Goal: Task Accomplishment & Management: Complete application form

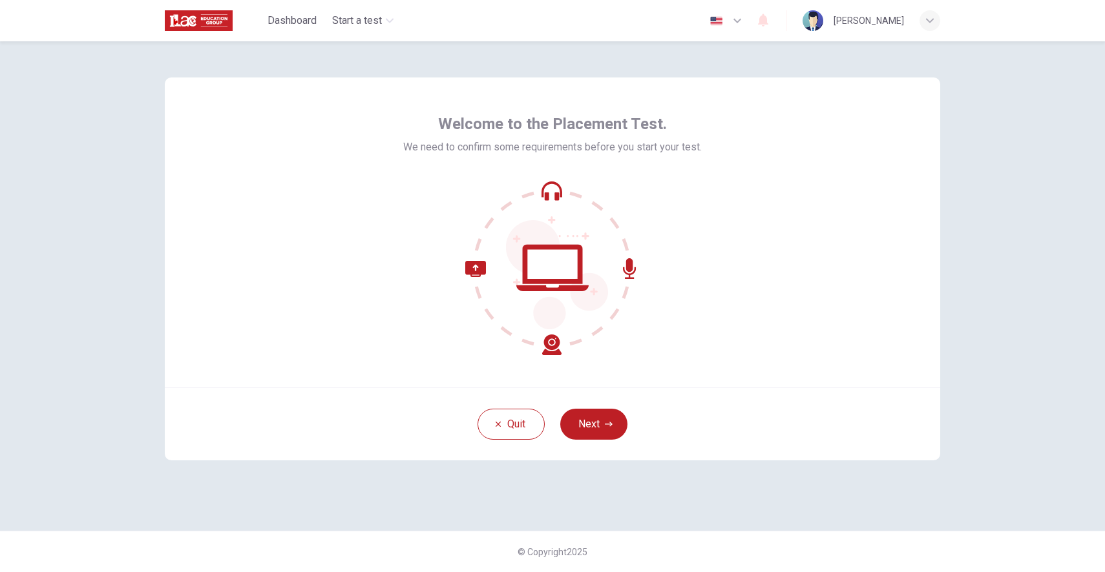
click at [742, 246] on div "Welcome to the Placement Test. We need to confirm some requirements before you …" at bounding box center [552, 233] width 775 height 310
click at [768, 256] on div "Welcome to the Placement Test. We need to confirm some requirements before you …" at bounding box center [552, 233] width 775 height 310
click at [585, 434] on button "Next" at bounding box center [593, 424] width 67 height 31
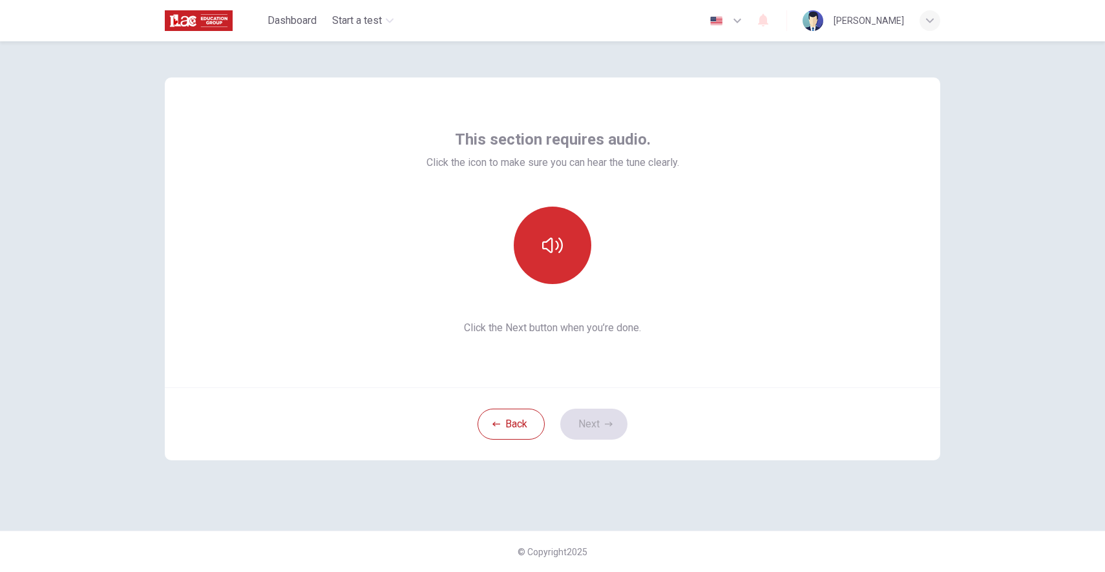
click at [552, 260] on button "button" at bounding box center [553, 246] width 78 height 78
click at [585, 419] on button "Next" at bounding box center [593, 424] width 67 height 31
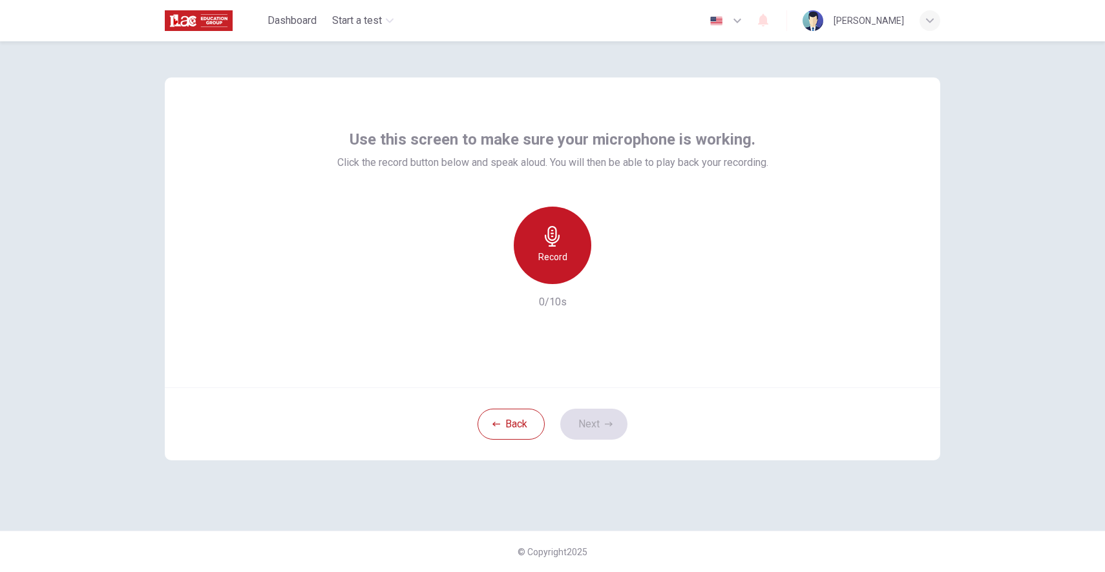
click at [554, 244] on icon "button" at bounding box center [552, 236] width 21 height 21
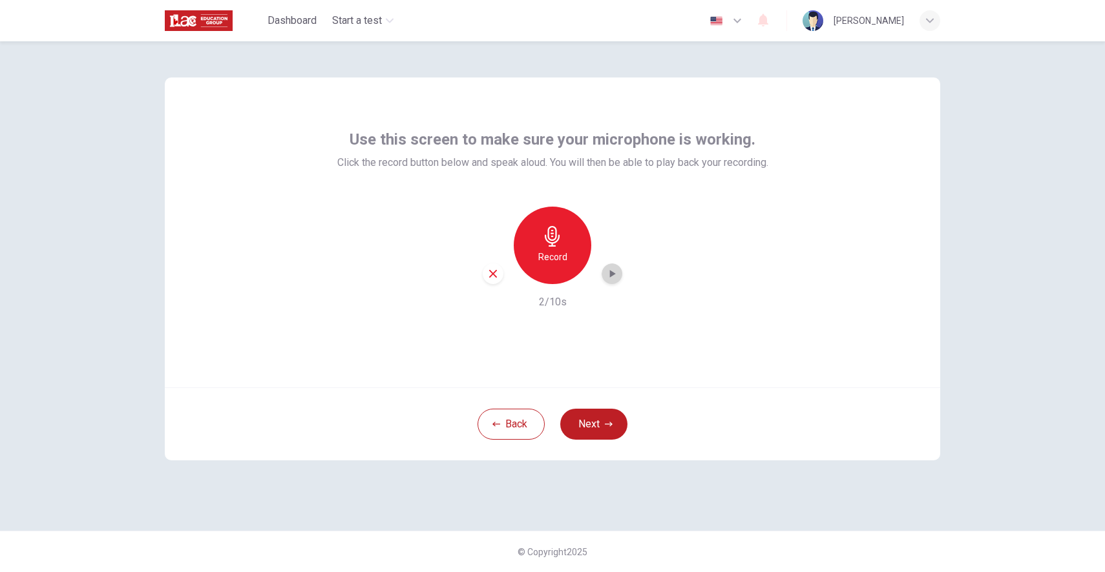
click at [614, 276] on icon "button" at bounding box center [611, 273] width 13 height 13
click at [610, 271] on icon "button" at bounding box center [613, 274] width 6 height 8
click at [597, 419] on button "Next" at bounding box center [593, 424] width 67 height 31
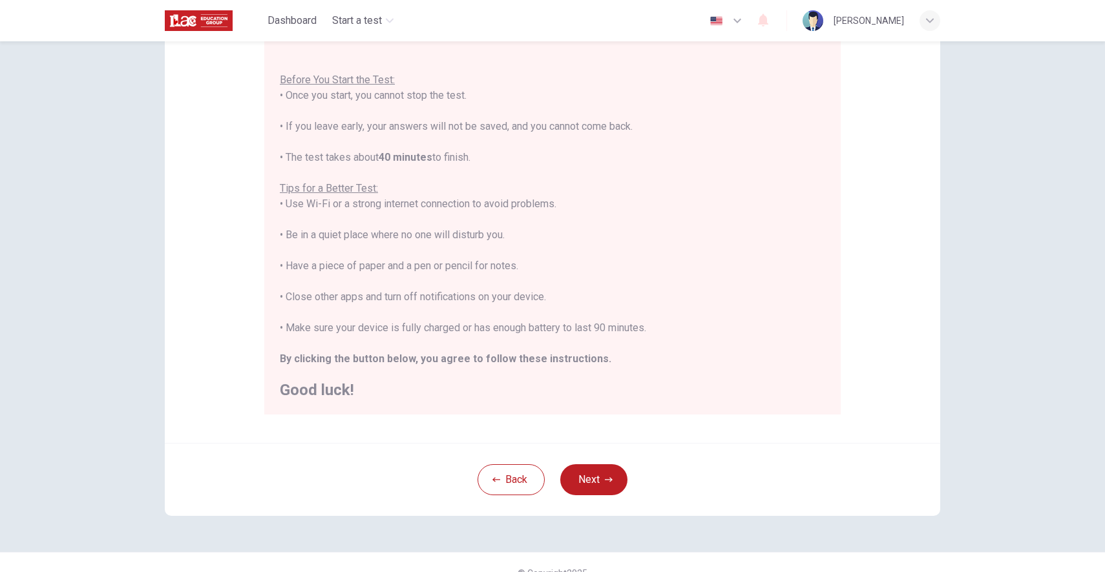
scroll to position [137, 0]
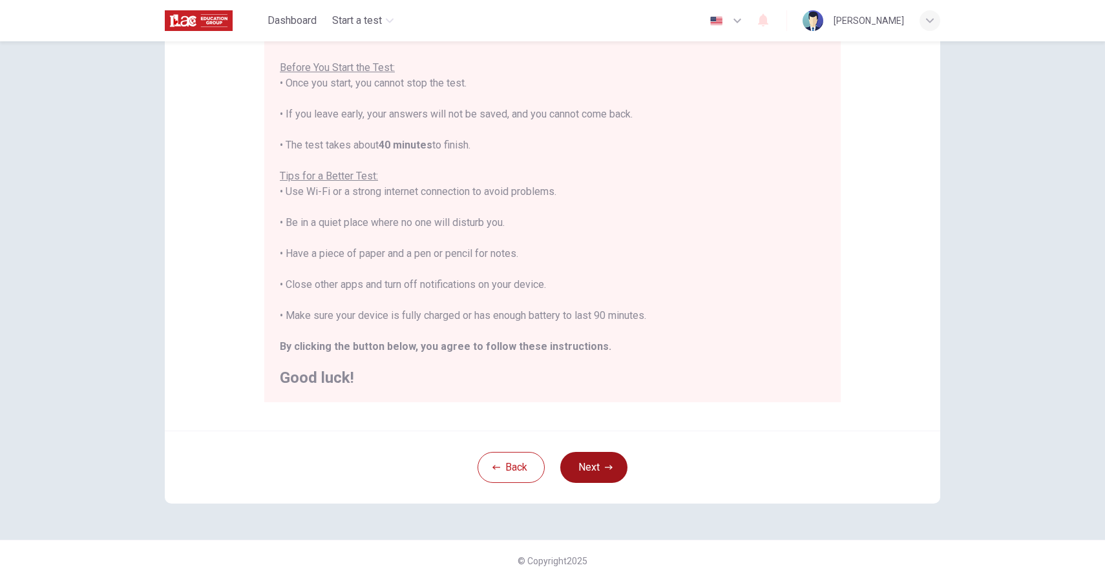
click at [605, 467] on icon "button" at bounding box center [609, 467] width 8 height 5
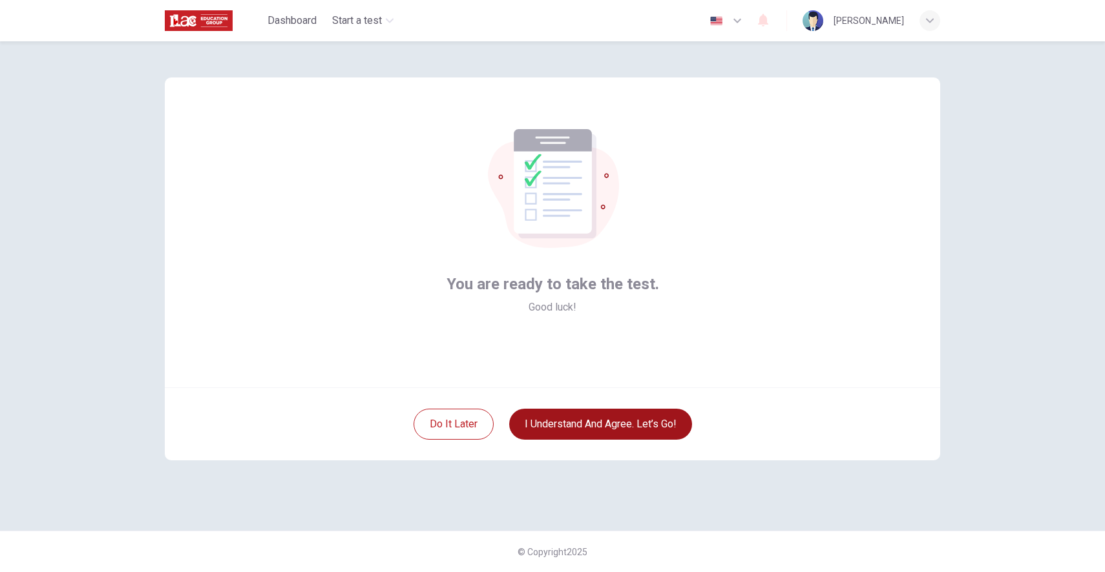
scroll to position [0, 0]
click at [602, 429] on button "I understand and agree. Let’s go!" at bounding box center [600, 424] width 183 height 31
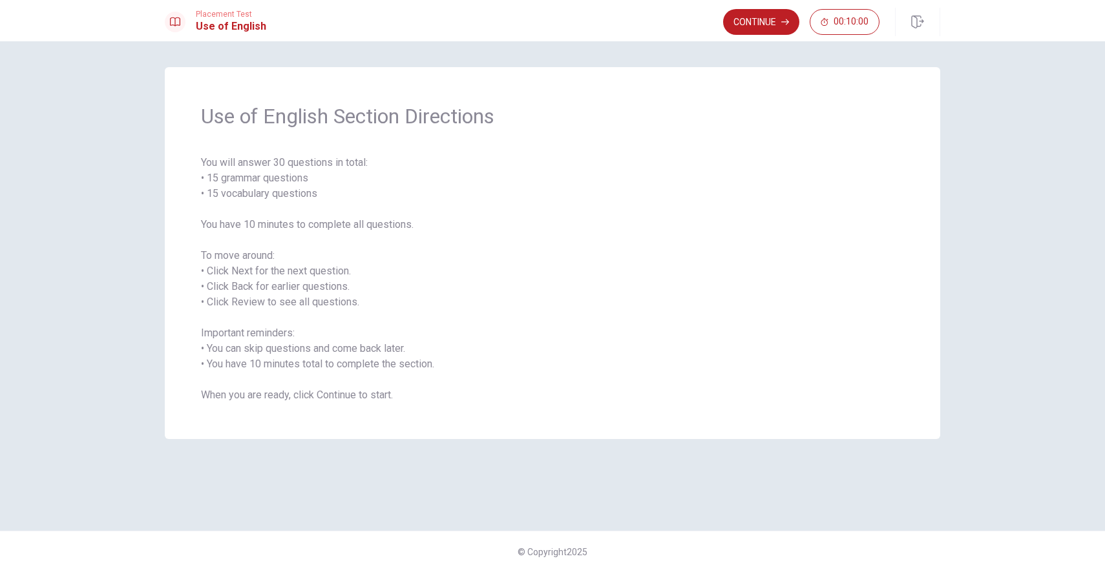
drag, startPoint x: 214, startPoint y: 161, endPoint x: 335, endPoint y: 160, distance: 121.5
click at [335, 160] on span "You will answer 30 questions in total: • 15 grammar questions • 15 vocabulary q…" at bounding box center [552, 279] width 703 height 248
click at [758, 21] on button "Continue" at bounding box center [761, 22] width 76 height 26
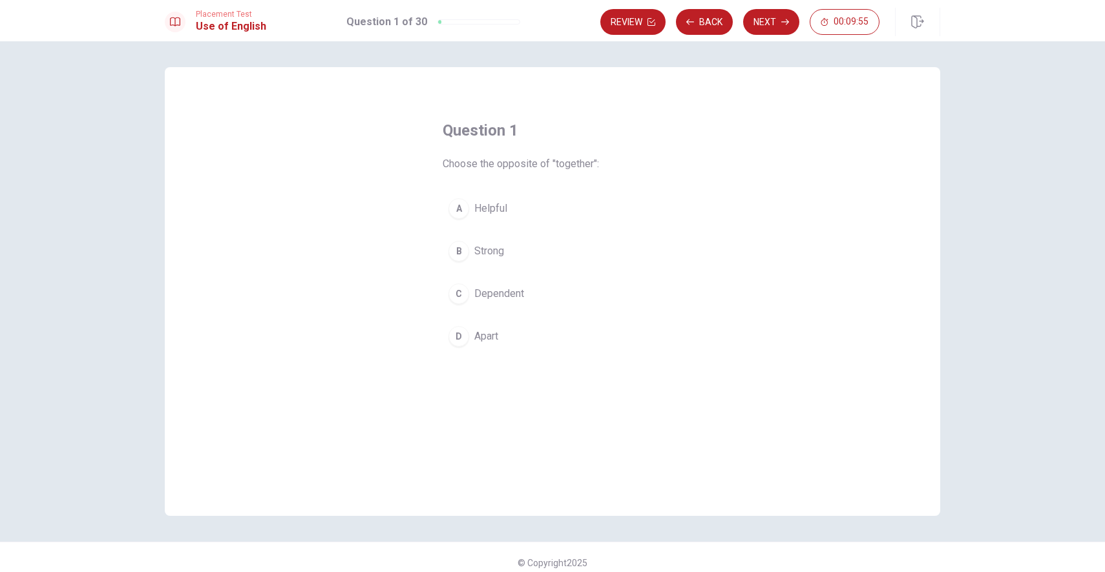
click at [460, 293] on div "C" at bounding box center [458, 294] width 21 height 21
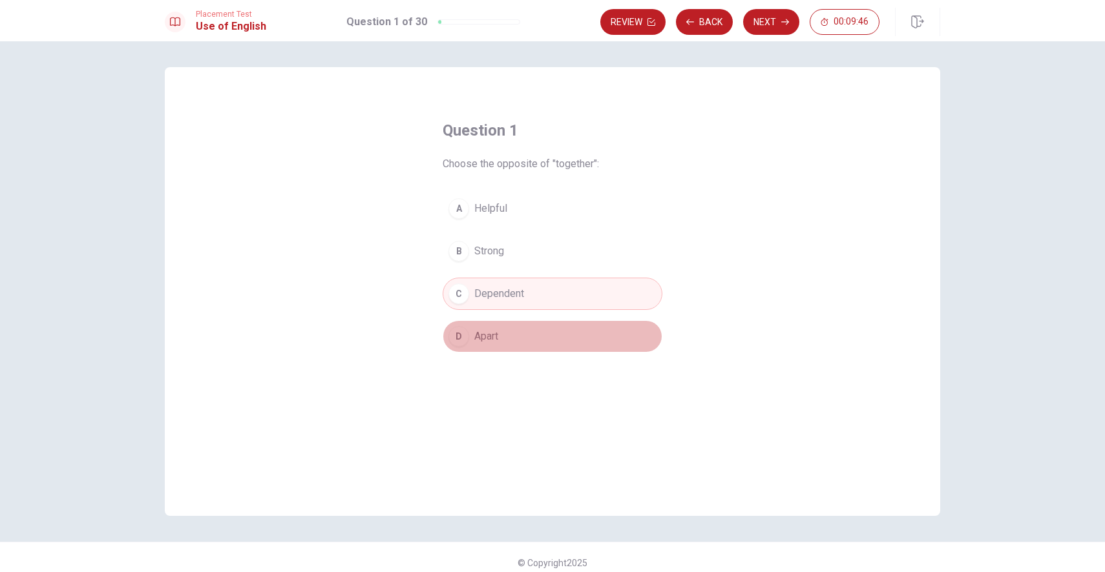
click at [522, 341] on button "D Apart" at bounding box center [552, 336] width 220 height 32
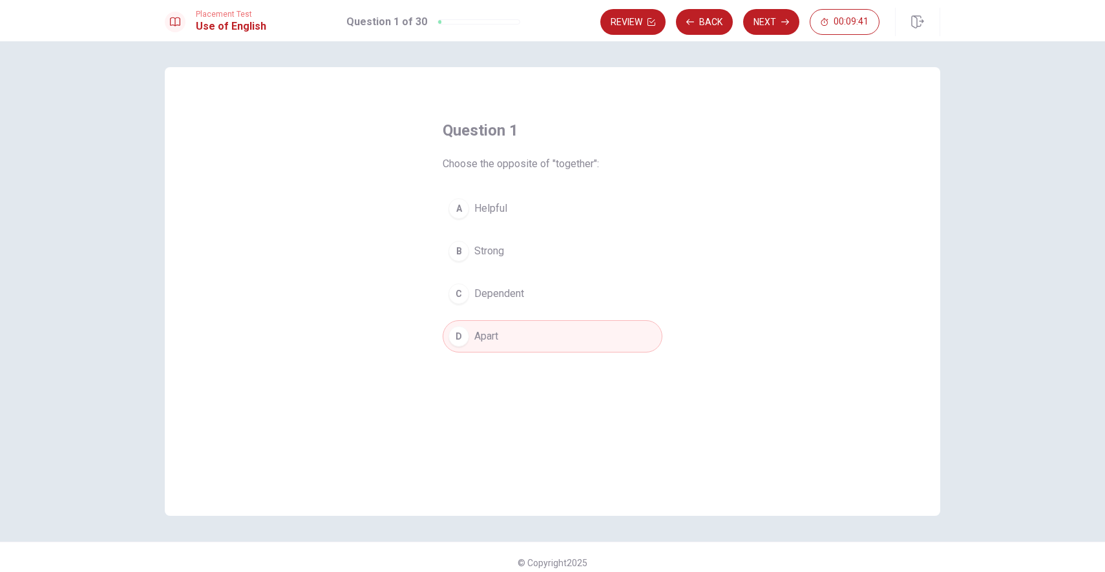
click at [541, 296] on button "C Dependent" at bounding box center [552, 294] width 220 height 32
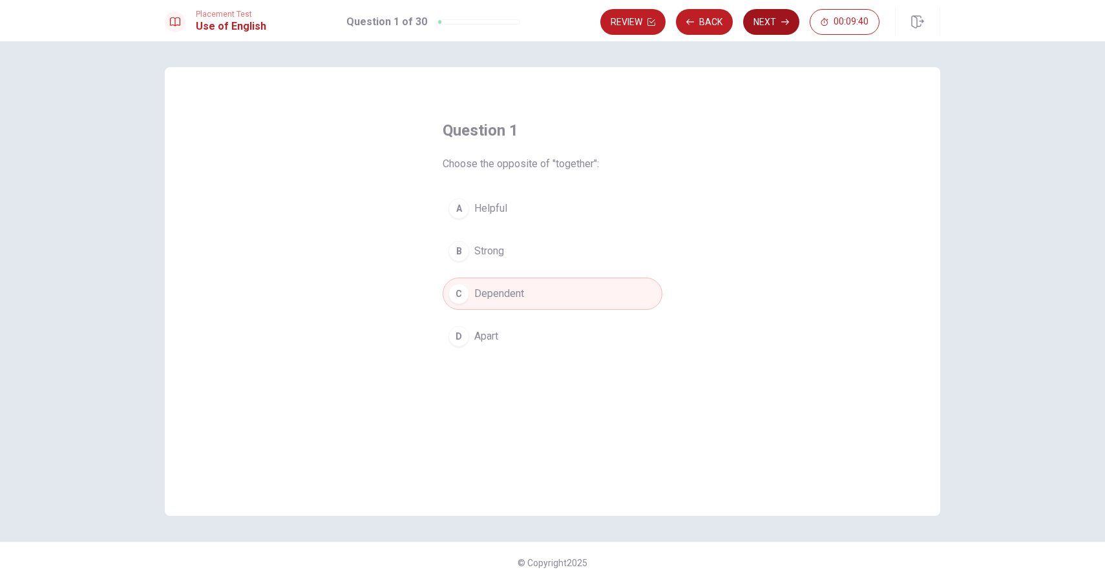
click at [773, 26] on button "Next" at bounding box center [771, 22] width 56 height 26
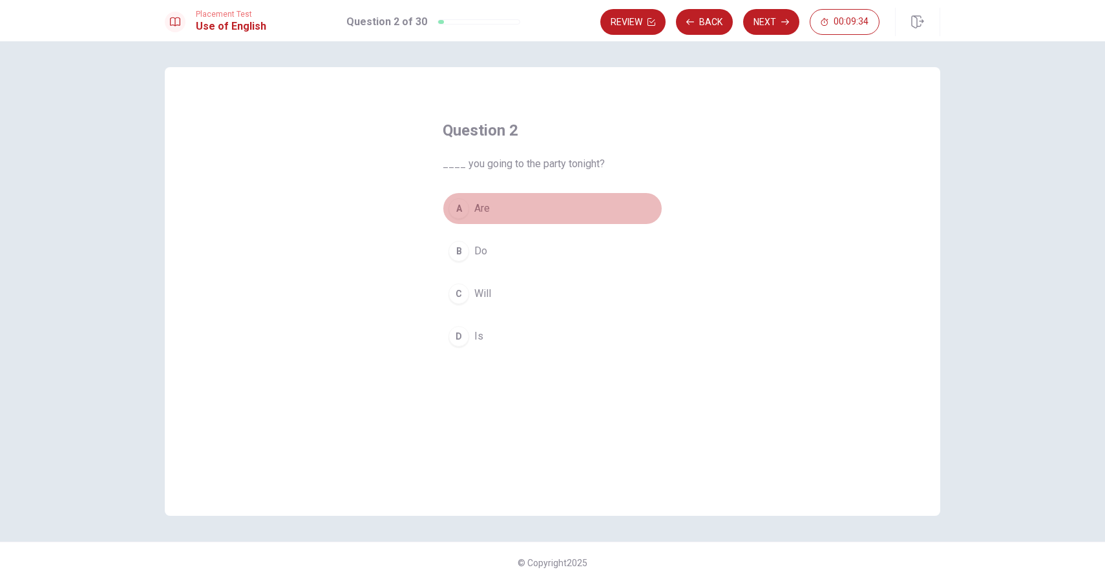
click at [502, 204] on button "A Are" at bounding box center [552, 209] width 220 height 32
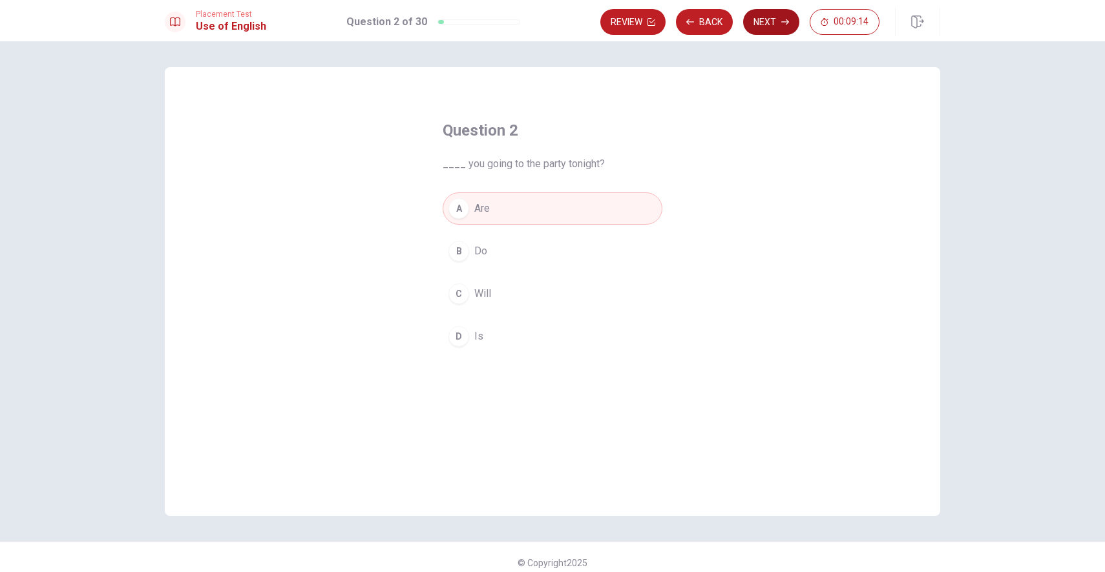
click at [771, 27] on button "Next" at bounding box center [771, 22] width 56 height 26
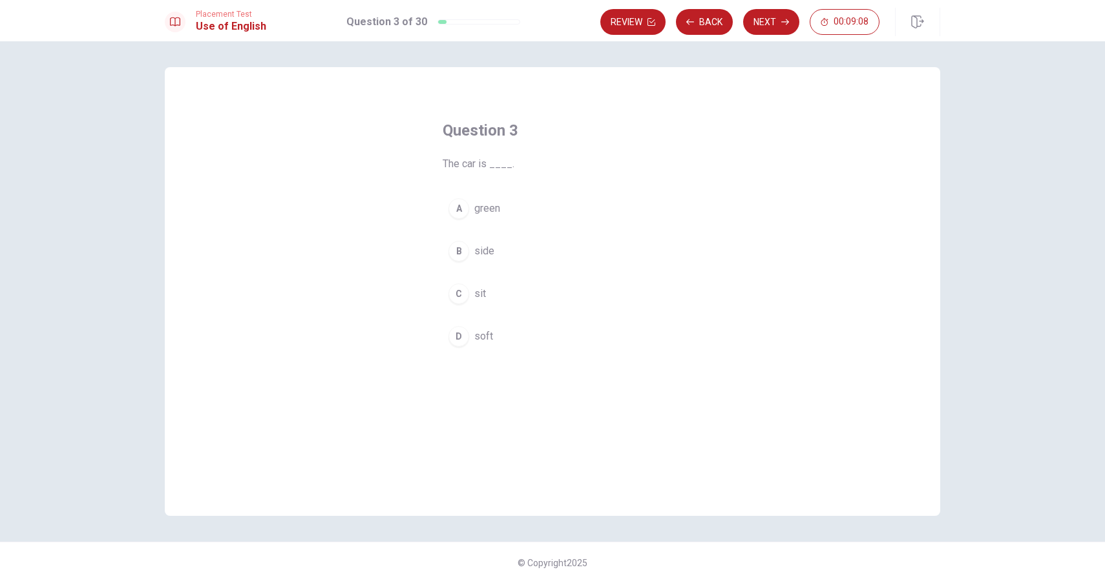
click at [506, 214] on button "A green" at bounding box center [552, 209] width 220 height 32
click at [773, 22] on button "Next" at bounding box center [771, 22] width 56 height 26
click at [505, 203] on button "A Are" at bounding box center [552, 209] width 220 height 32
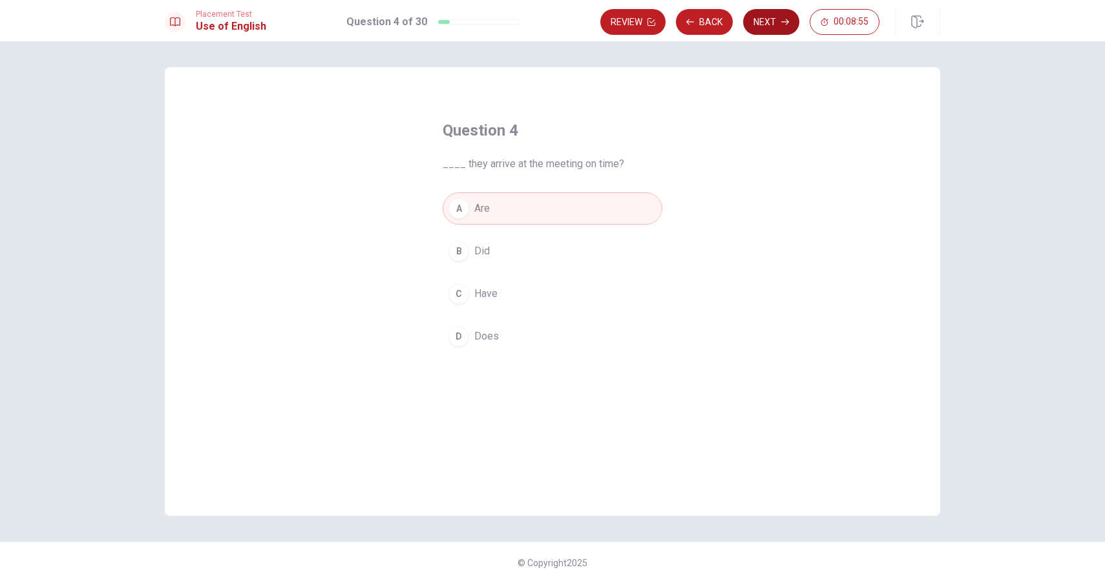
click at [769, 28] on button "Next" at bounding box center [771, 22] width 56 height 26
click at [523, 214] on button "A fridge" at bounding box center [552, 209] width 220 height 32
click at [779, 30] on button "Next" at bounding box center [771, 22] width 56 height 26
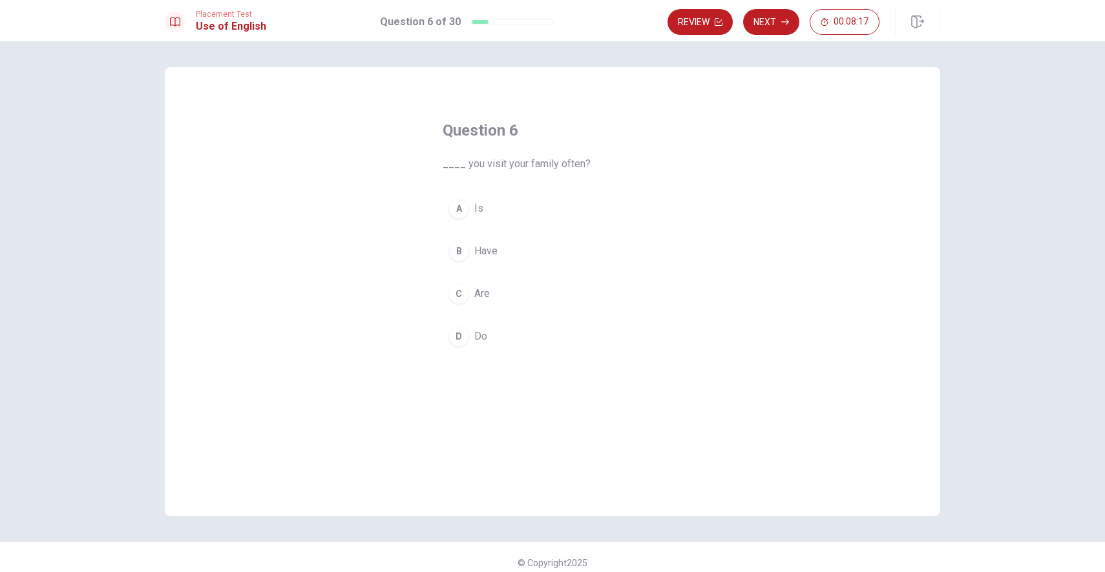
click at [484, 337] on span "Do" at bounding box center [480, 337] width 13 height 16
click at [773, 22] on button "Next" at bounding box center [771, 22] width 56 height 26
click at [521, 260] on button "B drives" at bounding box center [552, 251] width 220 height 32
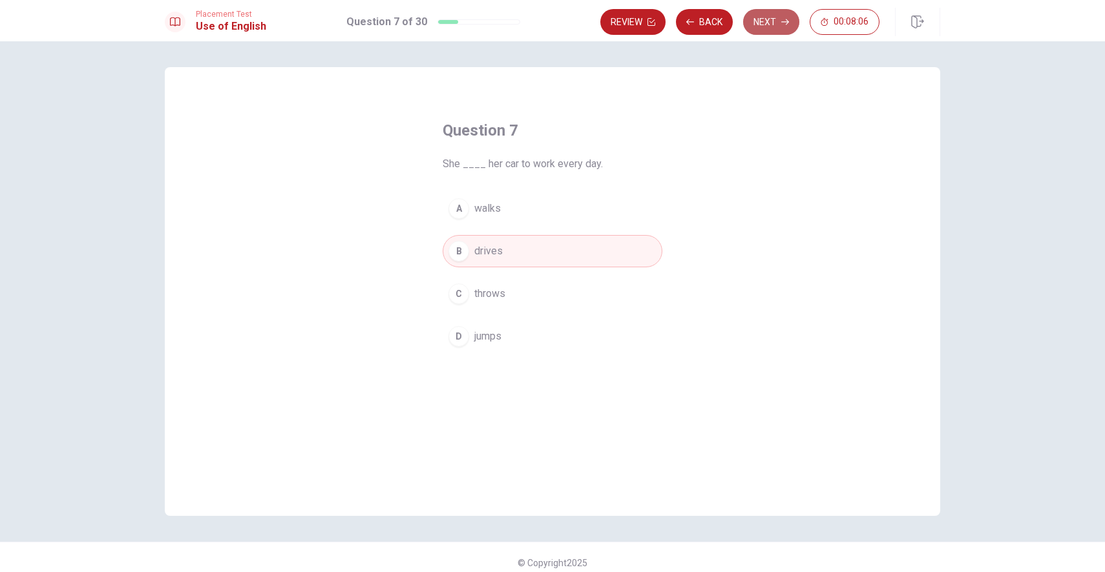
click at [773, 27] on button "Next" at bounding box center [771, 22] width 56 height 26
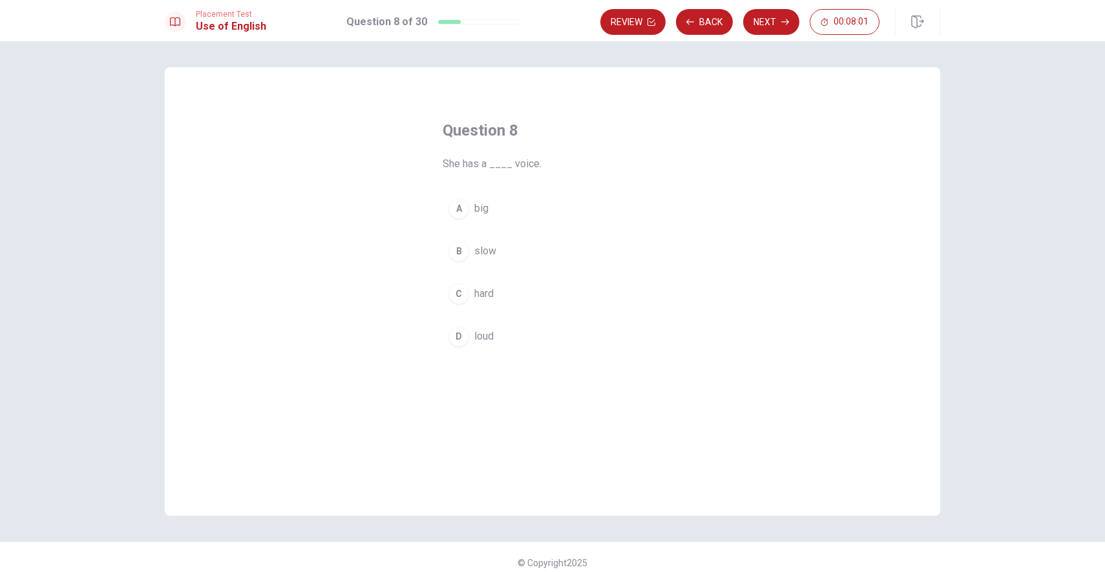
click at [495, 330] on button "D loud" at bounding box center [552, 336] width 220 height 32
click at [765, 26] on button "Next" at bounding box center [771, 22] width 56 height 26
click at [534, 293] on button "C went" at bounding box center [552, 294] width 220 height 32
click at [764, 30] on button "Next" at bounding box center [771, 22] width 56 height 26
click at [505, 211] on button "A leave" at bounding box center [552, 209] width 220 height 32
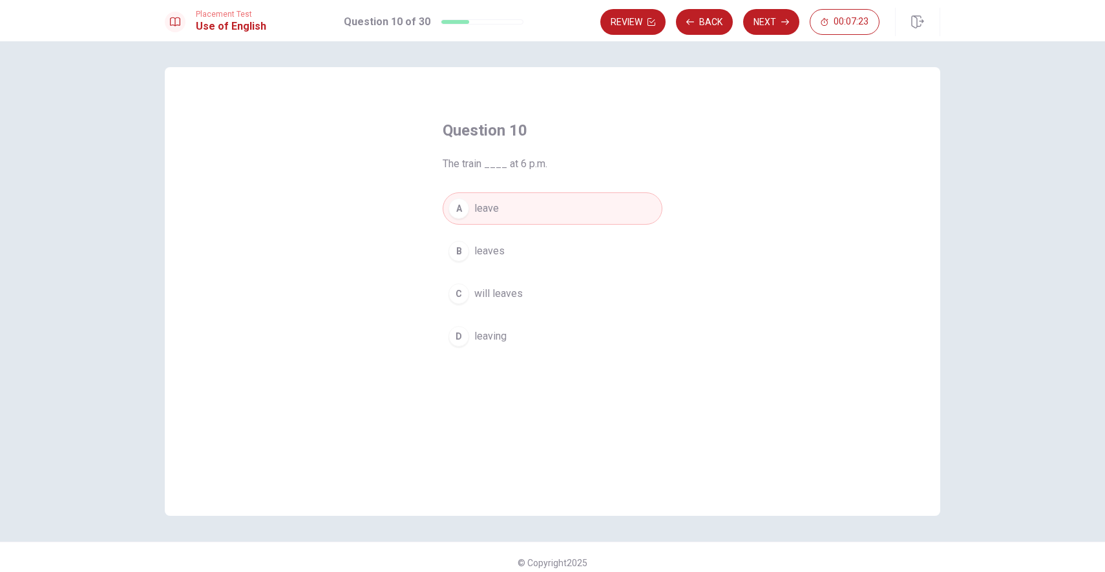
click at [490, 333] on span "leaving" at bounding box center [490, 337] width 32 height 16
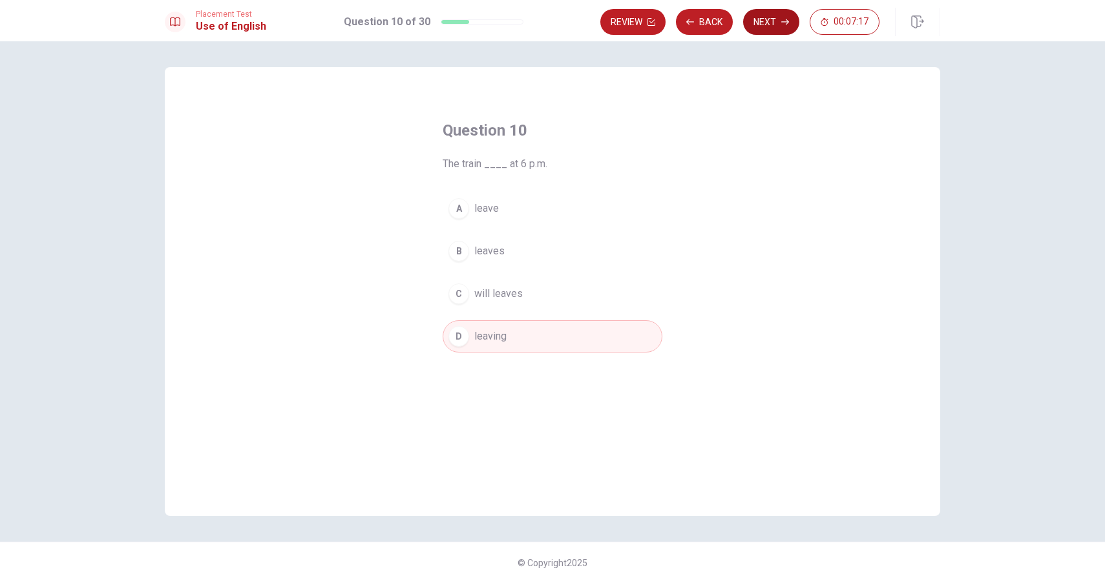
click at [782, 28] on button "Next" at bounding box center [771, 22] width 56 height 26
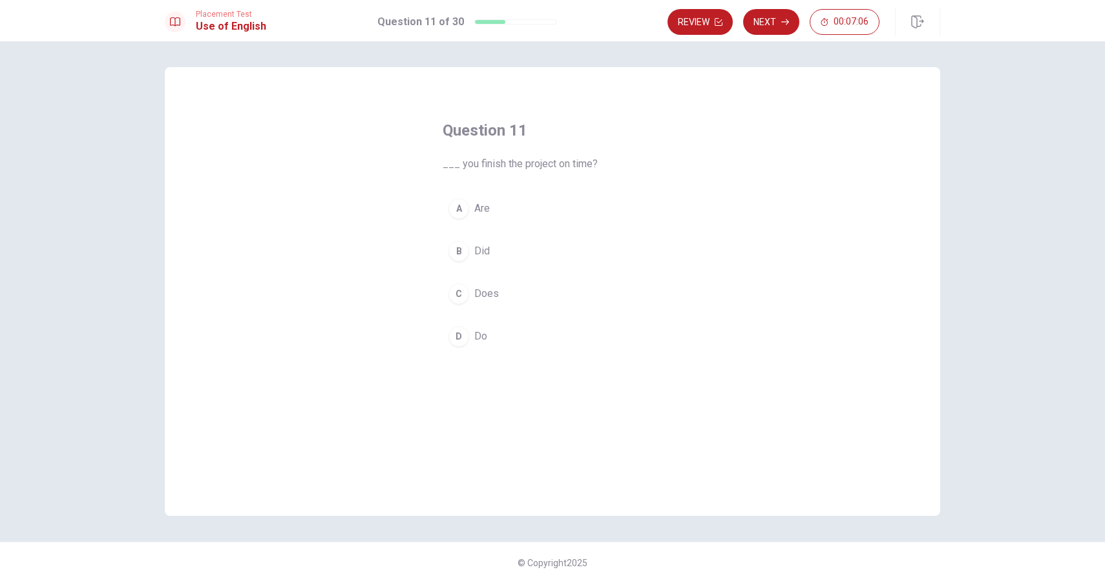
click at [488, 332] on button "D Do" at bounding box center [552, 336] width 220 height 32
click at [772, 25] on button "Next" at bounding box center [771, 22] width 56 height 26
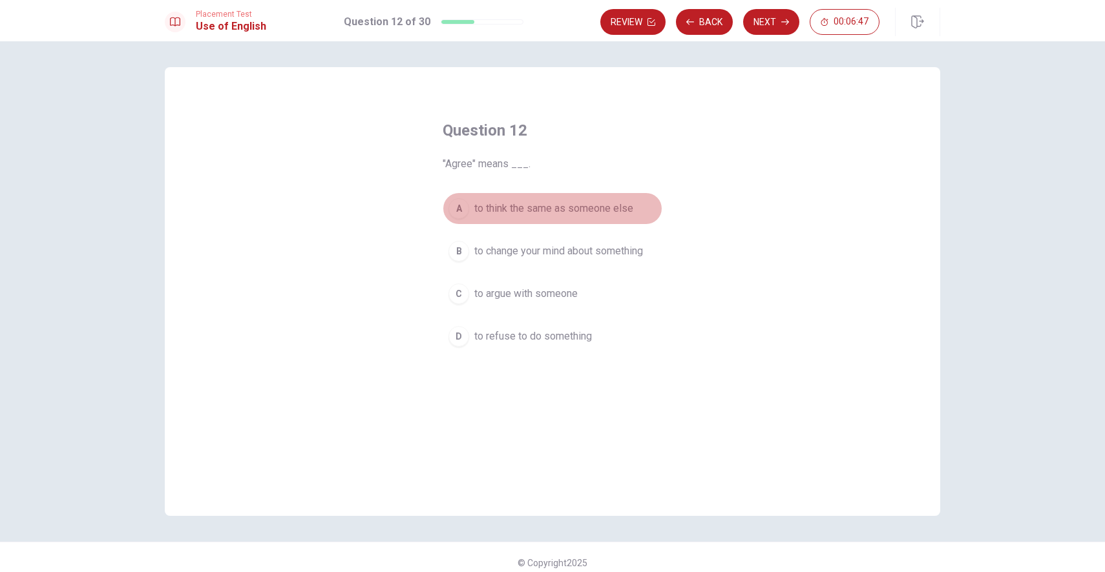
click at [584, 205] on span "to think the same as someone else" at bounding box center [553, 209] width 159 height 16
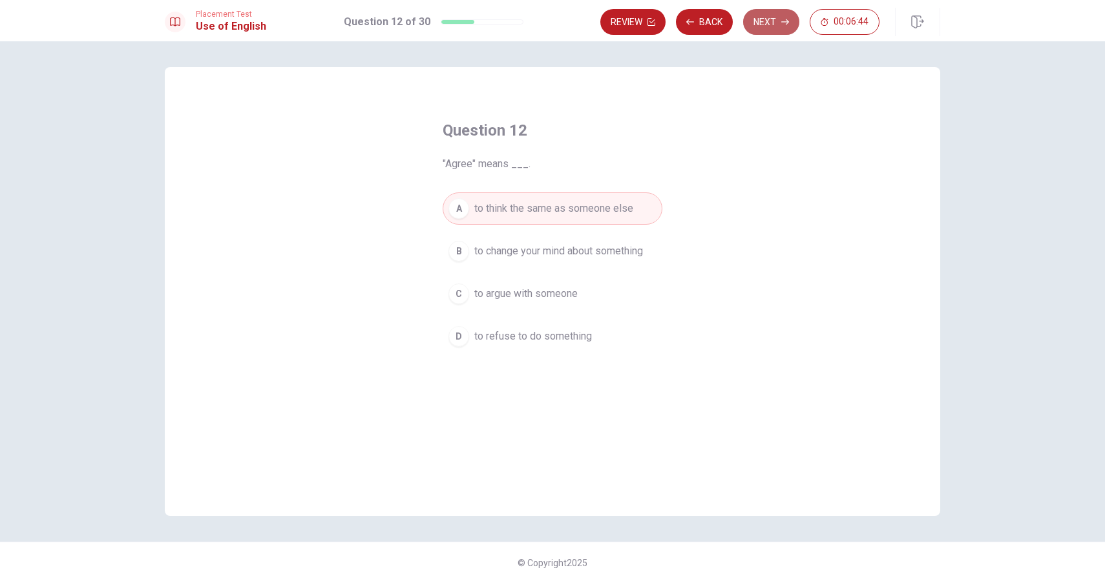
click at [778, 23] on button "Next" at bounding box center [771, 22] width 56 height 26
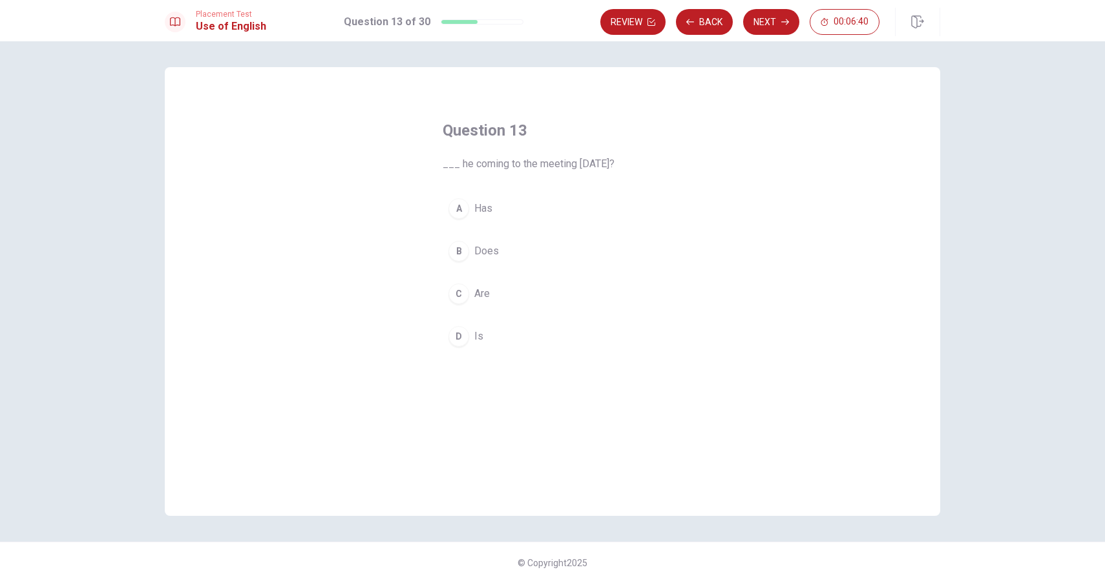
click at [503, 252] on button "B Does" at bounding box center [552, 251] width 220 height 32
click at [769, 26] on button "Next" at bounding box center [771, 22] width 56 height 26
click at [503, 214] on button "A grape" at bounding box center [552, 209] width 220 height 32
click at [530, 247] on button "B cow" at bounding box center [552, 251] width 220 height 32
click at [772, 26] on button "Next" at bounding box center [771, 22] width 56 height 26
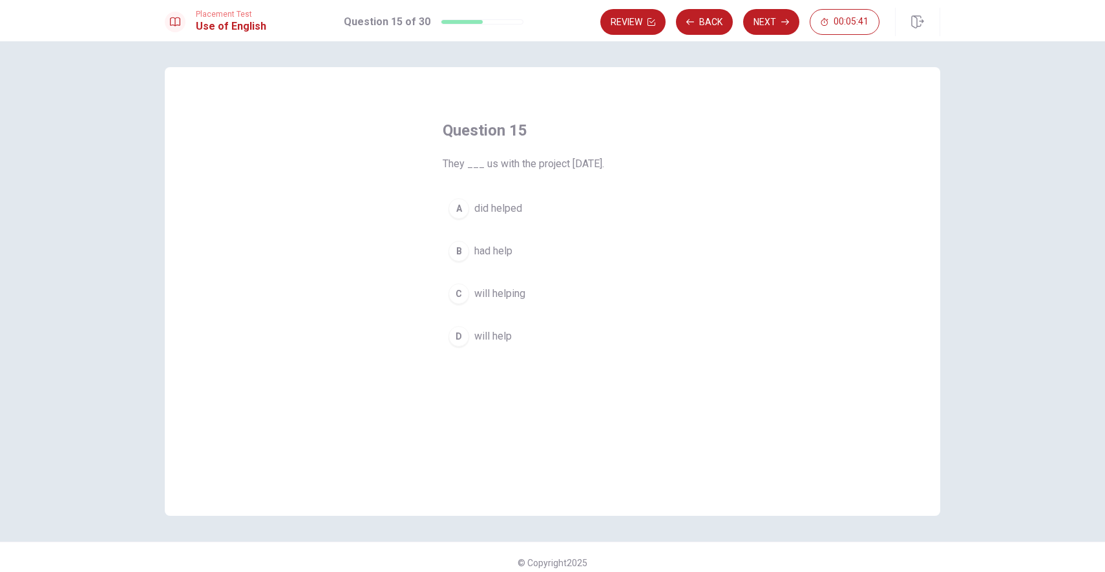
click at [504, 342] on span "will help" at bounding box center [492, 337] width 37 height 16
click at [767, 28] on button "Next" at bounding box center [771, 22] width 56 height 26
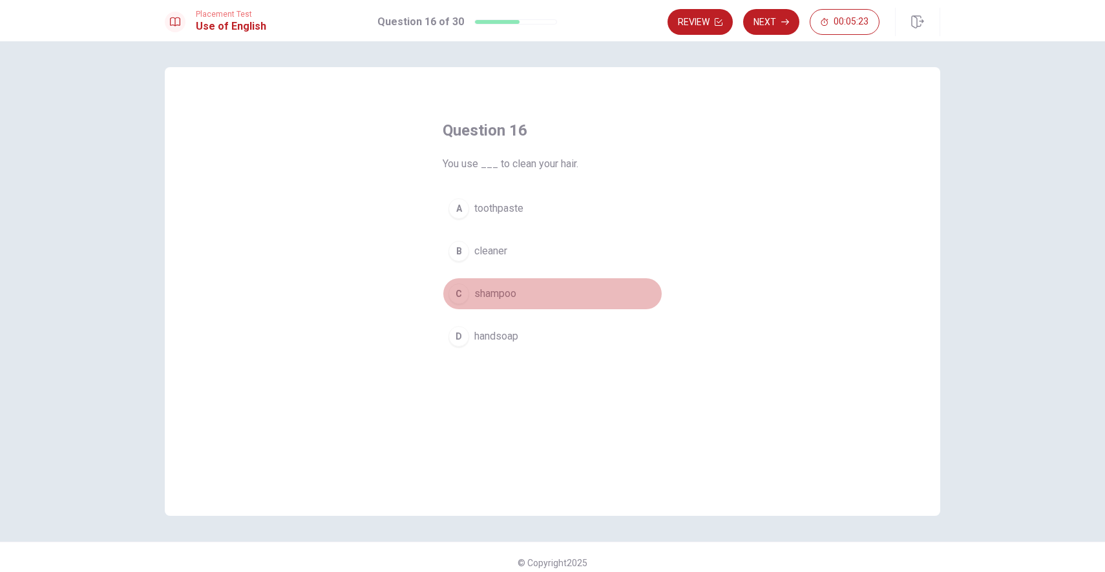
click at [521, 297] on button "C shampoo" at bounding box center [552, 294] width 220 height 32
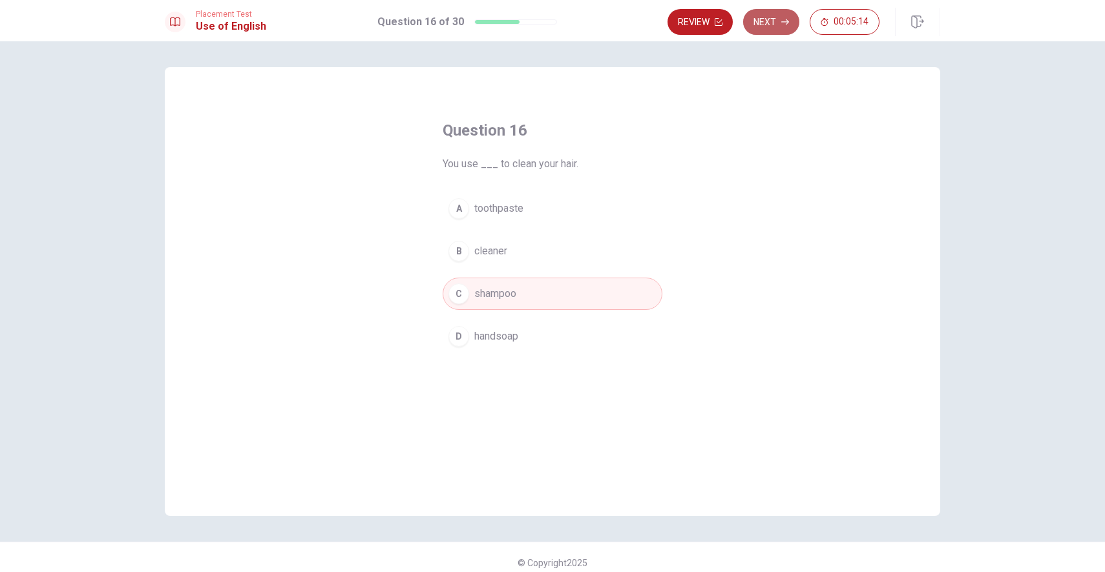
click at [774, 23] on button "Next" at bounding box center [771, 22] width 56 height 26
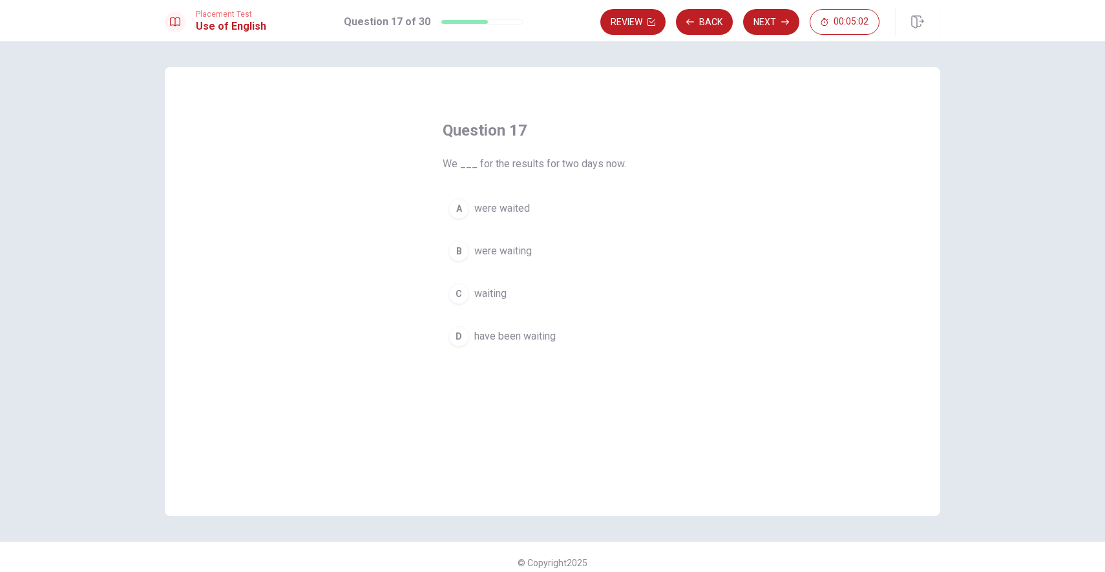
click at [538, 349] on button "D have been waiting" at bounding box center [552, 336] width 220 height 32
click at [777, 21] on button "Next" at bounding box center [771, 22] width 56 height 26
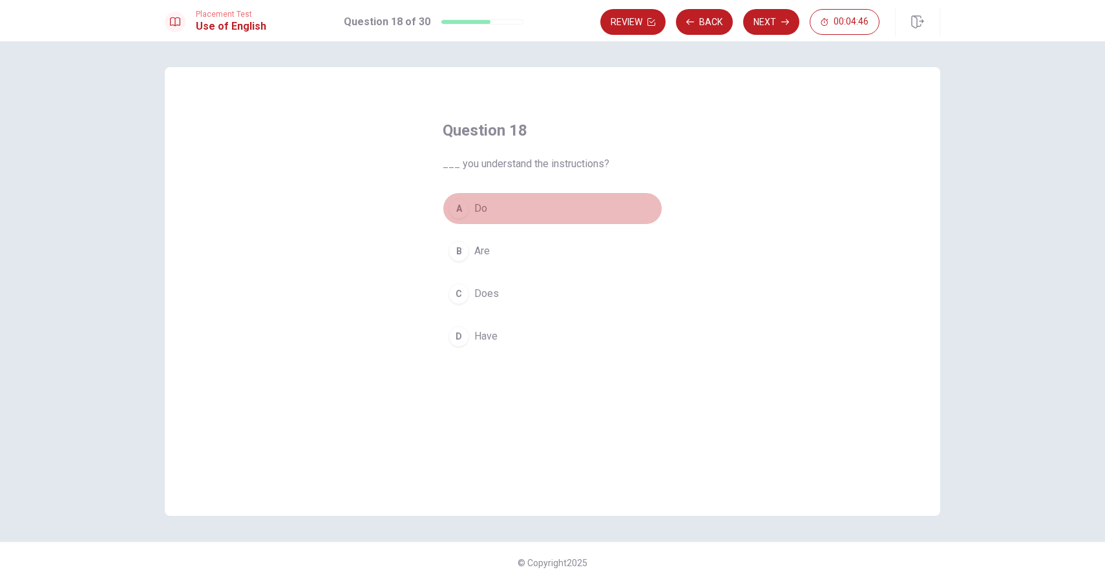
click at [514, 208] on button "A Do" at bounding box center [552, 209] width 220 height 32
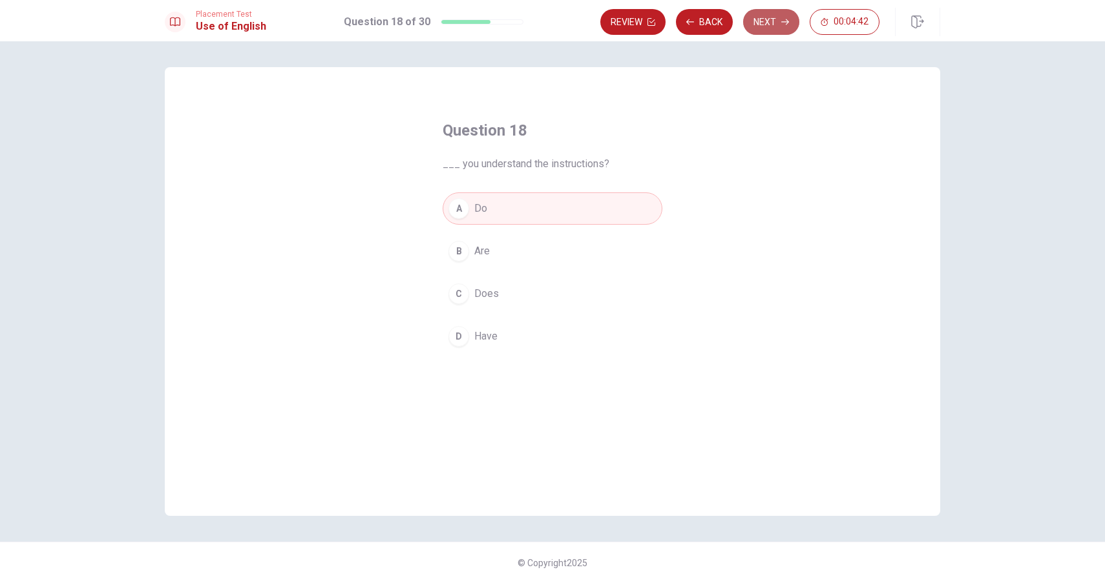
click at [765, 28] on button "Next" at bounding box center [771, 22] width 56 height 26
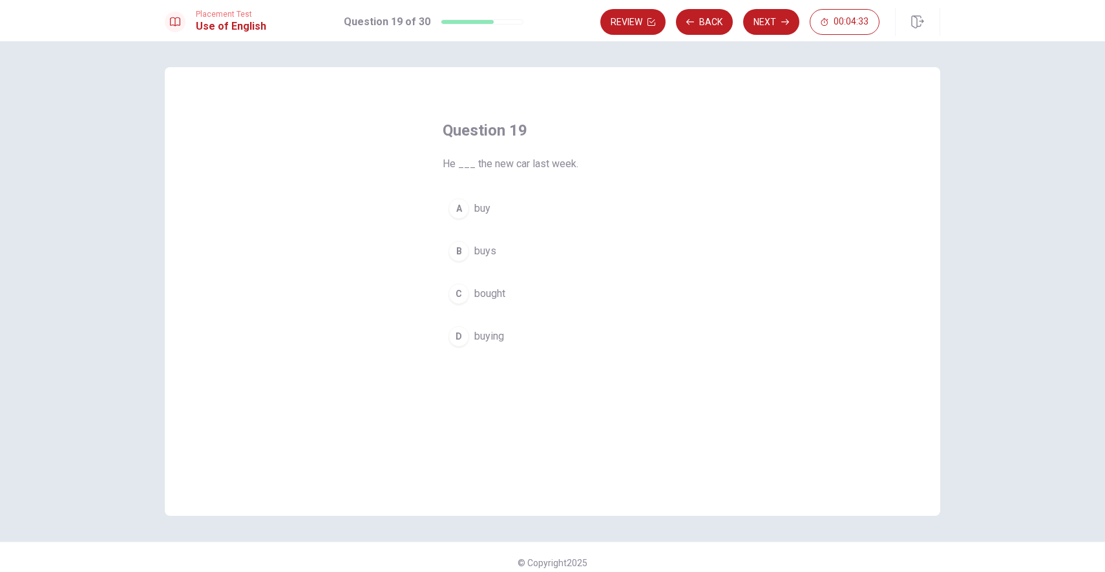
click at [503, 251] on button "B buys" at bounding box center [552, 251] width 220 height 32
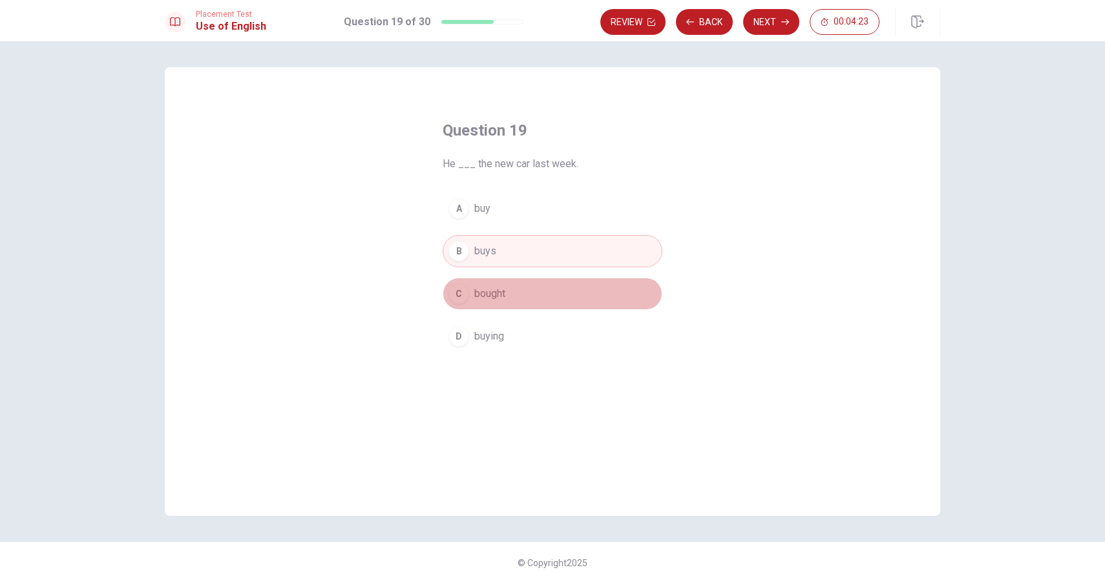
click at [517, 288] on button "C bought" at bounding box center [552, 294] width 220 height 32
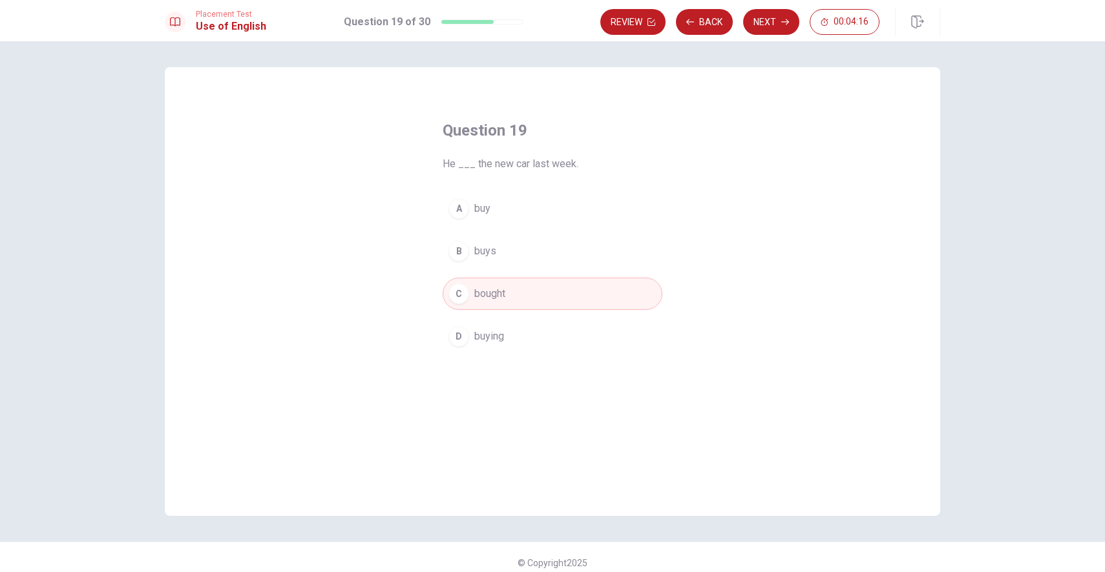
click at [556, 252] on button "B buys" at bounding box center [552, 251] width 220 height 32
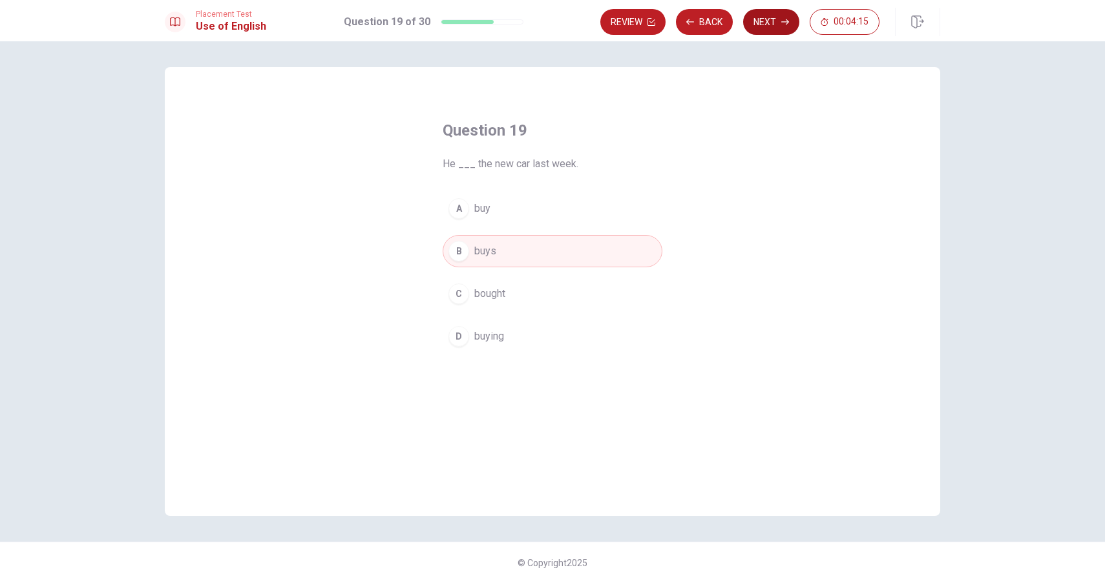
click at [764, 25] on button "Next" at bounding box center [771, 22] width 56 height 26
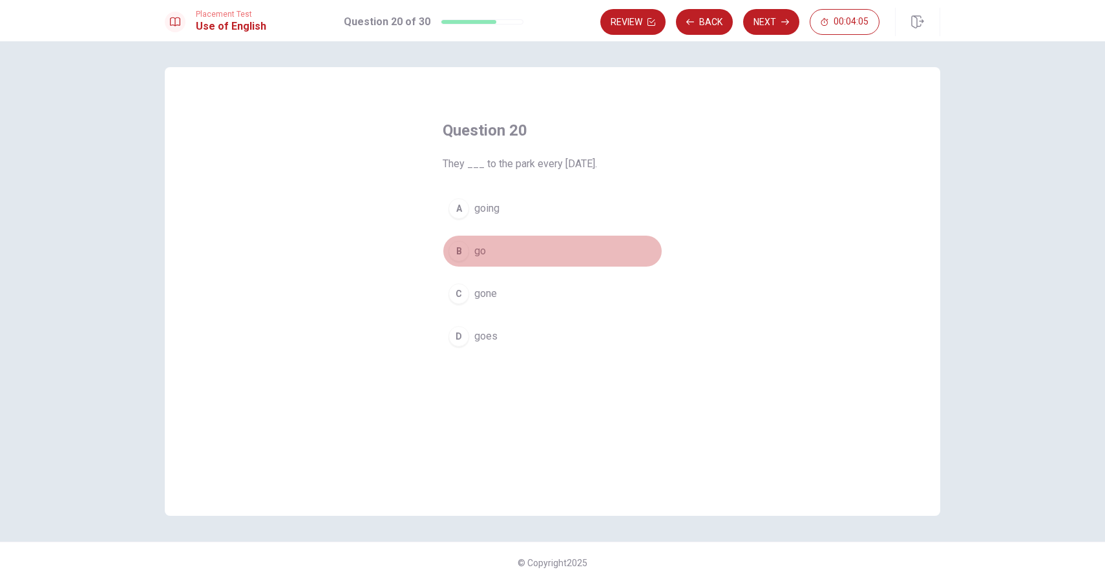
click at [502, 256] on button "B go" at bounding box center [552, 251] width 220 height 32
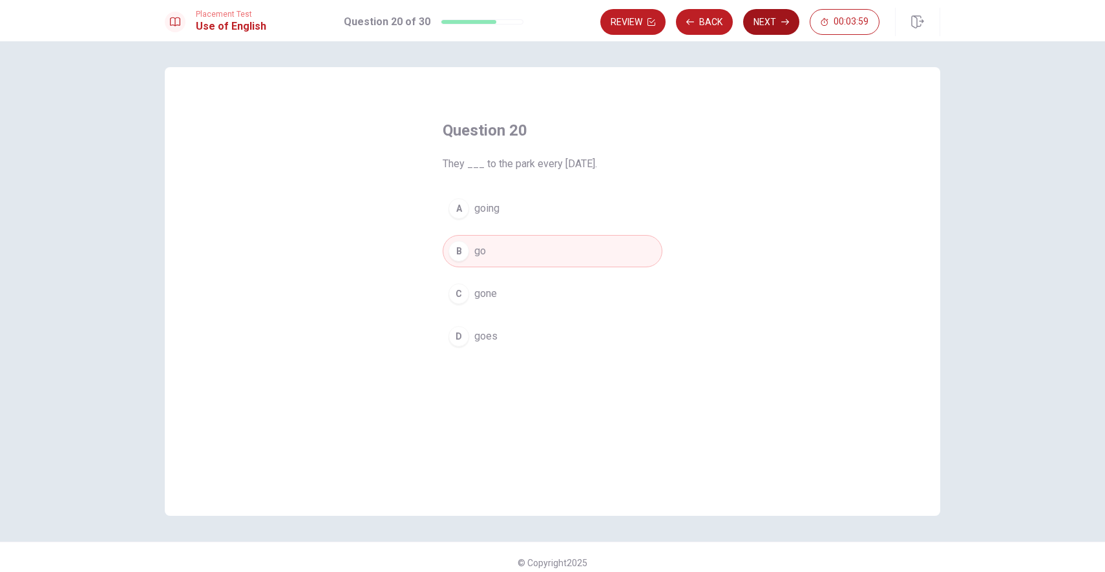
click at [778, 19] on button "Next" at bounding box center [771, 22] width 56 height 26
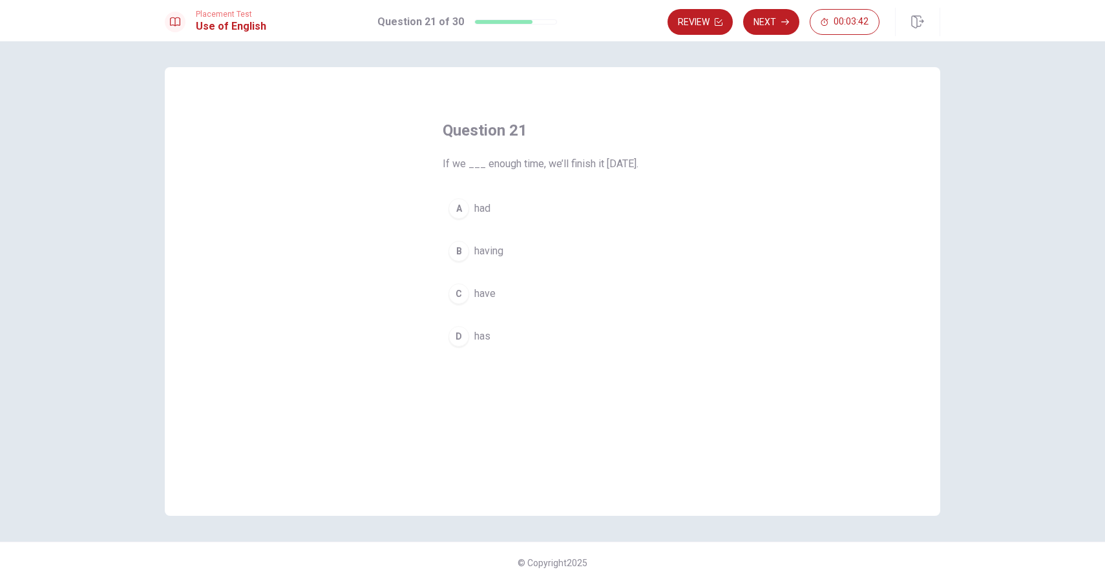
click at [501, 295] on button "C have" at bounding box center [552, 294] width 220 height 32
click at [525, 209] on button "A had" at bounding box center [552, 209] width 220 height 32
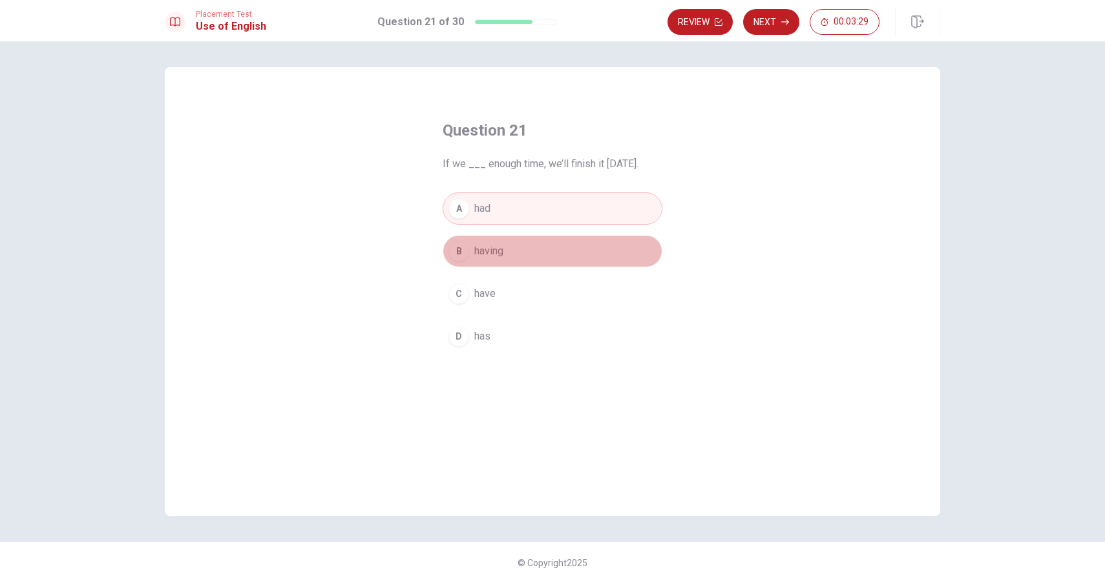
click at [500, 244] on span "having" at bounding box center [488, 252] width 29 height 16
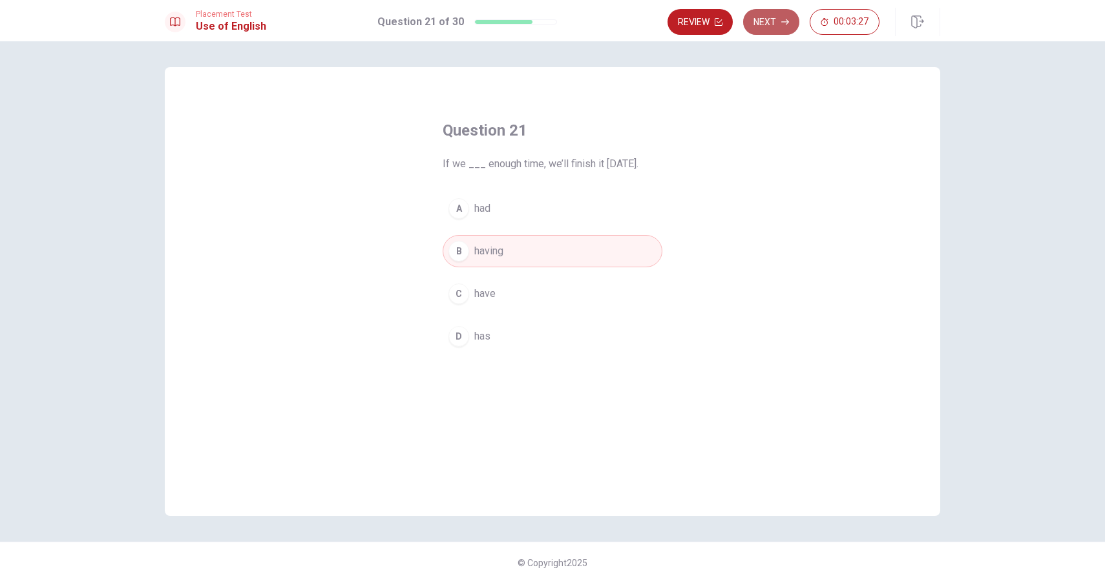
click at [766, 24] on button "Next" at bounding box center [771, 22] width 56 height 26
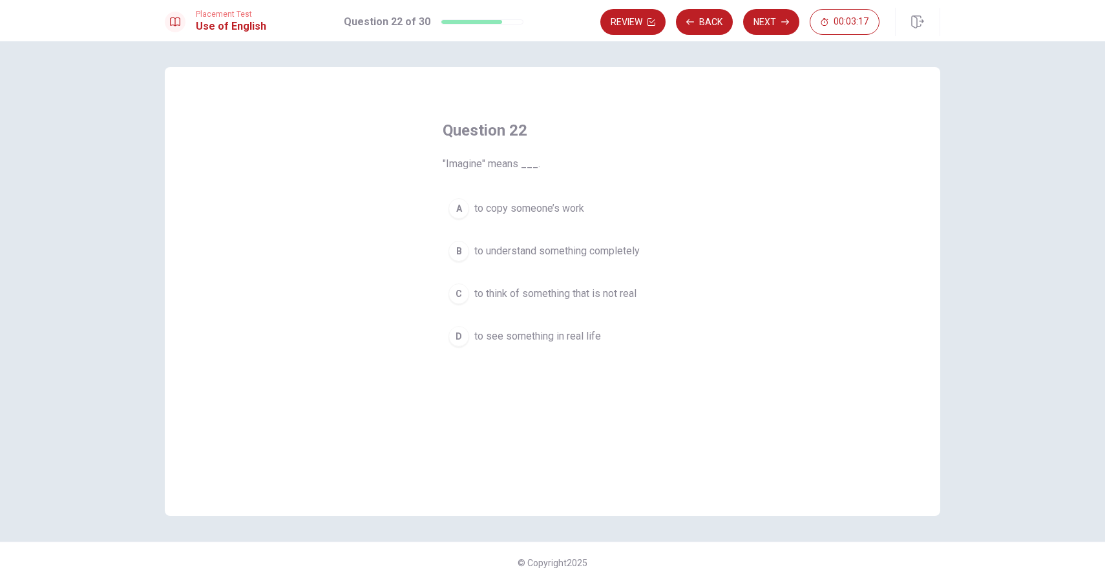
click at [640, 298] on button "C to think of something that is not real" at bounding box center [552, 294] width 220 height 32
click at [762, 21] on button "Next" at bounding box center [771, 22] width 56 height 26
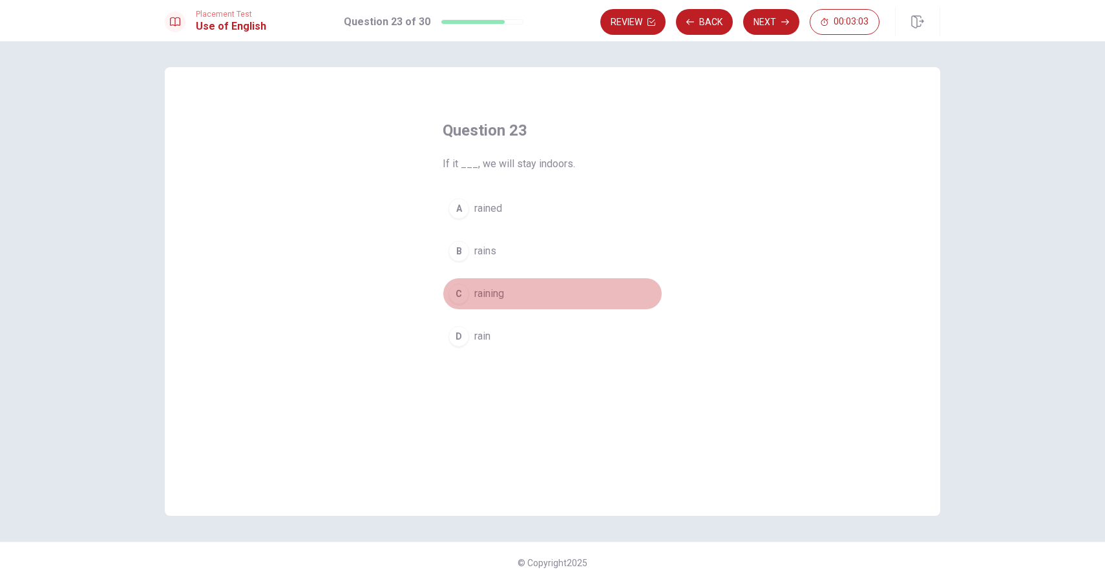
click at [504, 293] on span "raining" at bounding box center [489, 294] width 30 height 16
click at [769, 22] on button "Next" at bounding box center [771, 22] width 56 height 26
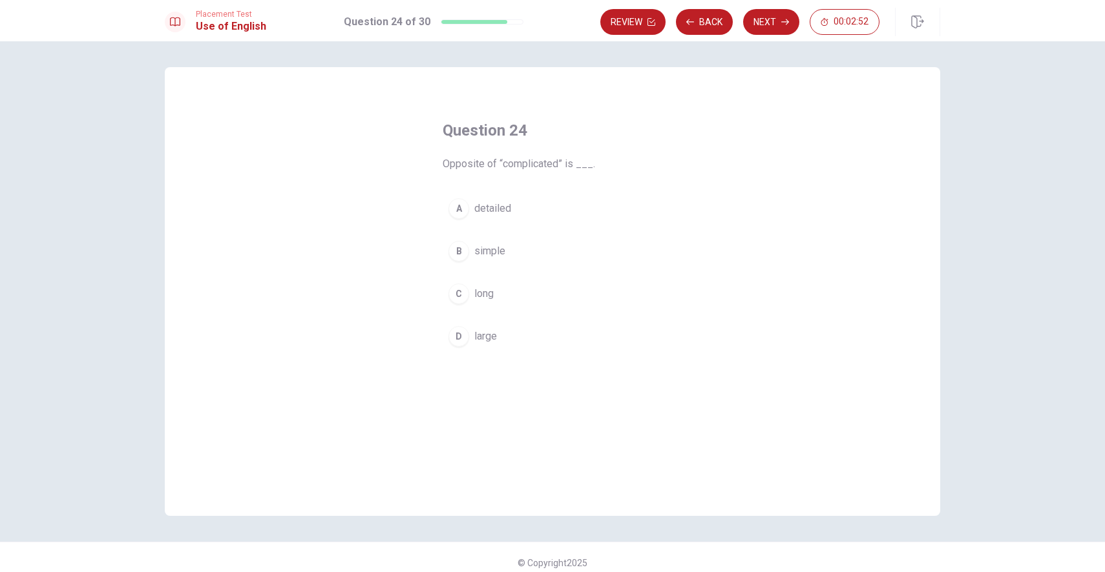
click at [509, 245] on button "B simple" at bounding box center [552, 251] width 220 height 32
click at [767, 24] on button "Next" at bounding box center [771, 22] width 56 height 26
click at [630, 23] on button "Review" at bounding box center [632, 22] width 65 height 26
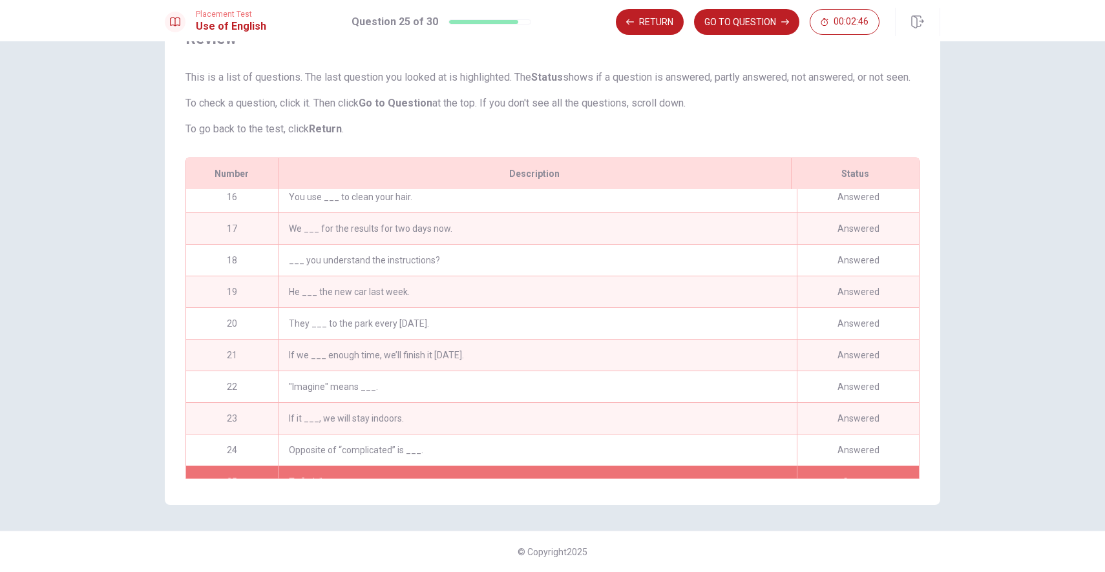
scroll to position [501, 0]
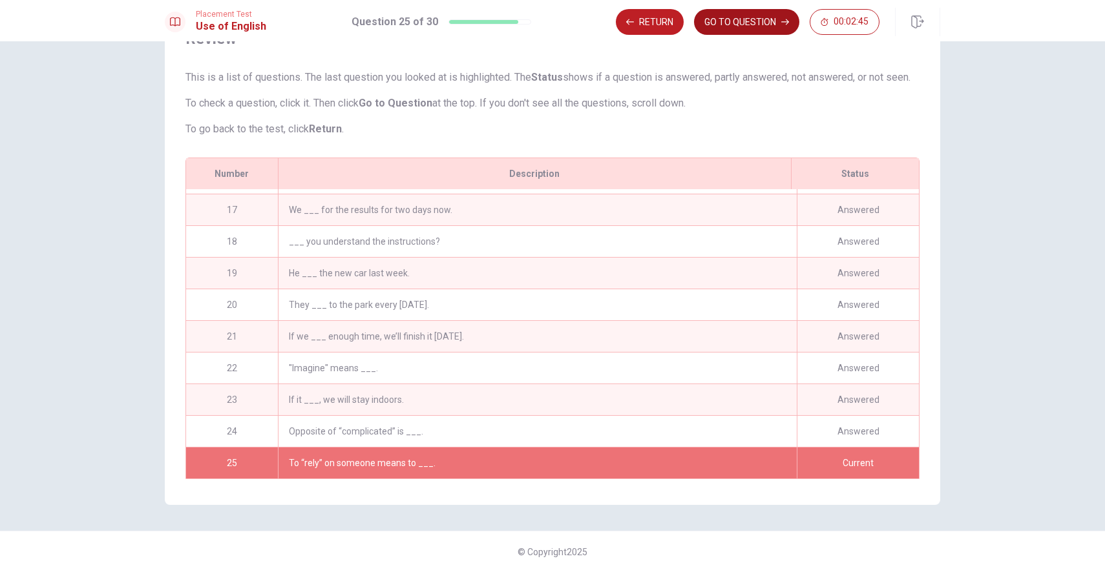
click at [734, 22] on button "GO TO QUESTION" at bounding box center [746, 22] width 105 height 26
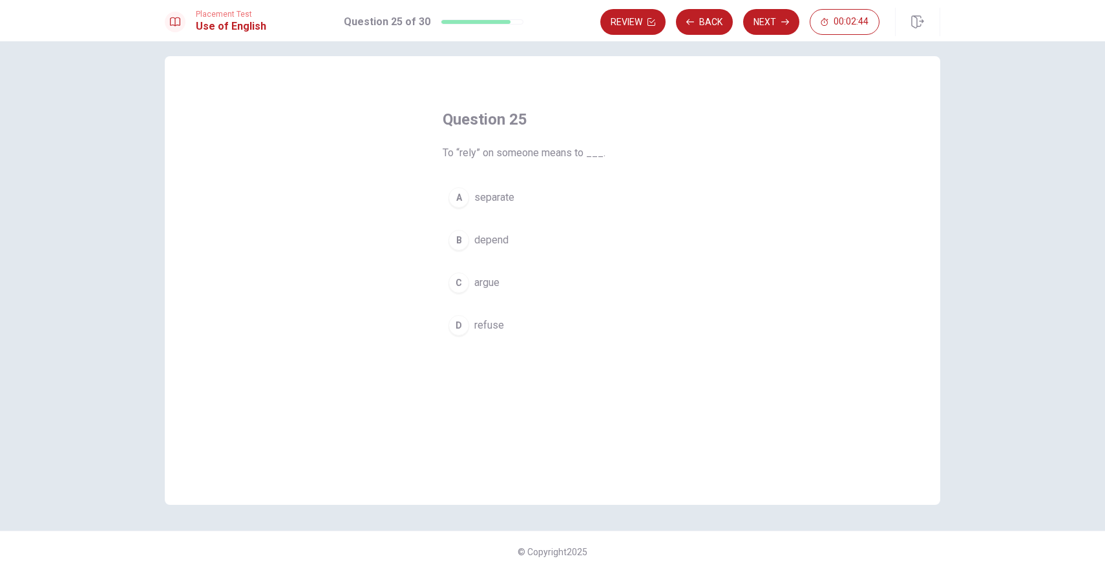
scroll to position [11, 0]
click at [708, 25] on button "Back" at bounding box center [704, 22] width 57 height 26
click at [764, 18] on button "Next" at bounding box center [771, 22] width 56 height 26
click at [517, 242] on button "B depend" at bounding box center [552, 240] width 220 height 32
click at [765, 23] on button "Next" at bounding box center [771, 22] width 56 height 26
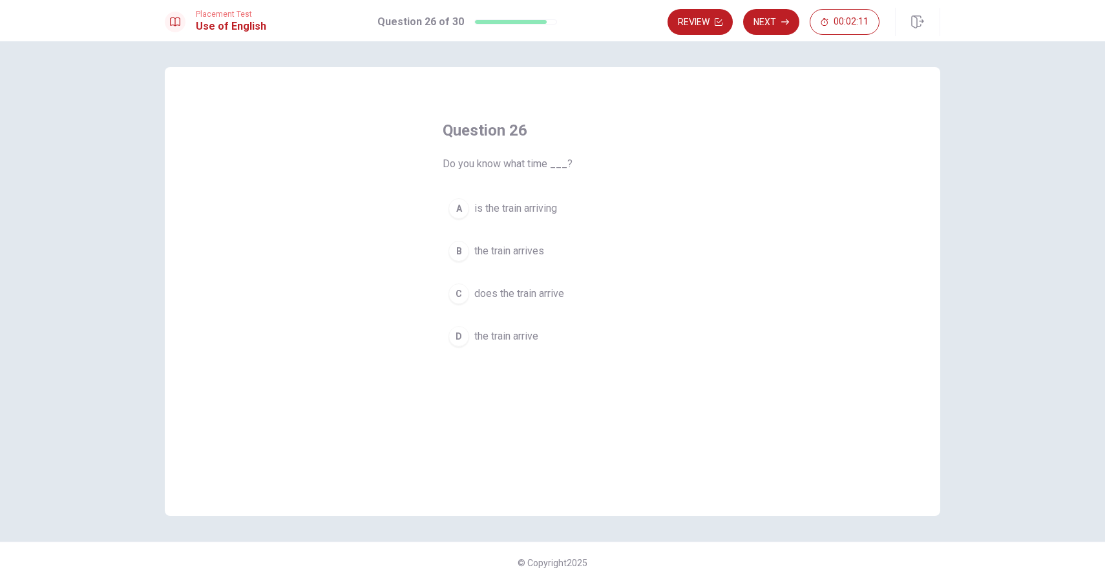
scroll to position [3, 0]
click at [530, 247] on span "the train arrives" at bounding box center [509, 248] width 70 height 16
click at [773, 23] on button "Next" at bounding box center [771, 22] width 56 height 26
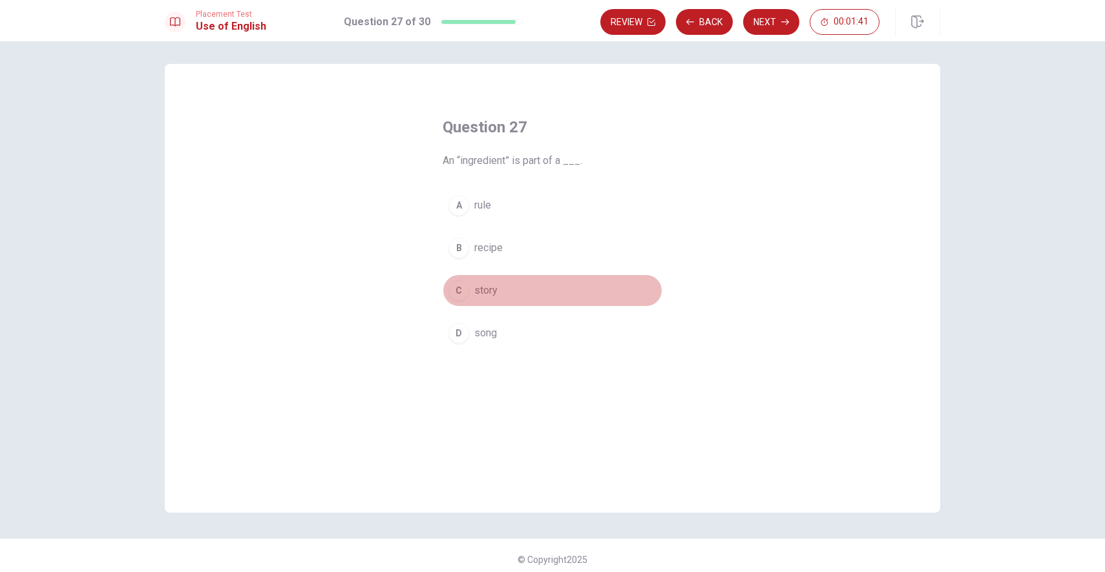
click at [475, 287] on span "story" at bounding box center [485, 291] width 23 height 16
click at [780, 17] on button "Next" at bounding box center [771, 22] width 56 height 26
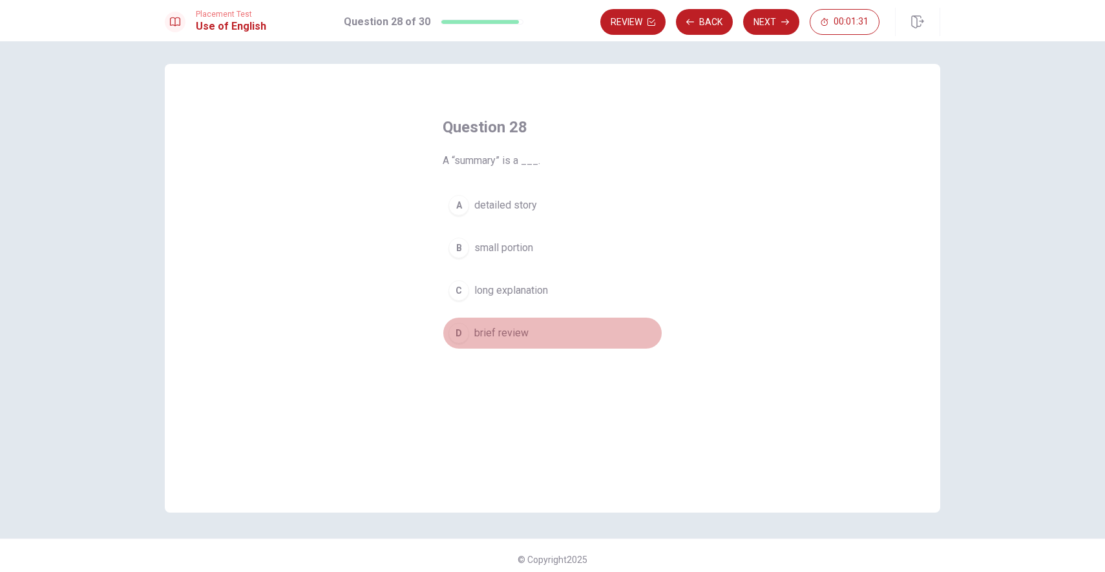
click at [537, 330] on button "D brief review" at bounding box center [552, 333] width 220 height 32
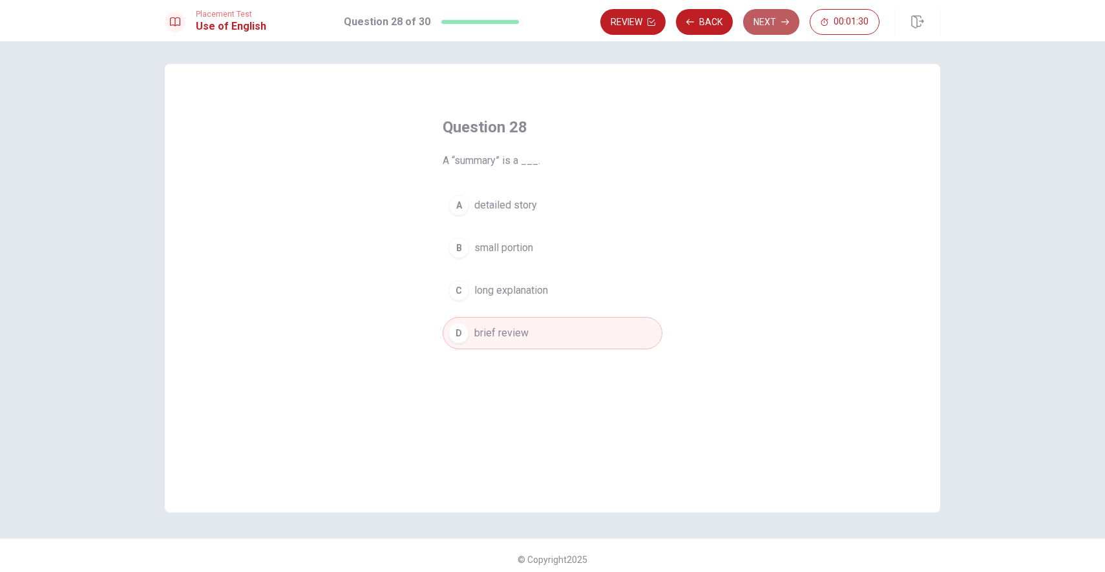
click at [769, 23] on button "Next" at bounding box center [771, 22] width 56 height 26
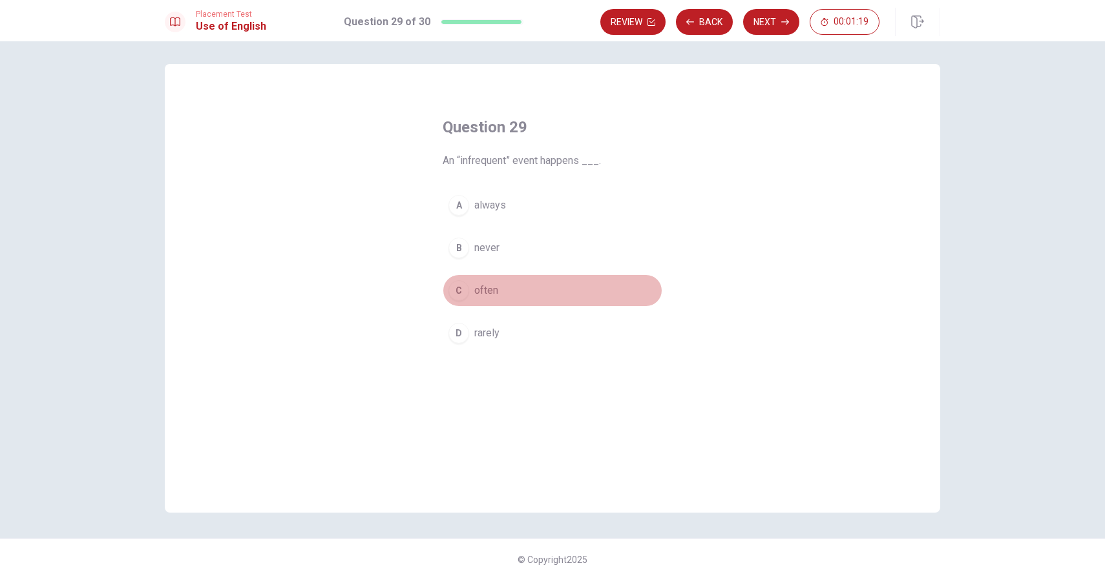
click at [503, 286] on button "C often" at bounding box center [552, 291] width 220 height 32
click at [767, 27] on button "Next" at bounding box center [771, 22] width 56 height 26
click at [508, 287] on span "is being" at bounding box center [492, 291] width 36 height 16
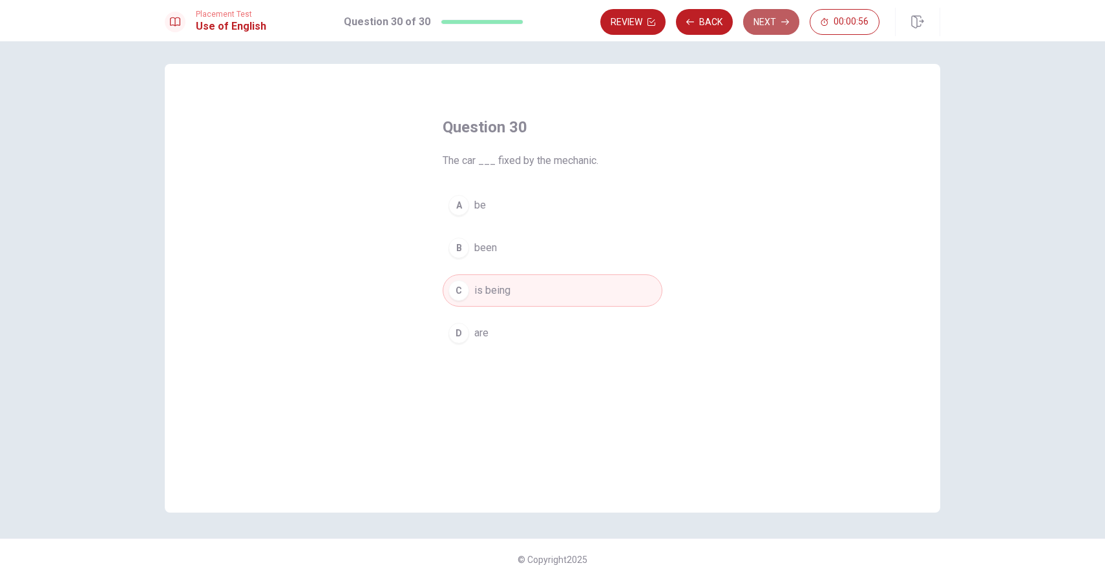
click at [768, 16] on button "Next" at bounding box center [771, 22] width 56 height 26
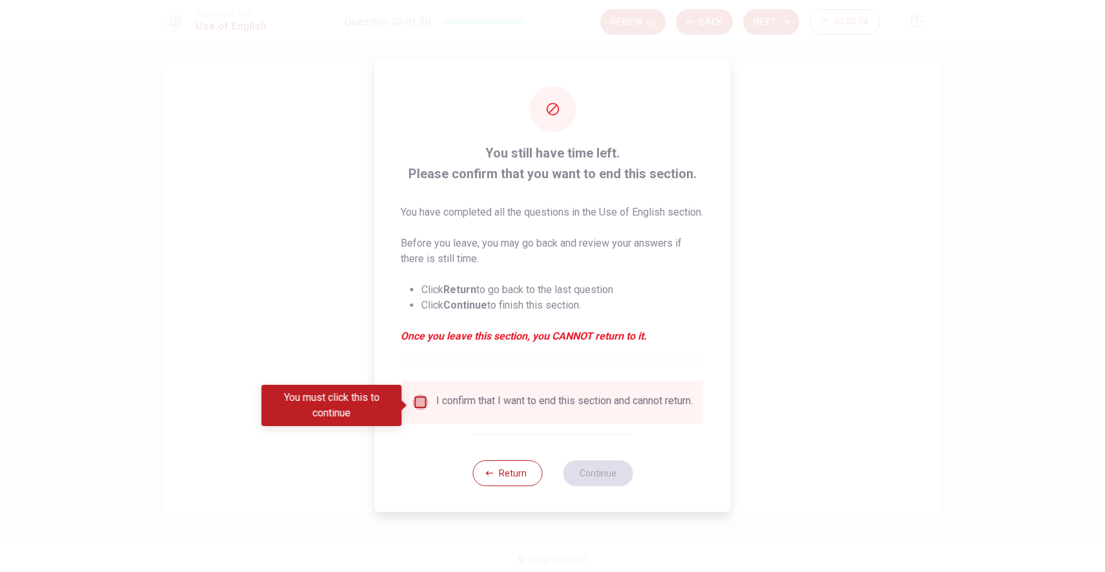
click at [423, 402] on input "You must click this to continue" at bounding box center [421, 403] width 16 height 16
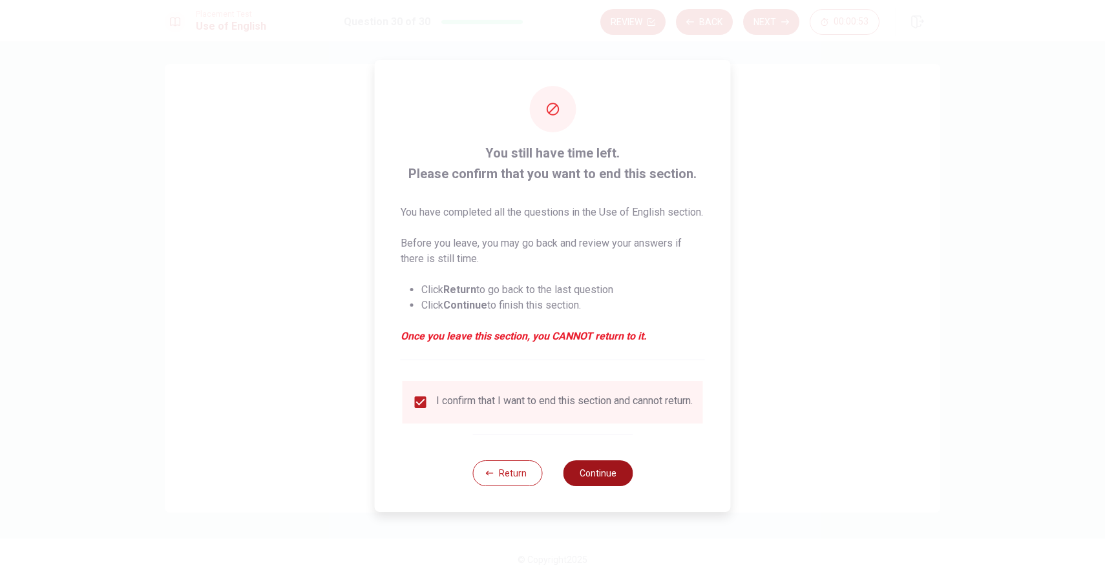
click at [603, 486] on button "Continue" at bounding box center [598, 474] width 70 height 26
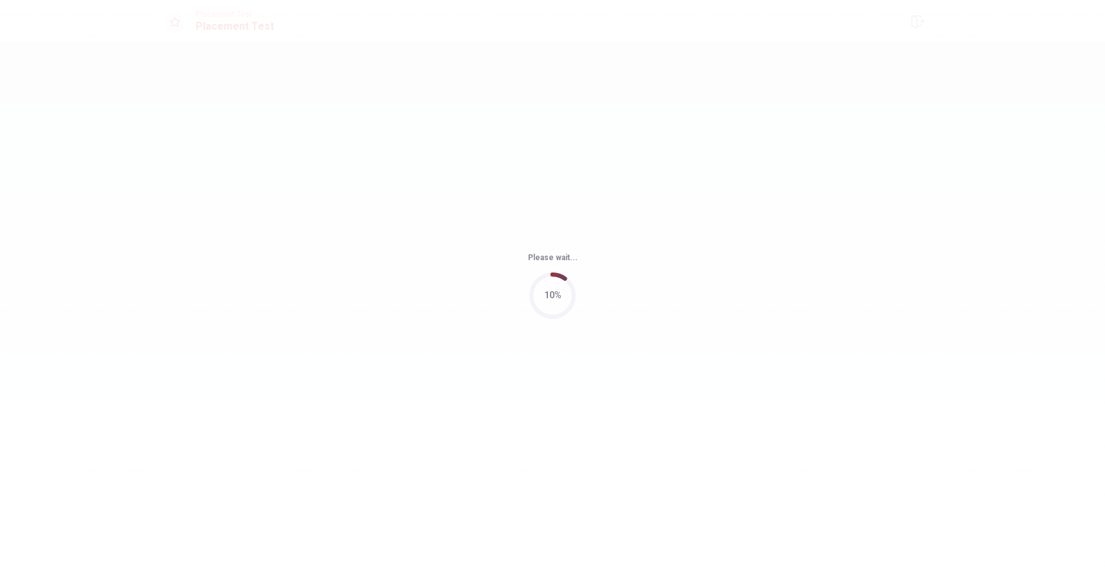
scroll to position [0, 0]
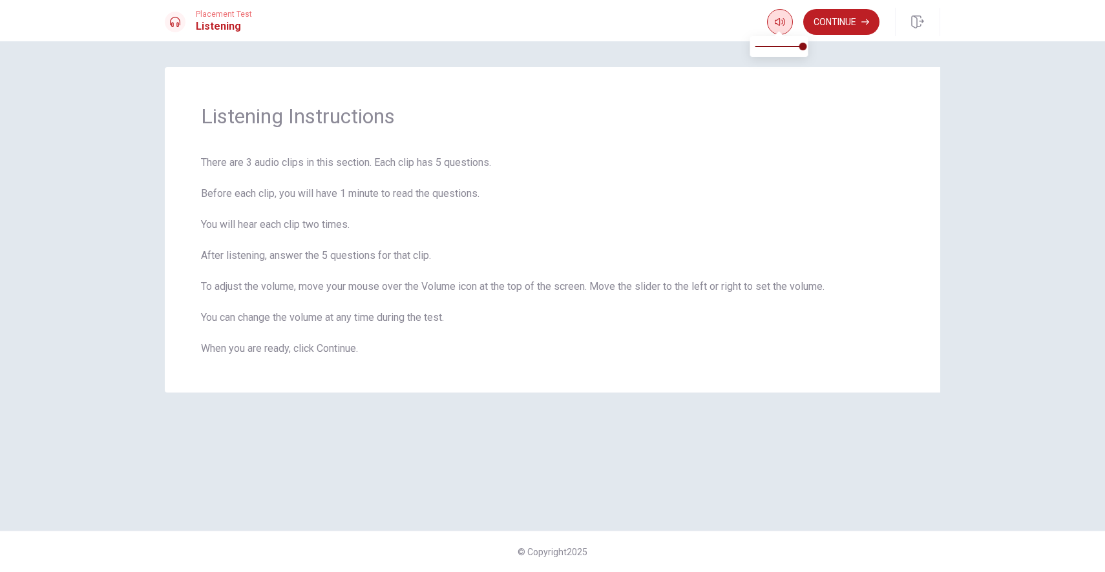
click at [780, 21] on icon "button" at bounding box center [780, 22] width 10 height 10
click at [778, 25] on icon "button" at bounding box center [780, 22] width 10 height 10
click at [778, 24] on icon "button" at bounding box center [780, 22] width 10 height 10
click at [868, 75] on div "Listening Instructions There are 3 audio clips in this section. Each clip has 5…" at bounding box center [552, 230] width 775 height 326
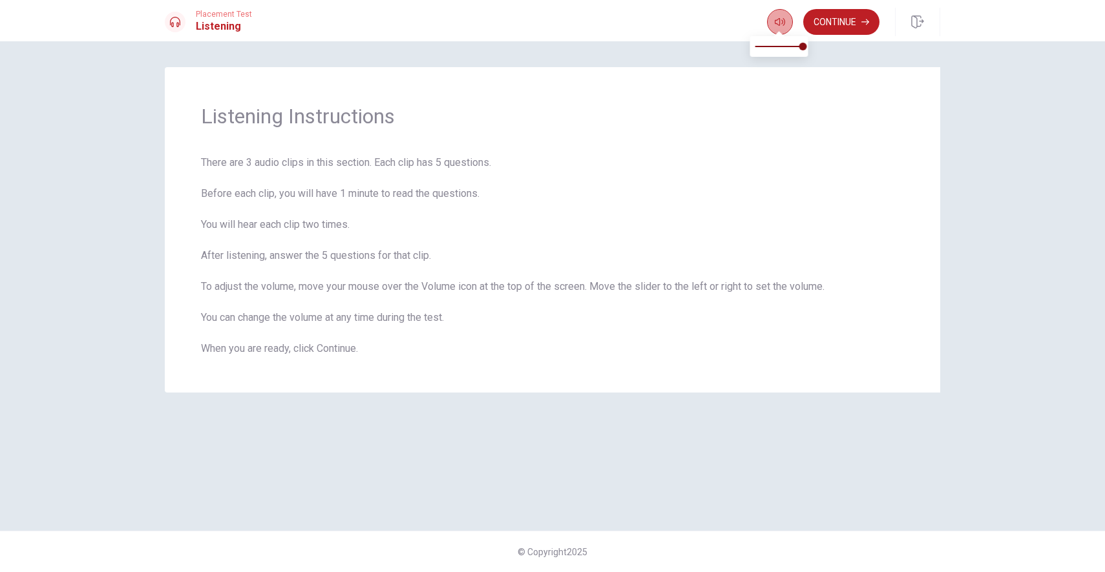
click at [783, 22] on icon "button" at bounding box center [780, 22] width 10 height 8
click at [780, 23] on icon "button" at bounding box center [780, 22] width 10 height 8
click at [778, 27] on button "button" at bounding box center [780, 22] width 26 height 26
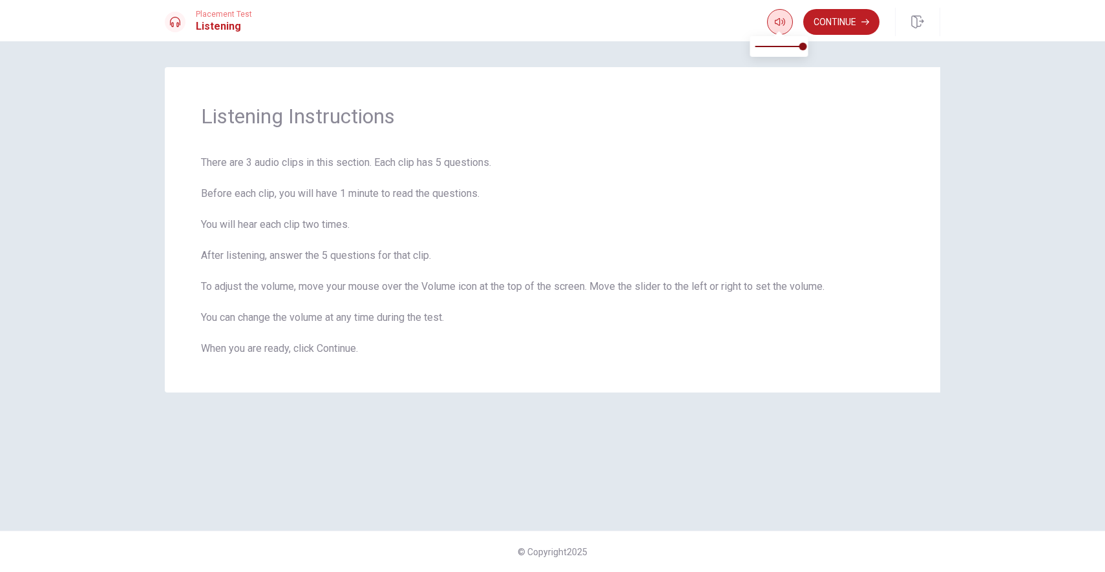
click at [778, 27] on button "button" at bounding box center [780, 22] width 26 height 26
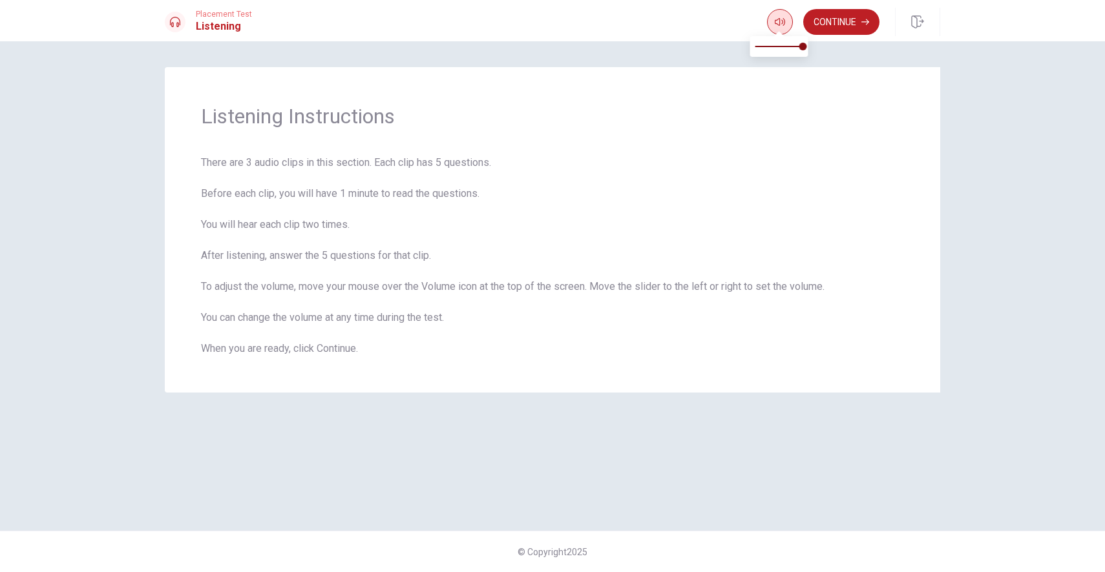
click at [783, 20] on icon "button" at bounding box center [780, 22] width 10 height 10
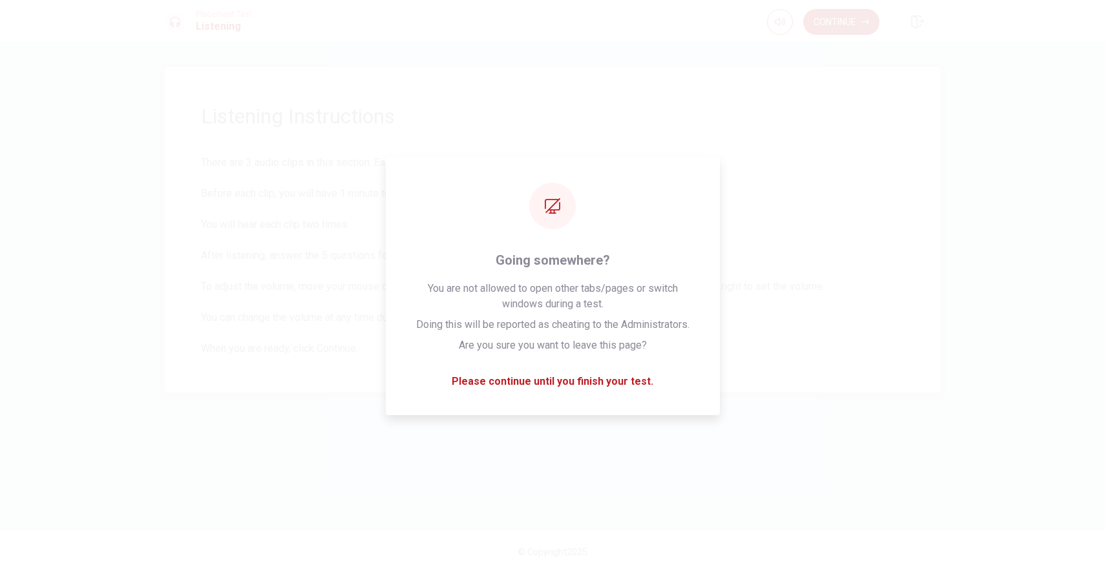
click at [915, 264] on div "Listening Instructions There are 3 audio clips in this section. Each clip has 5…" at bounding box center [552, 230] width 775 height 326
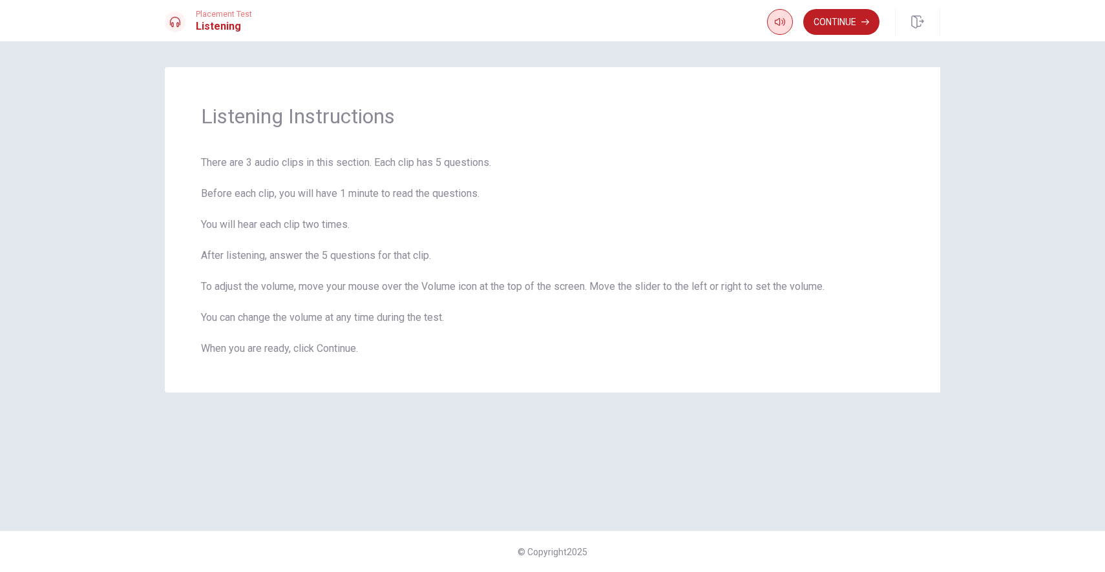
click at [777, 21] on icon "button" at bounding box center [780, 22] width 10 height 10
click at [863, 25] on icon "button" at bounding box center [865, 22] width 8 height 8
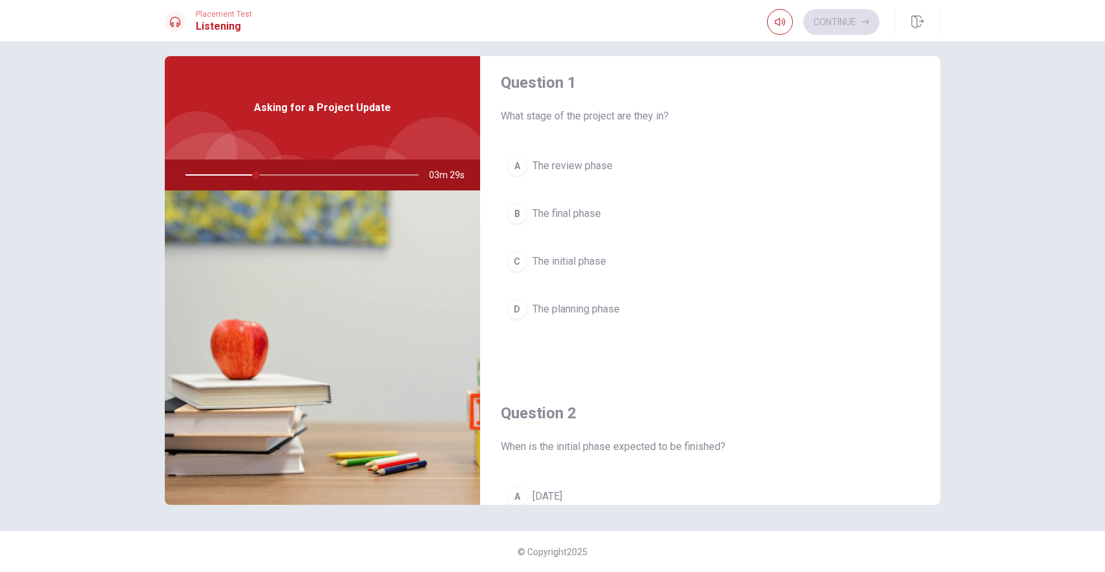
scroll to position [12, 0]
click at [523, 258] on div "C" at bounding box center [516, 259] width 21 height 21
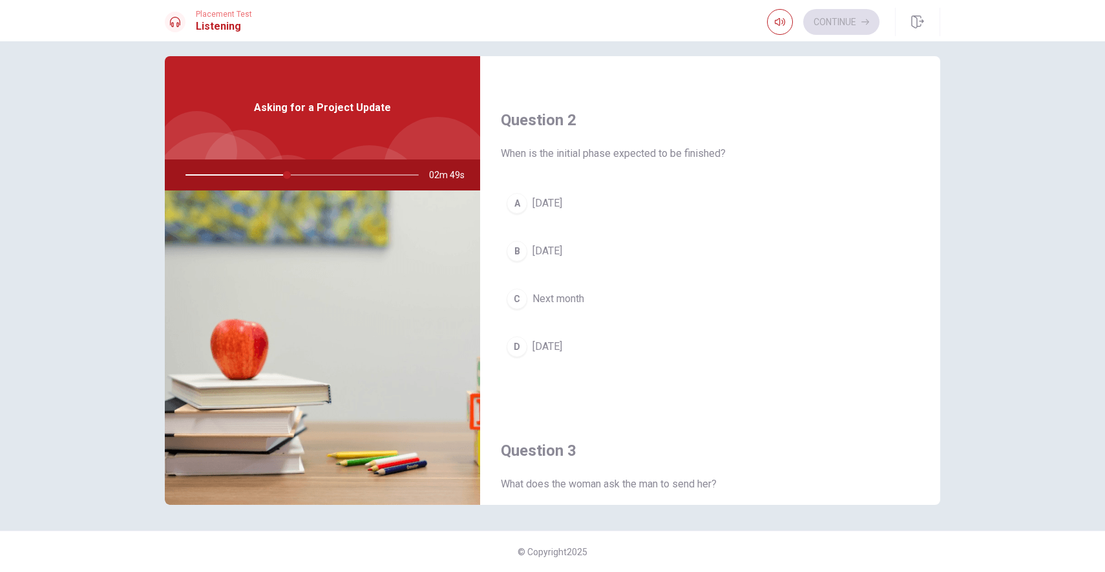
scroll to position [306, 0]
click at [562, 341] on span "[DATE]" at bounding box center [547, 345] width 30 height 16
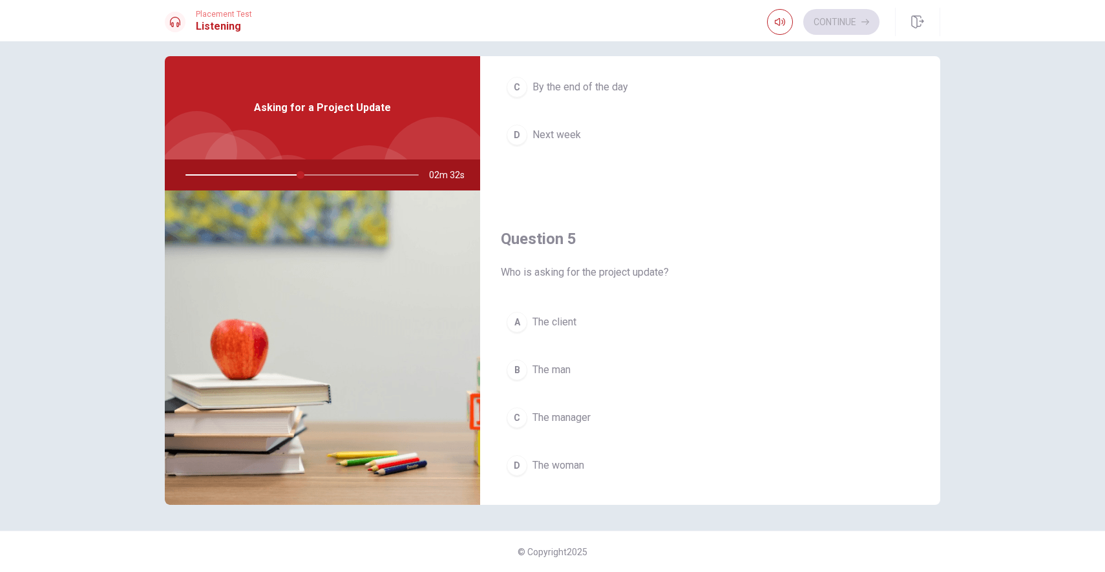
scroll to position [1205, 0]
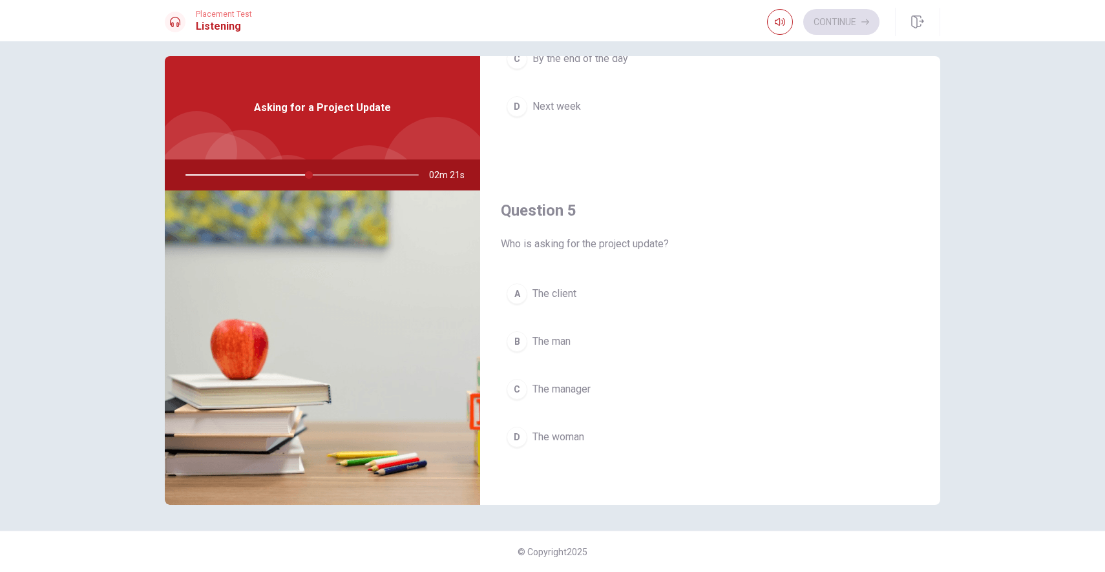
click at [578, 446] on button "D The woman" at bounding box center [710, 437] width 419 height 32
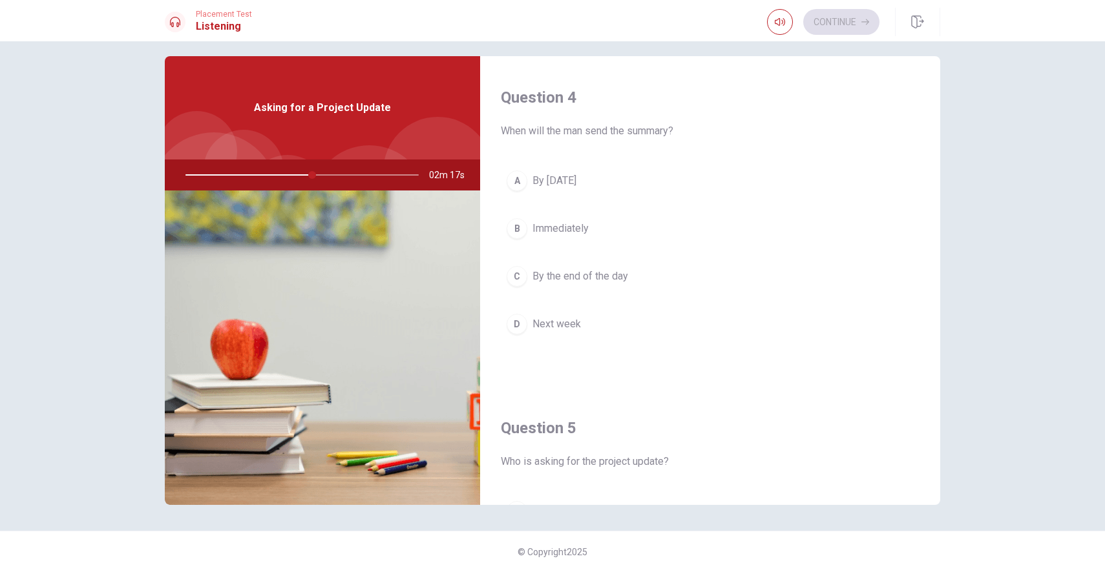
scroll to position [986, 0]
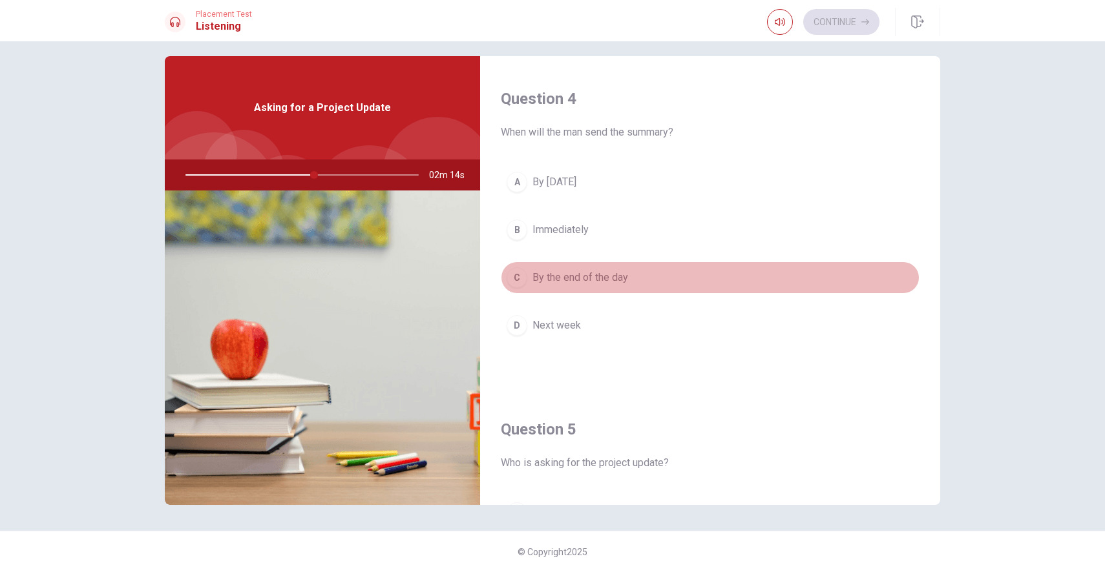
click at [654, 279] on button "C By the end of the day" at bounding box center [710, 278] width 419 height 32
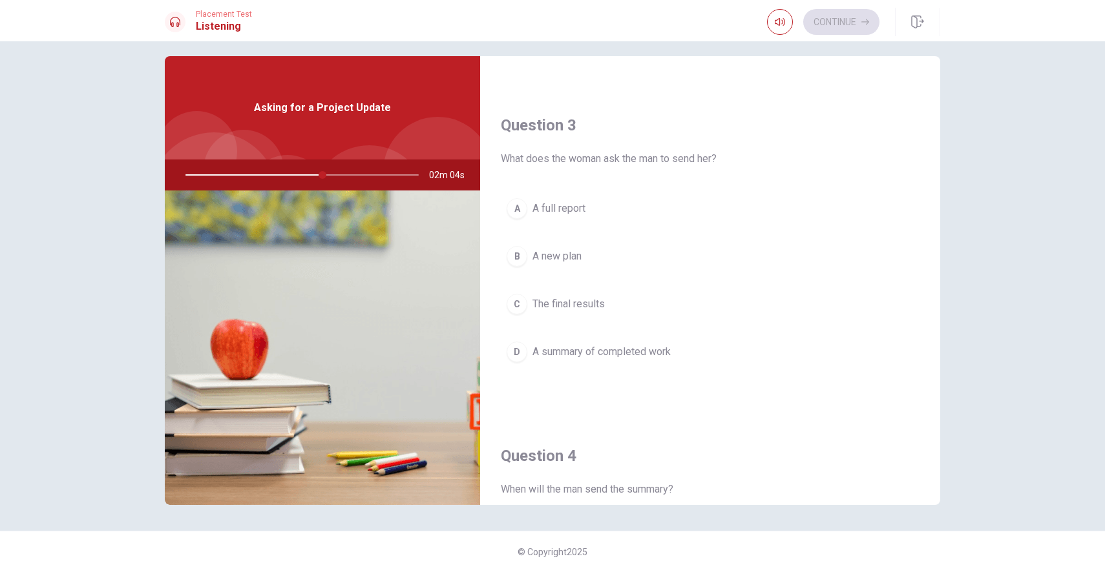
scroll to position [626, 0]
click at [574, 210] on span "A full report" at bounding box center [558, 211] width 53 height 16
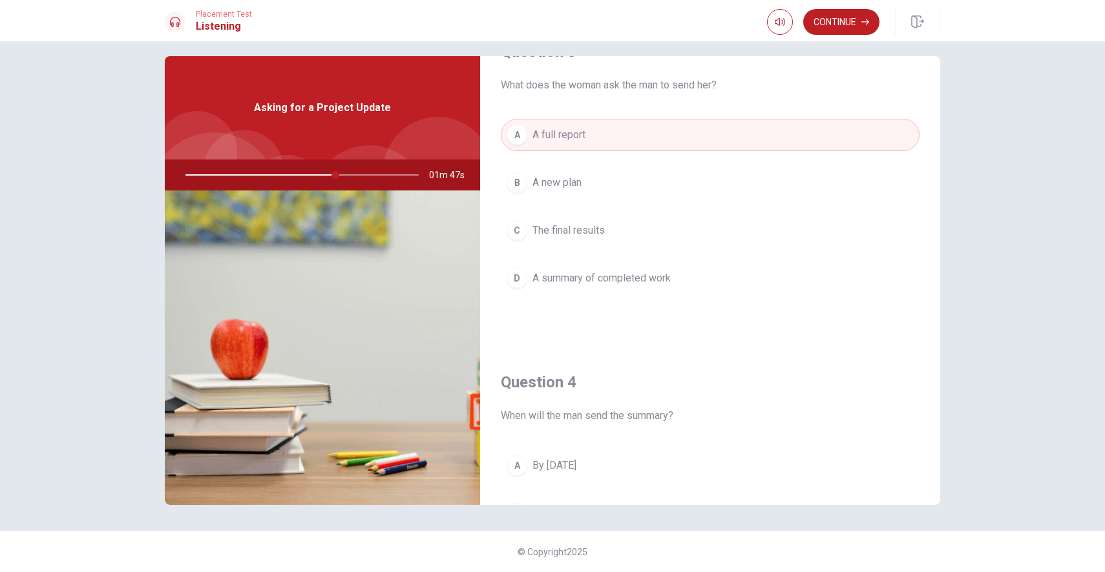
scroll to position [1205, 0]
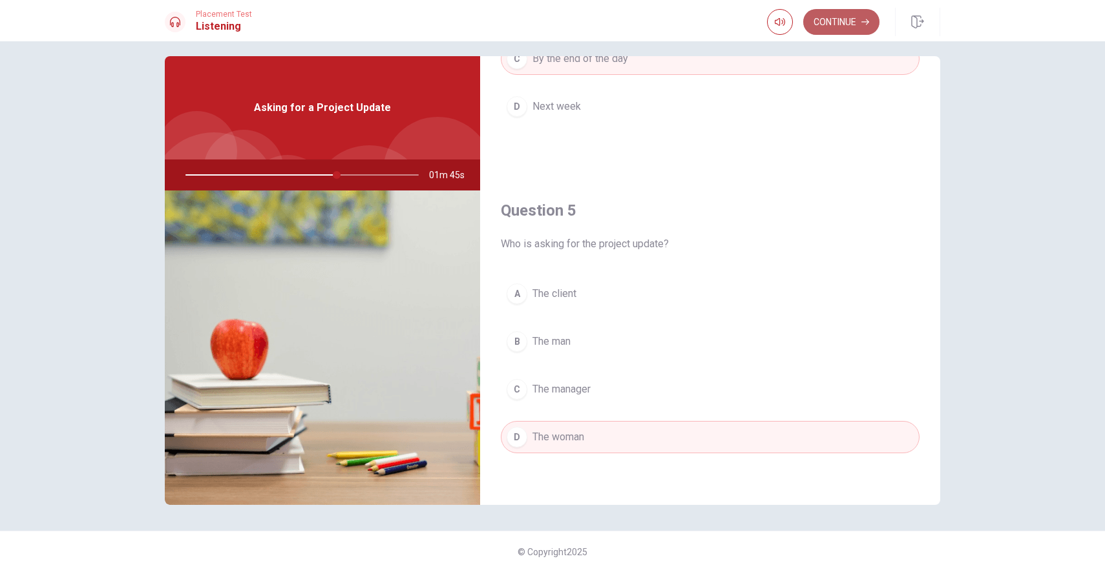
click at [854, 23] on button "Continue" at bounding box center [841, 22] width 76 height 26
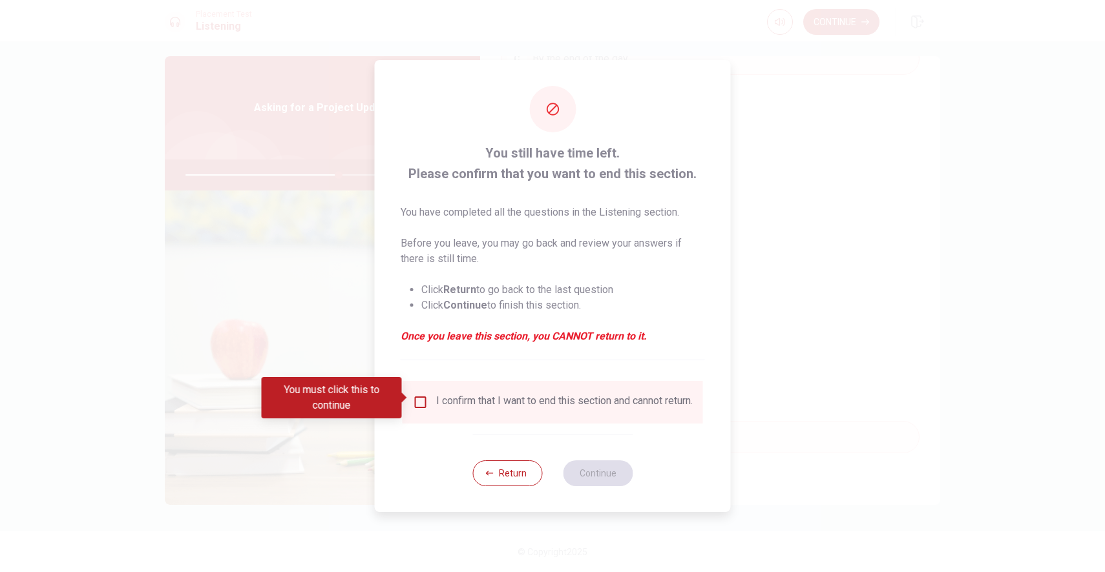
click at [413, 397] on input "You must click this to continue" at bounding box center [421, 403] width 16 height 16
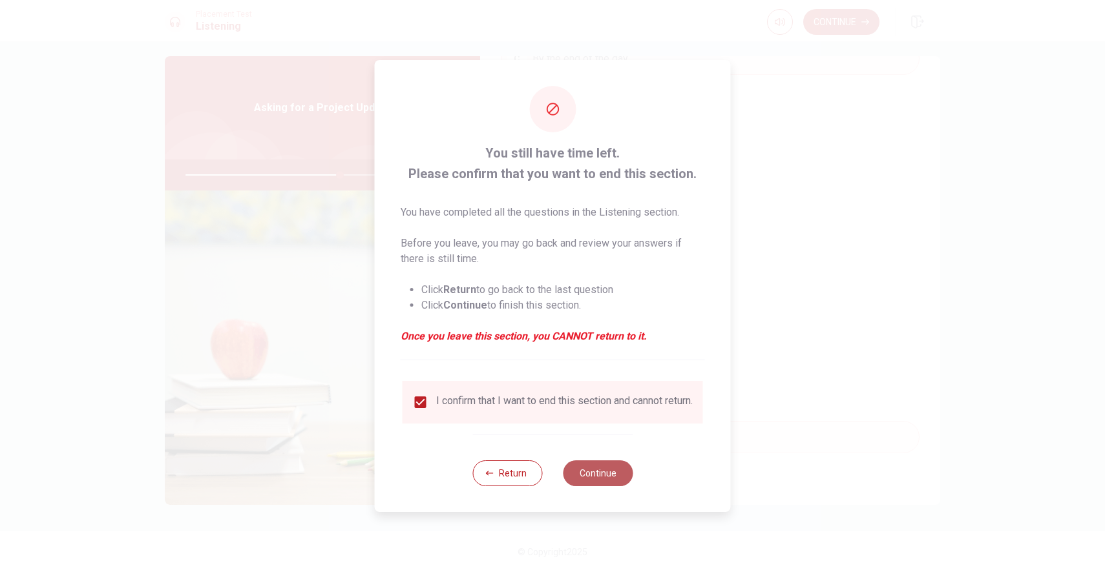
click at [591, 475] on button "Continue" at bounding box center [598, 474] width 70 height 26
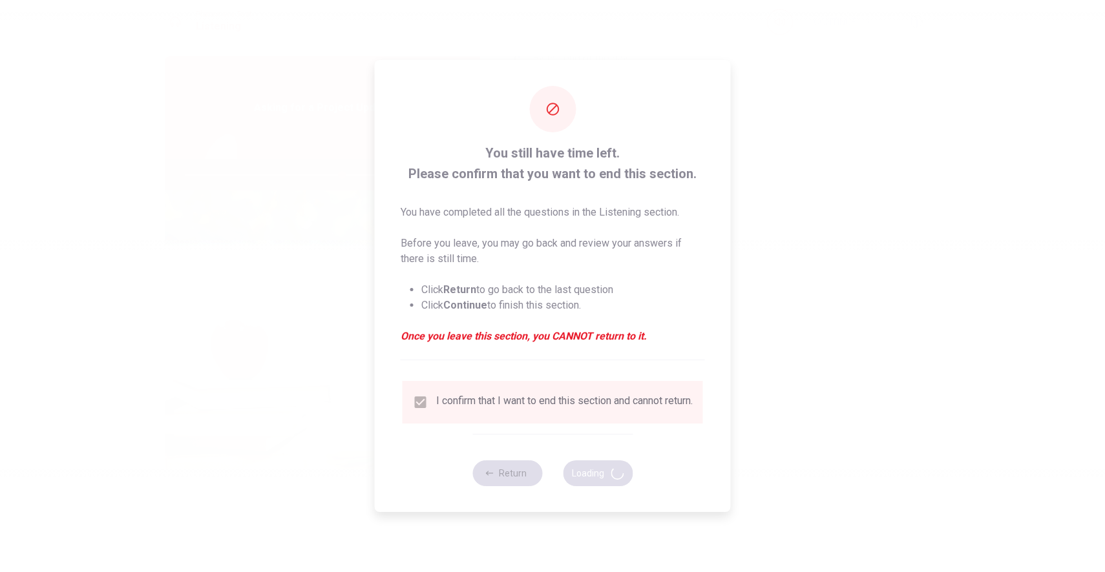
type input "67"
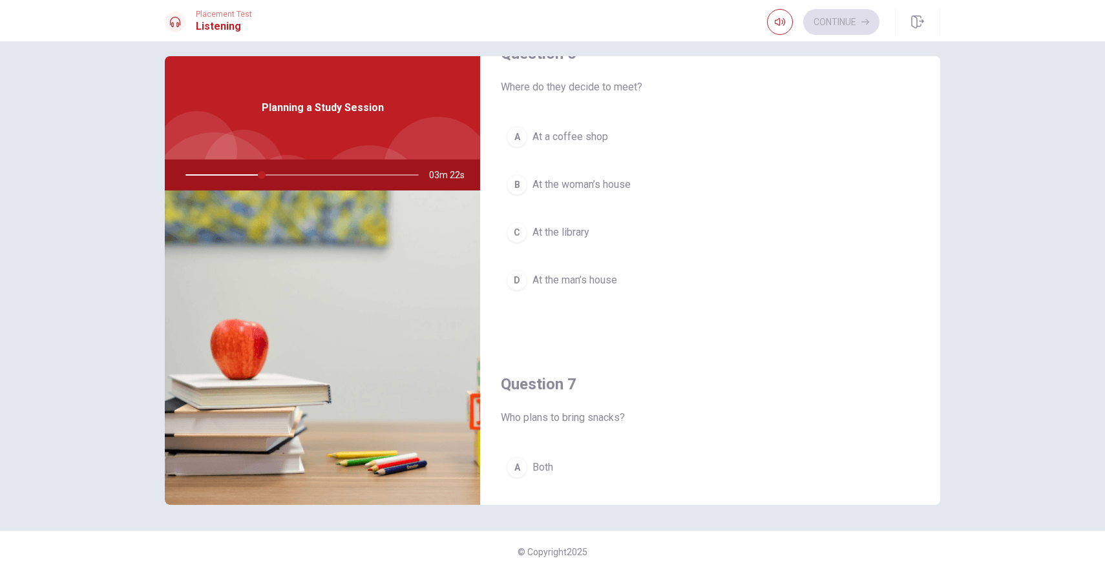
scroll to position [39, 0]
click at [665, 236] on button "C At the library" at bounding box center [710, 232] width 419 height 32
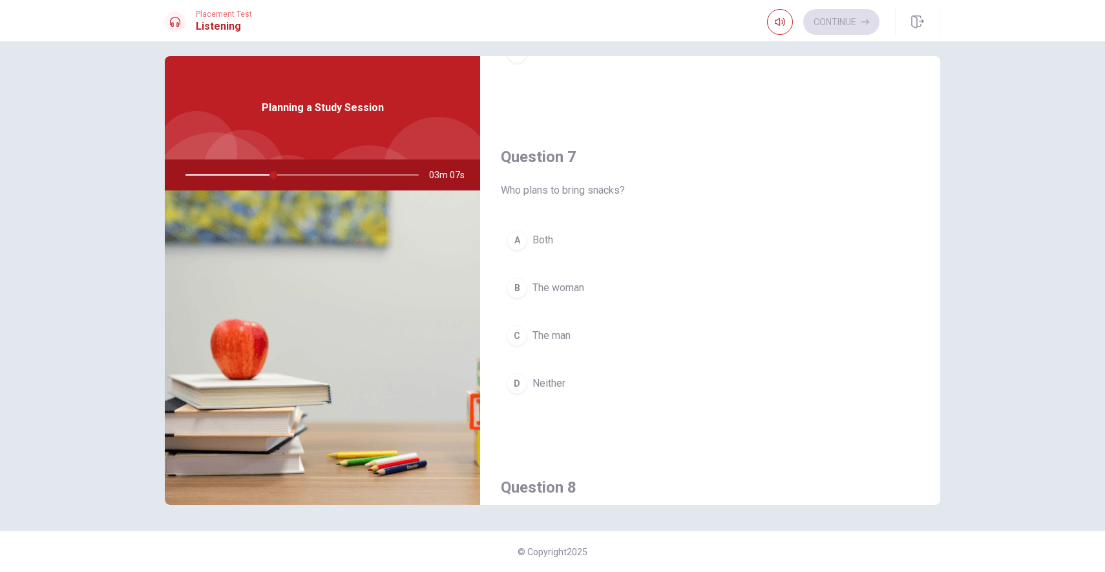
scroll to position [277, 0]
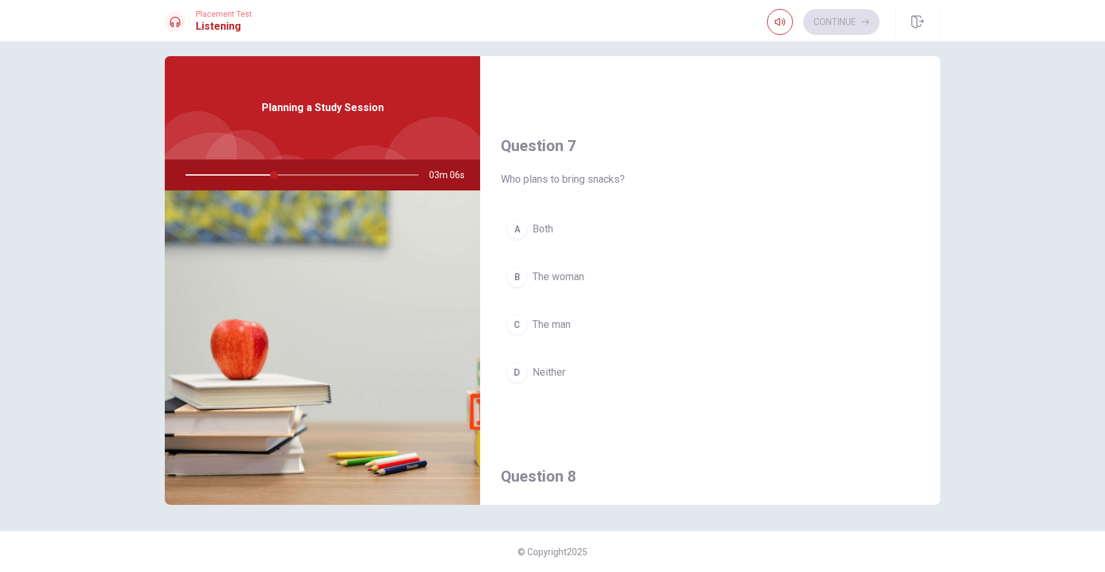
click at [577, 276] on span "The woman" at bounding box center [558, 277] width 52 height 16
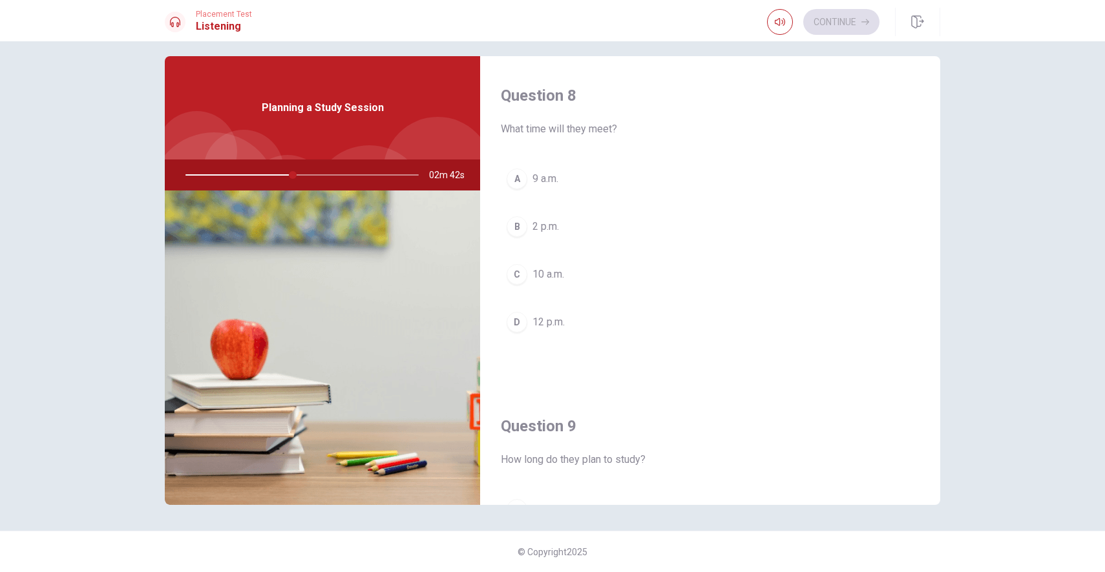
scroll to position [668, 0]
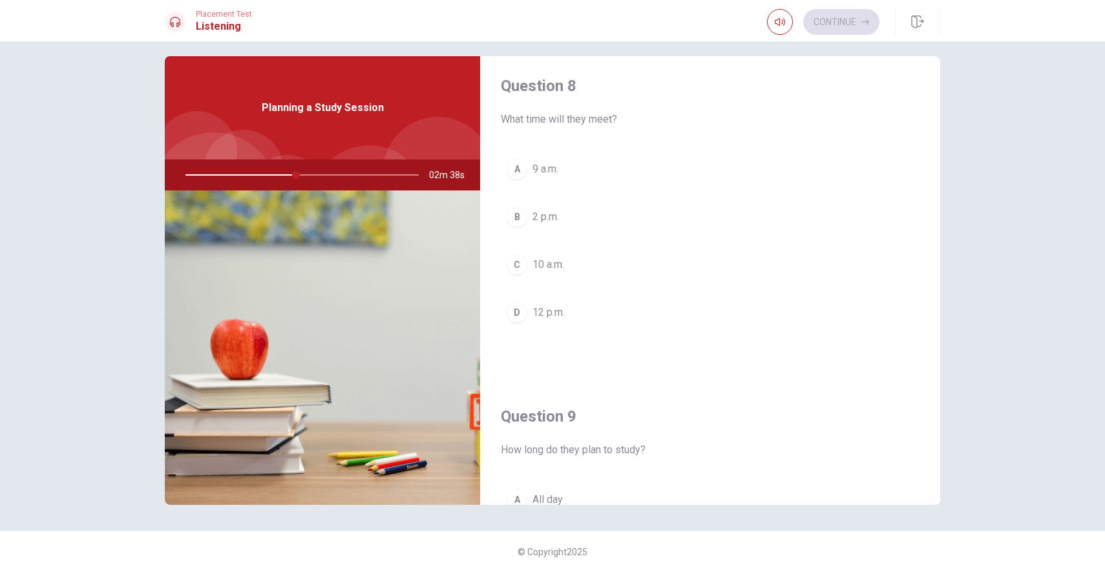
click at [634, 263] on button "C 10 a.m." at bounding box center [710, 265] width 419 height 32
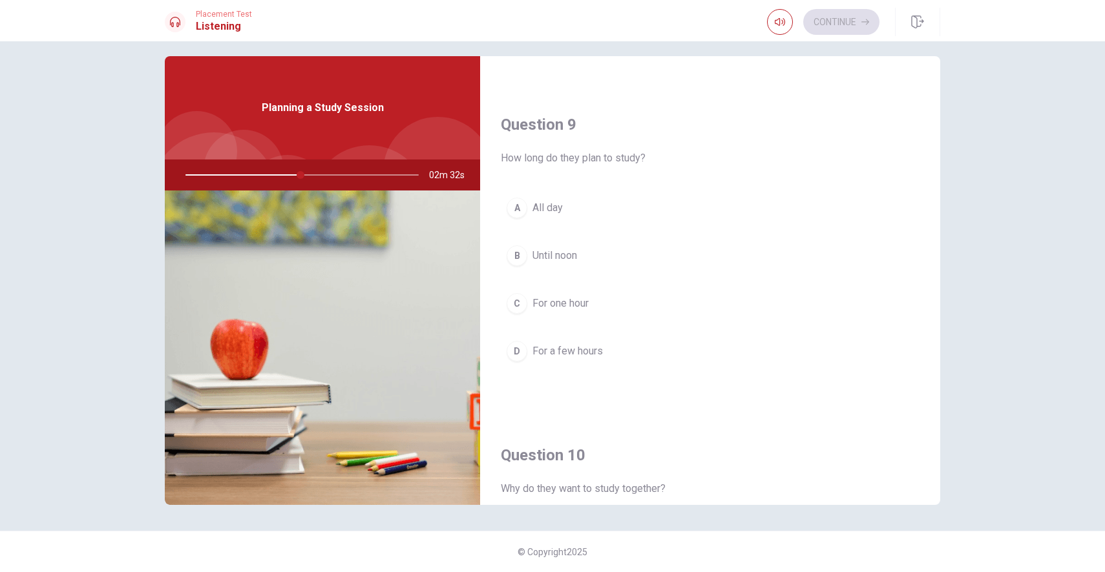
scroll to position [961, 0]
click at [689, 342] on button "D For a few hours" at bounding box center [710, 351] width 419 height 32
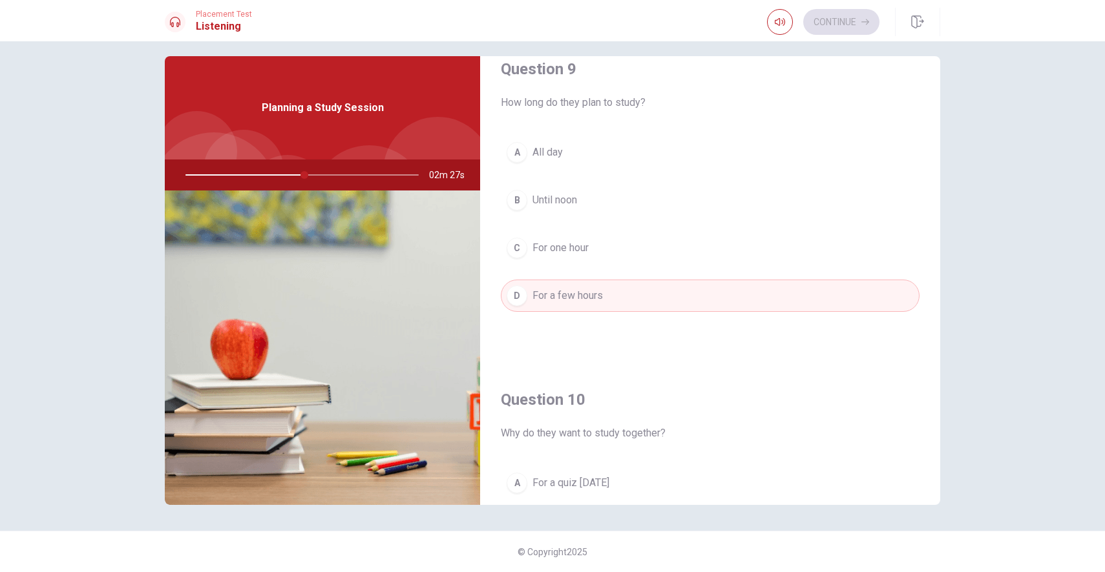
scroll to position [1205, 0]
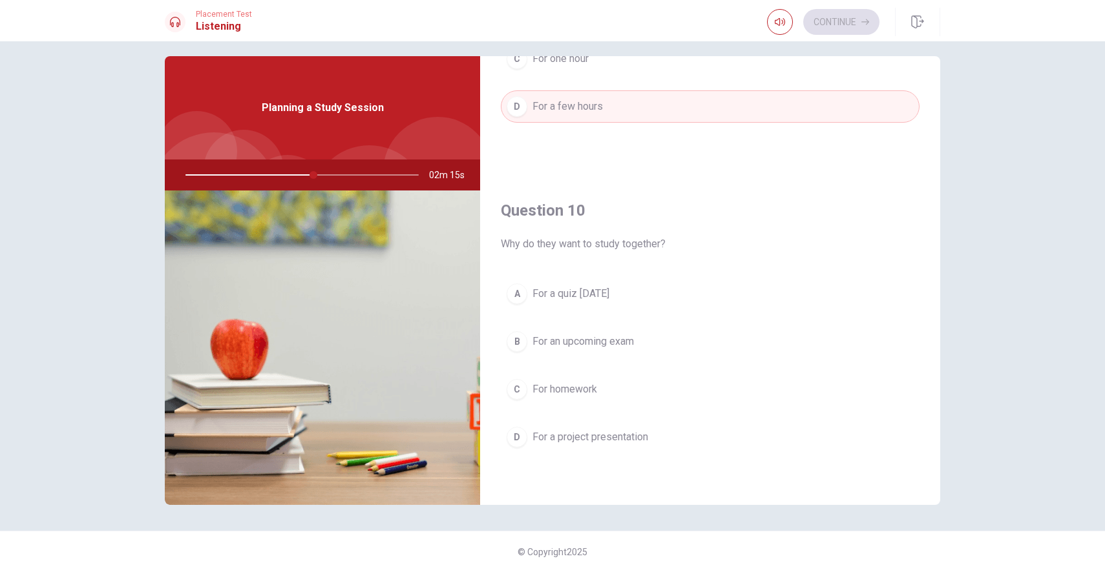
click at [638, 335] on button "B For an upcoming exam" at bounding box center [710, 342] width 419 height 32
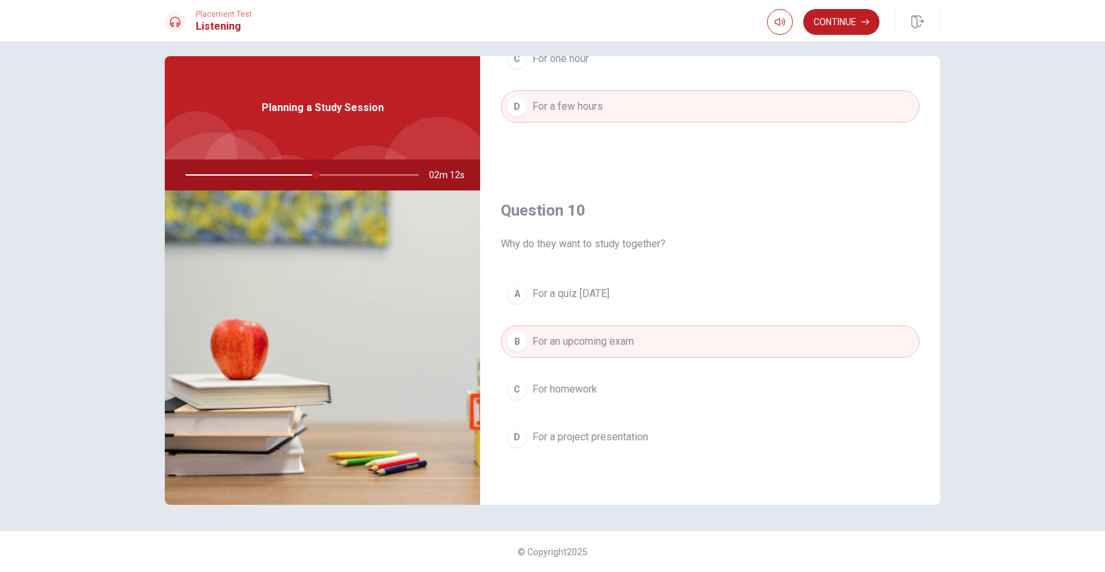
click at [658, 441] on button "D For a project presentation" at bounding box center [710, 437] width 419 height 32
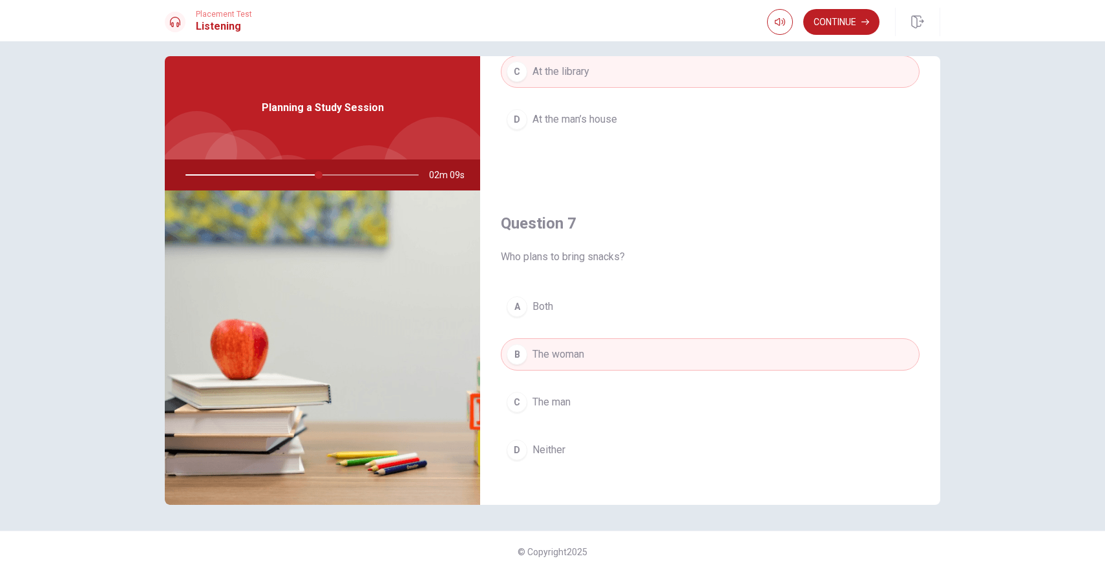
scroll to position [0, 0]
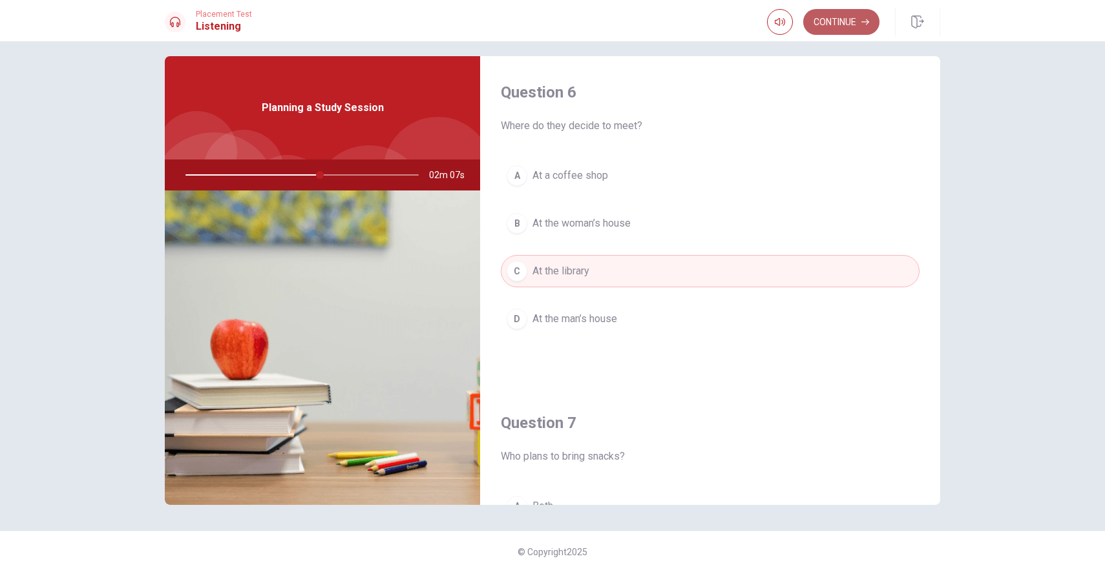
click at [835, 26] on button "Continue" at bounding box center [841, 22] width 76 height 26
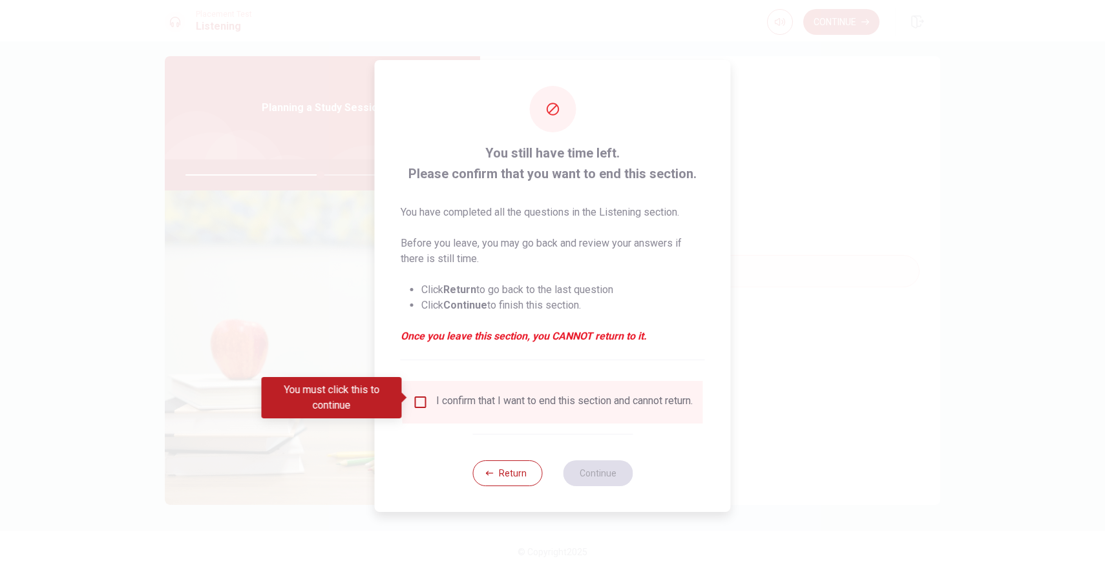
click at [425, 396] on input "You must click this to continue" at bounding box center [421, 403] width 16 height 16
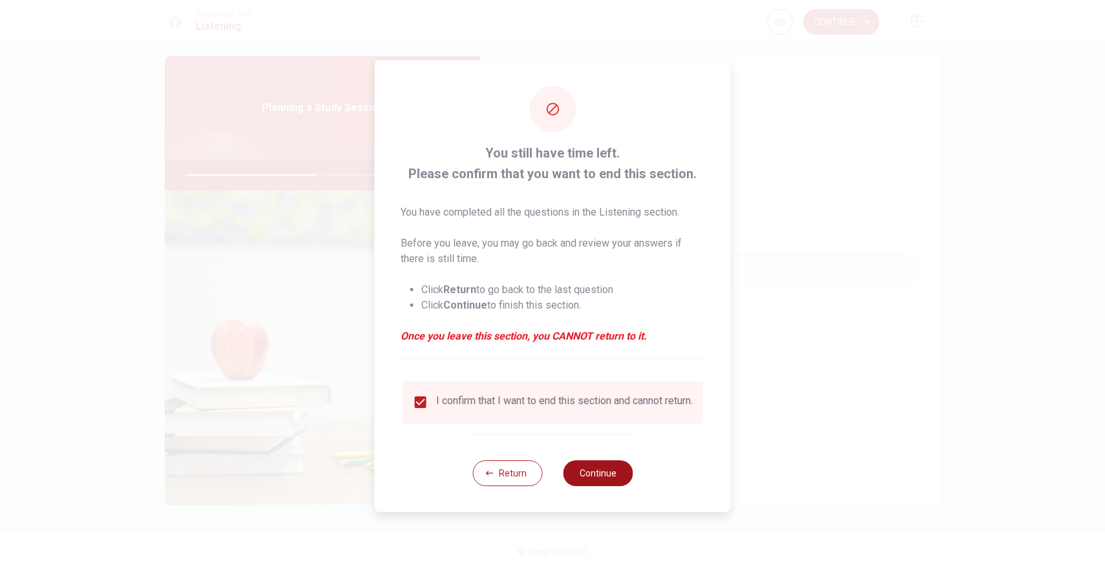
click at [590, 477] on button "Continue" at bounding box center [598, 474] width 70 height 26
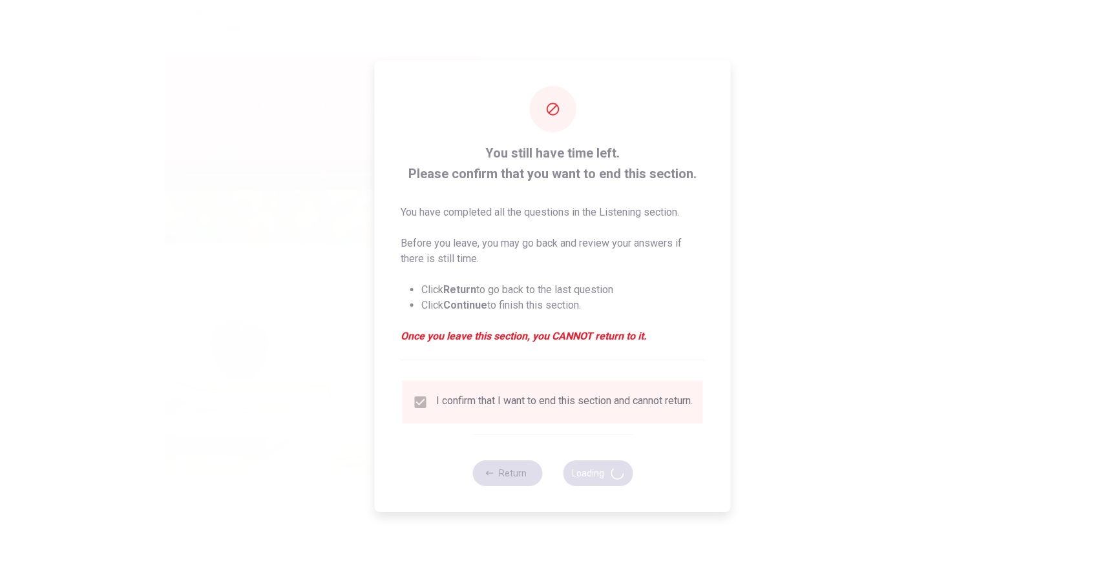
type input "60"
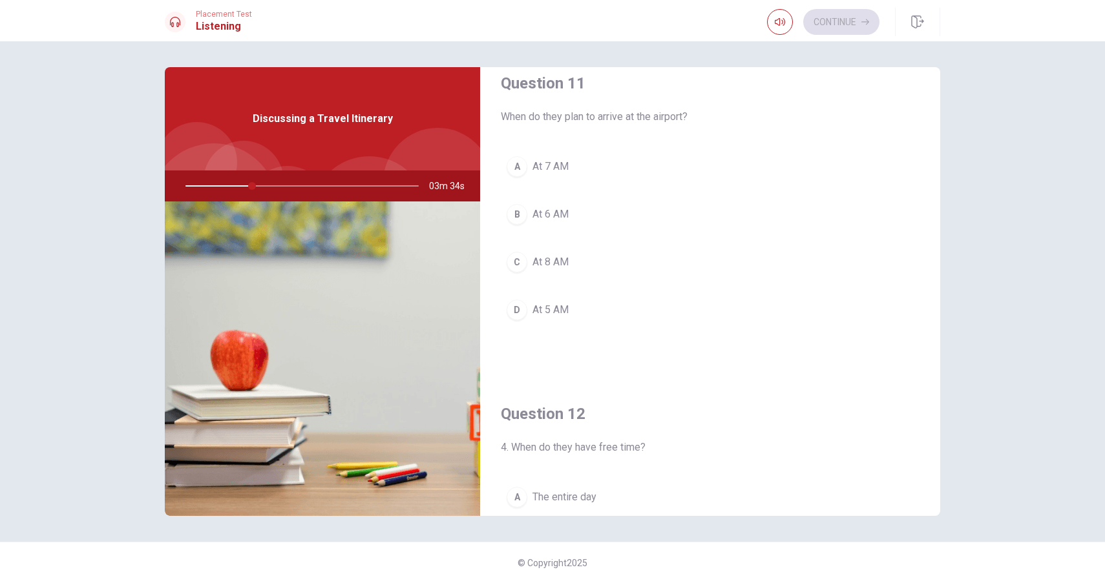
scroll to position [26, 0]
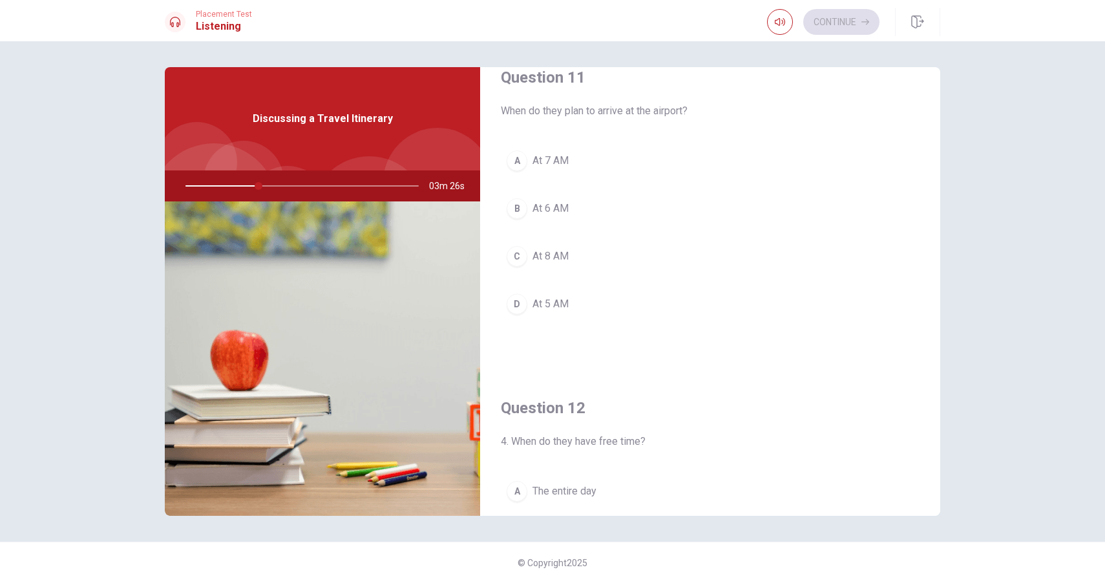
click at [582, 256] on button "C At 8 AM" at bounding box center [710, 256] width 419 height 32
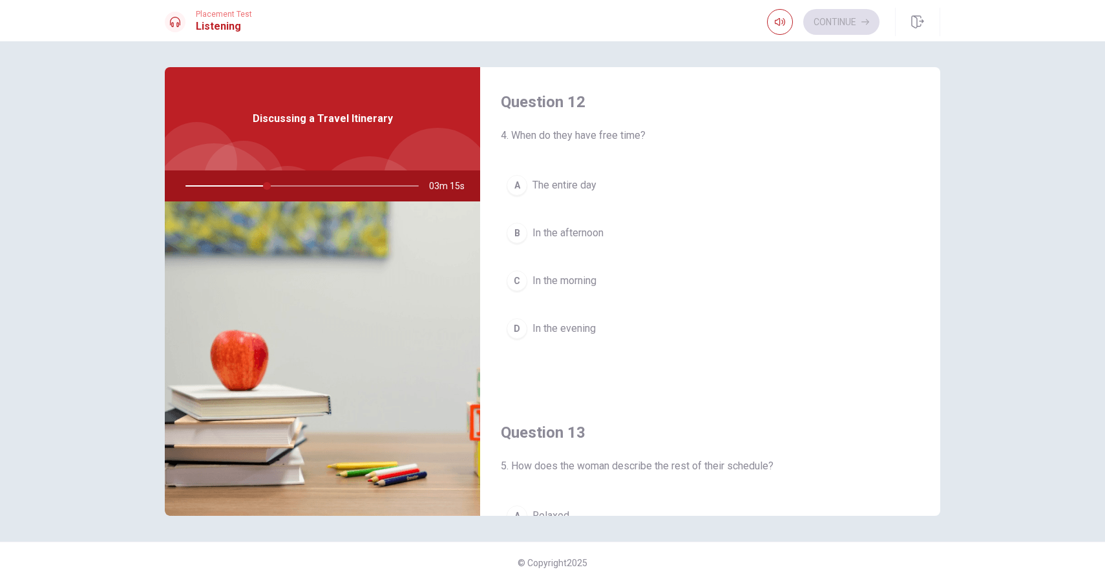
scroll to position [329, 0]
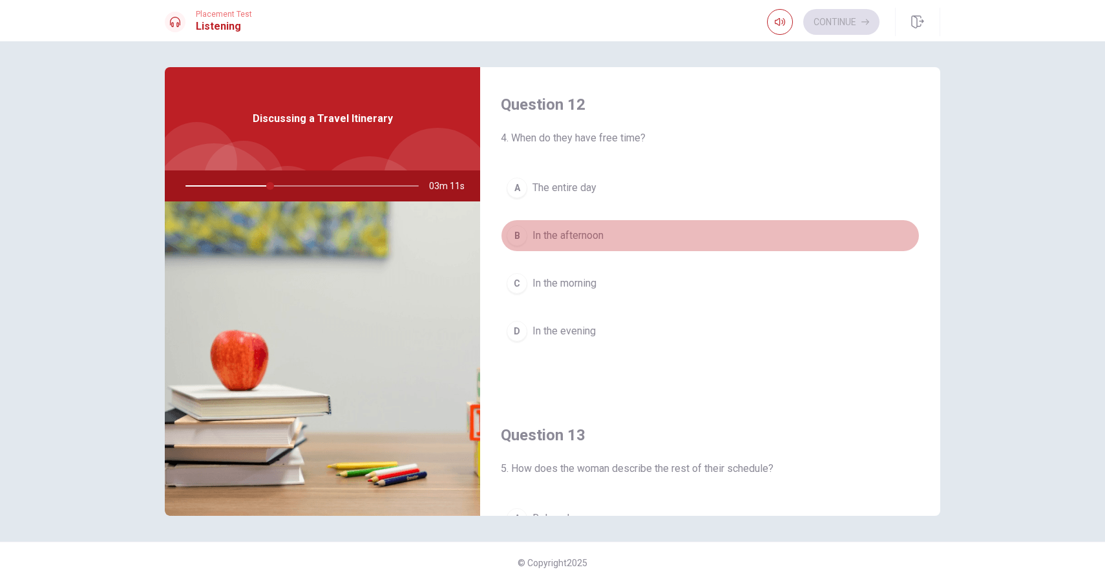
click at [607, 235] on button "B In the afternoon" at bounding box center [710, 236] width 419 height 32
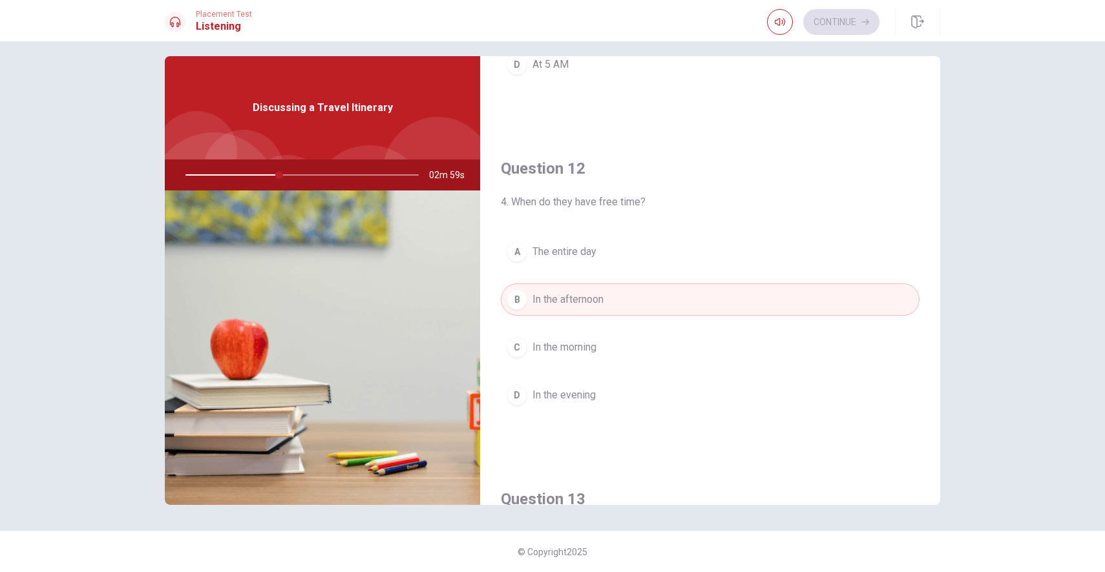
scroll to position [0, 0]
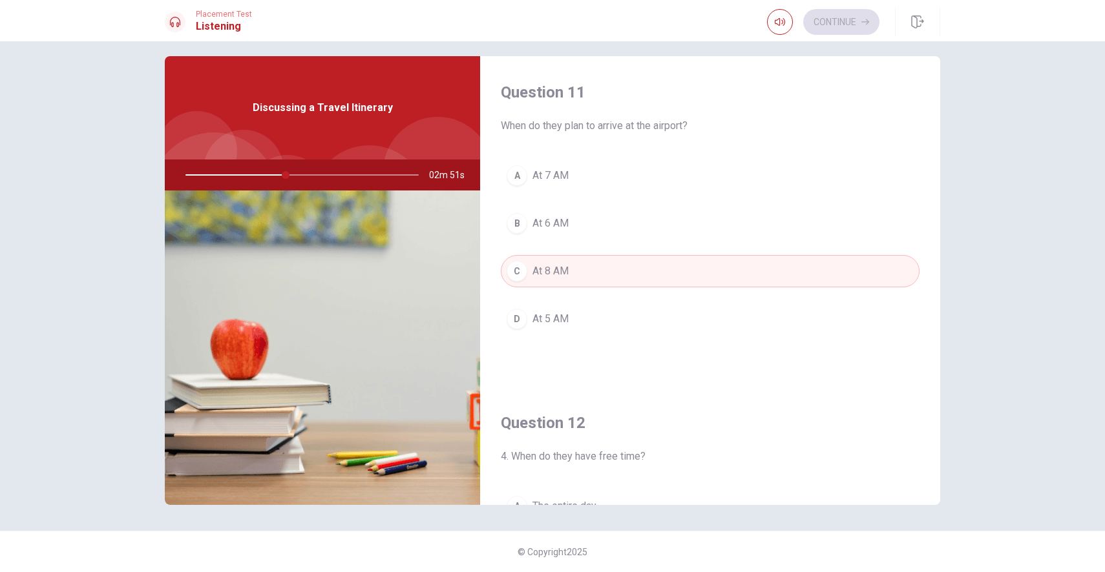
click at [627, 208] on button "B At 6 AM" at bounding box center [710, 223] width 419 height 32
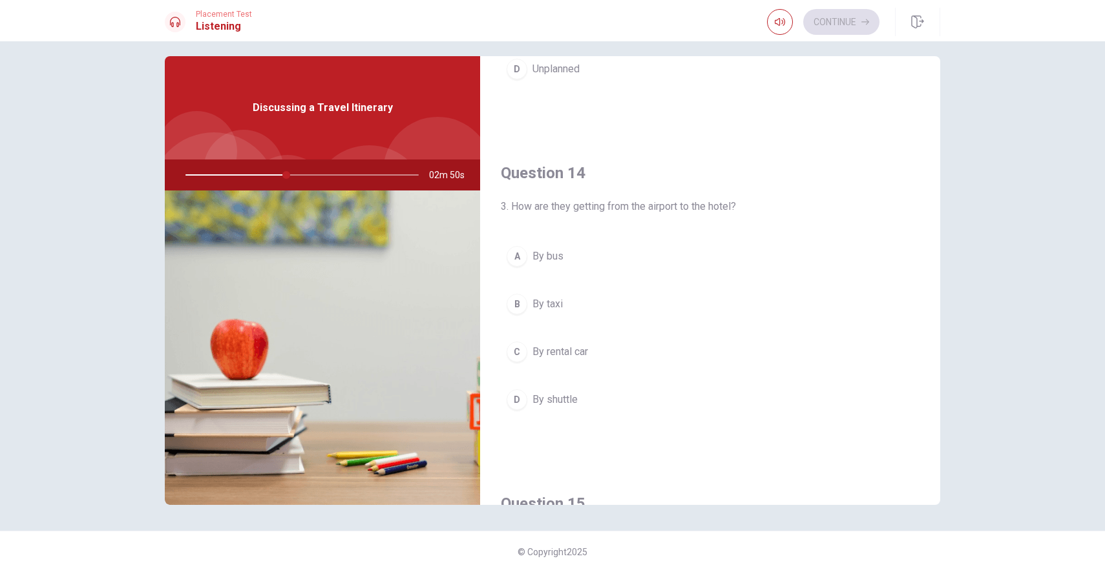
scroll to position [1205, 0]
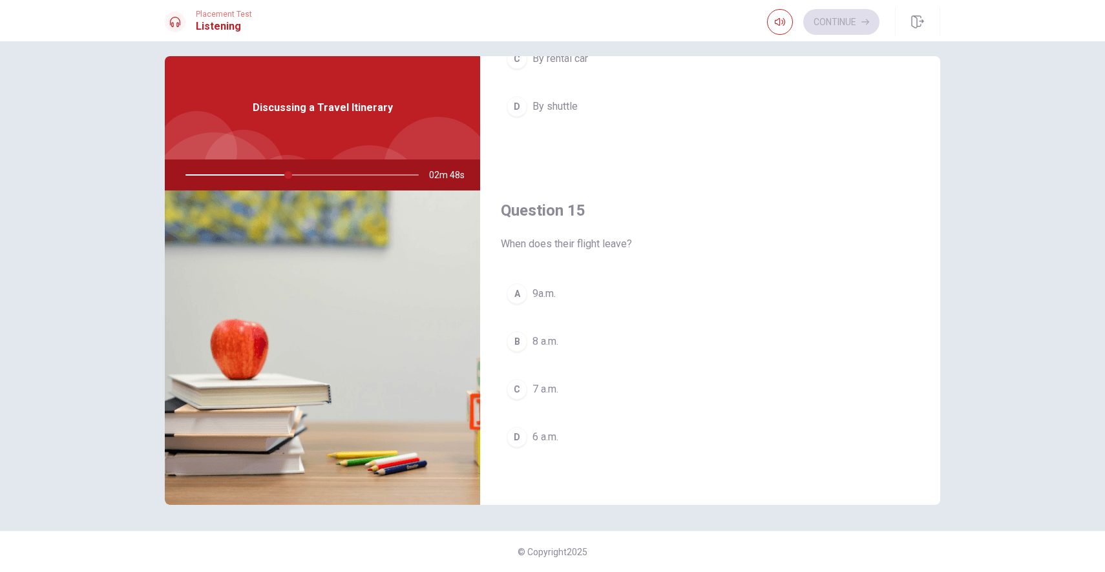
click at [606, 344] on button "B 8 a.m." at bounding box center [710, 342] width 419 height 32
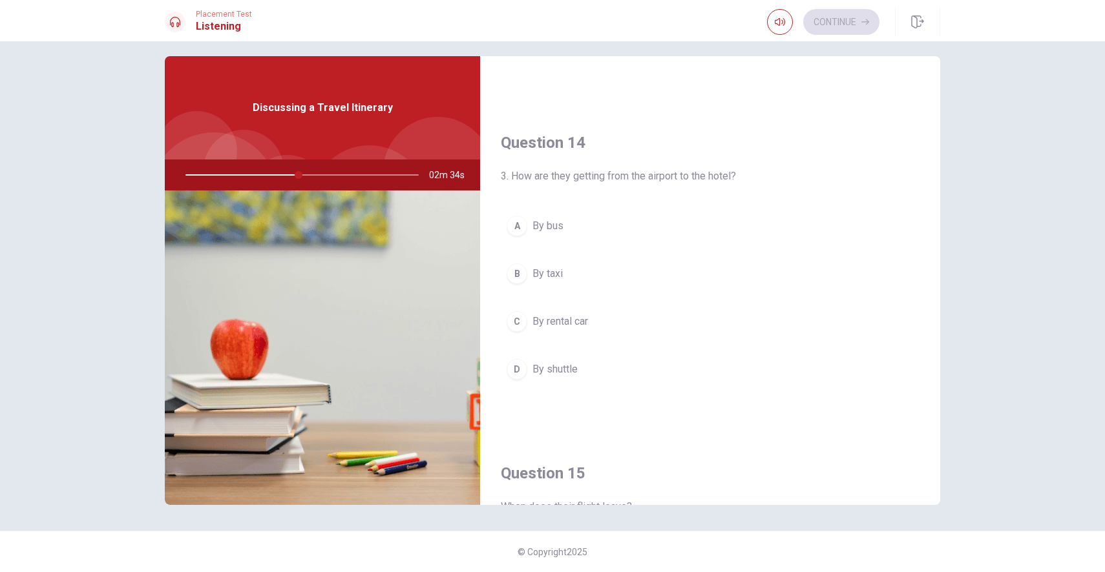
scroll to position [949, 0]
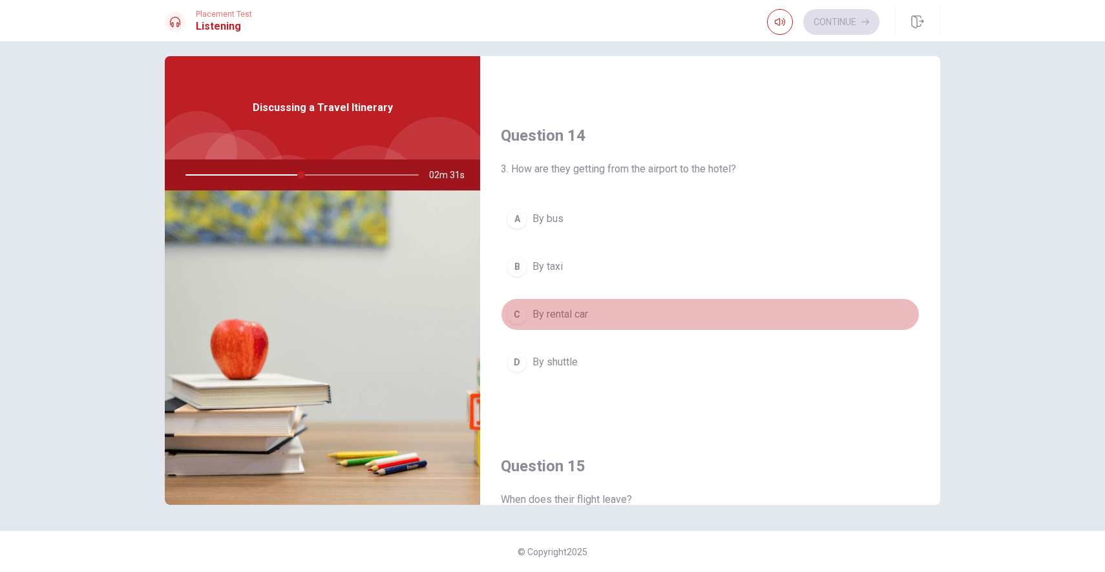
click at [634, 315] on button "C By rental car" at bounding box center [710, 314] width 419 height 32
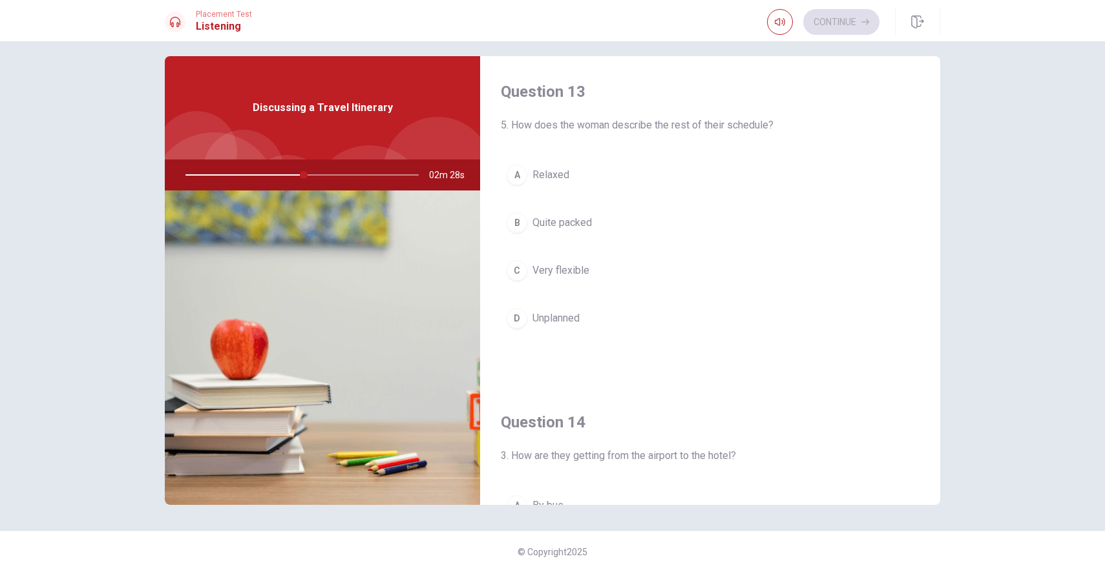
scroll to position [661, 0]
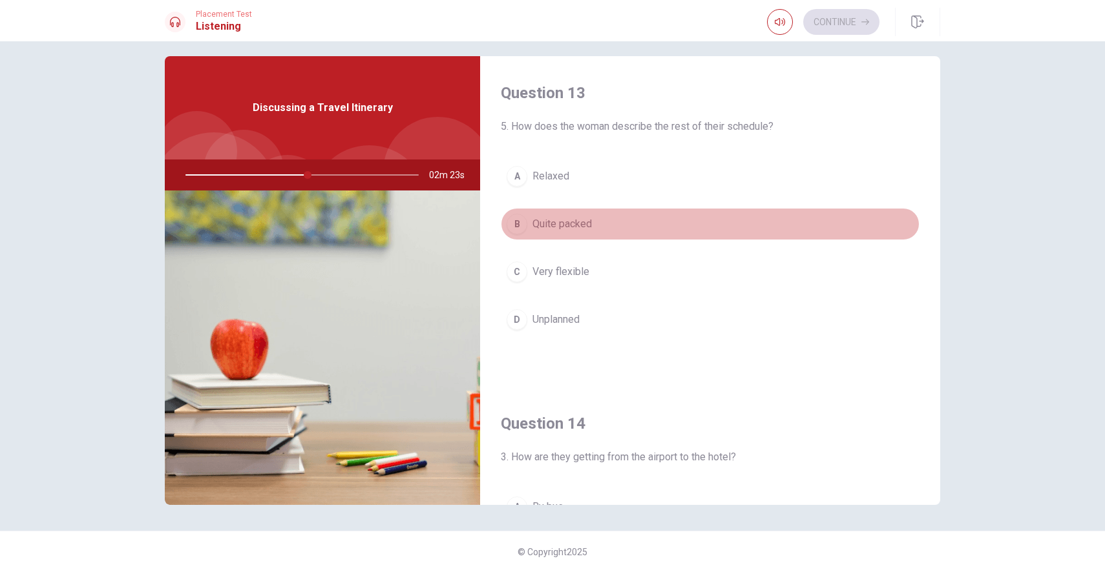
click at [664, 220] on button "B Quite packed" at bounding box center [710, 224] width 419 height 32
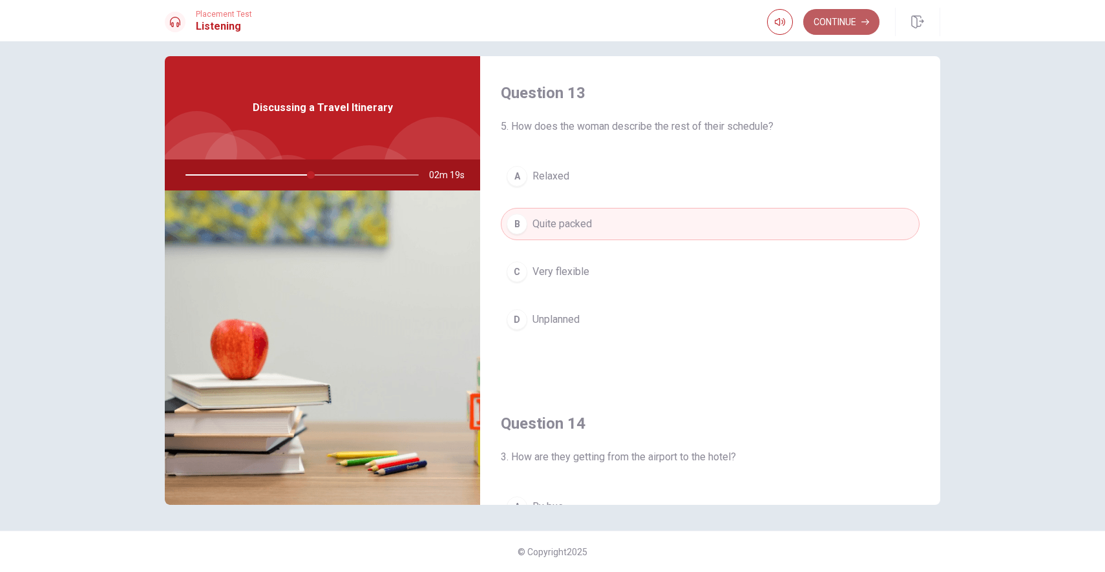
click at [841, 27] on button "Continue" at bounding box center [841, 22] width 76 height 26
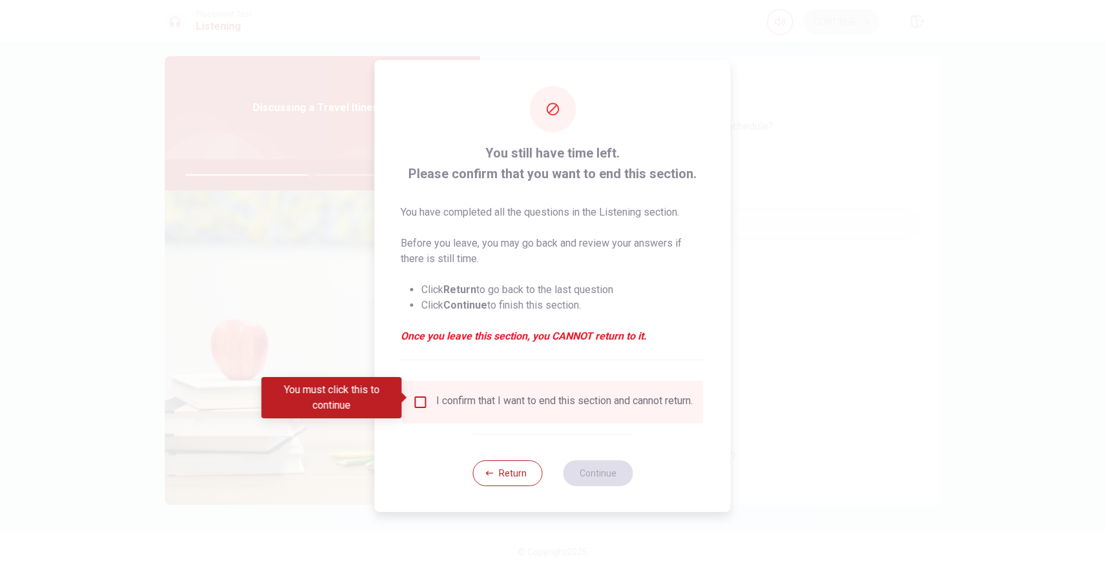
click at [488, 402] on div "I confirm that I want to end this section and cannot return." at bounding box center [564, 403] width 256 height 16
click at [410, 401] on div "You must click this to continue" at bounding box center [336, 397] width 149 height 41
click at [421, 400] on input "You must click this to continue" at bounding box center [421, 403] width 16 height 16
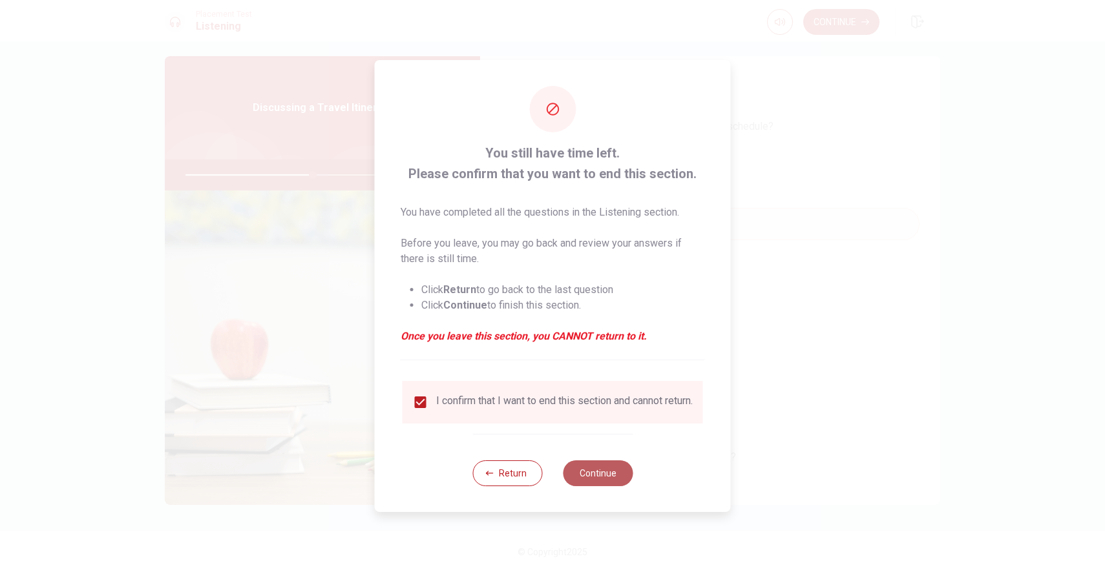
click at [611, 471] on button "Continue" at bounding box center [598, 474] width 70 height 26
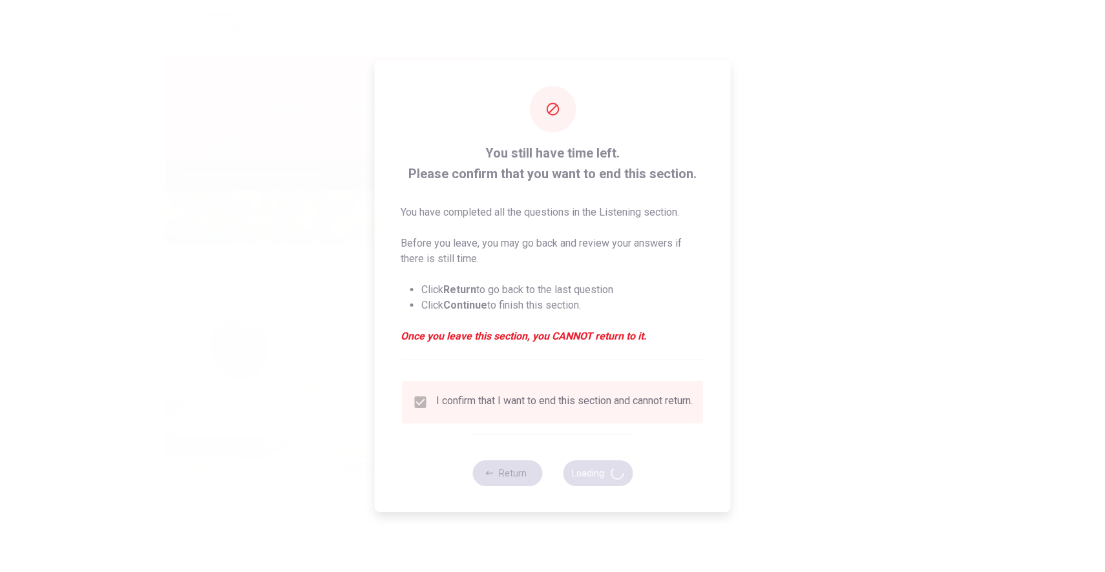
type input "56"
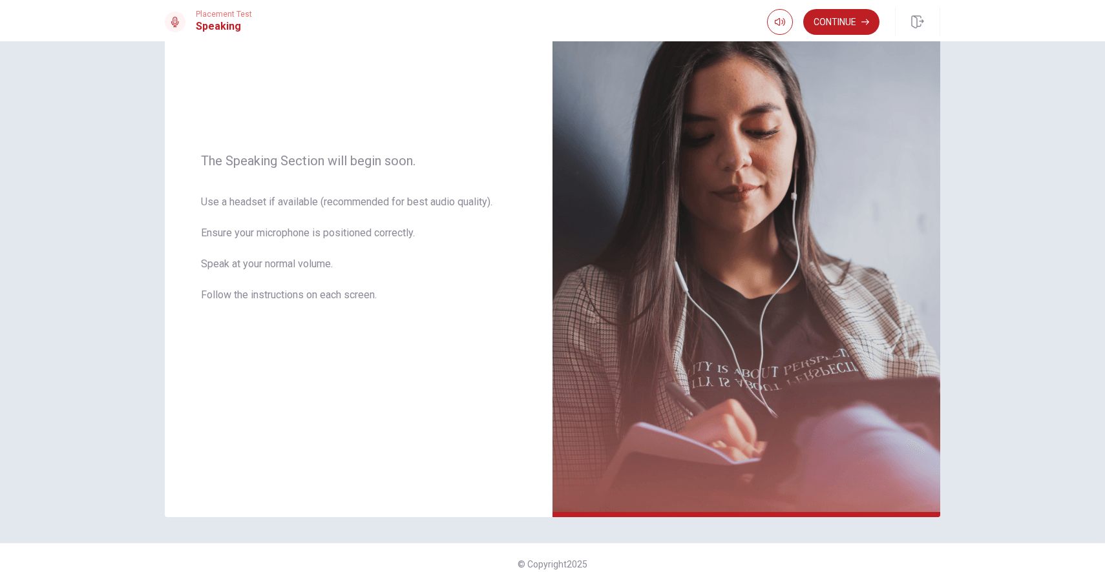
scroll to position [116, 0]
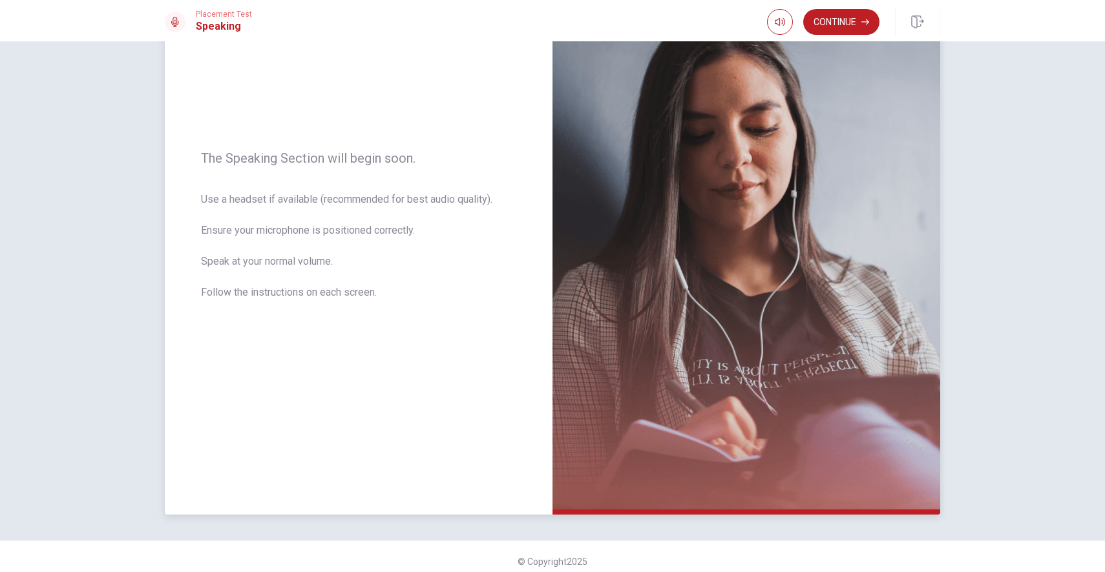
click at [272, 293] on span "Use a headset if available (recommended for best audio quality). Ensure your mi…" at bounding box center [358, 254] width 315 height 124
click at [294, 291] on span "Use a headset if available (recommended for best audio quality). Ensure your mi…" at bounding box center [358, 254] width 315 height 124
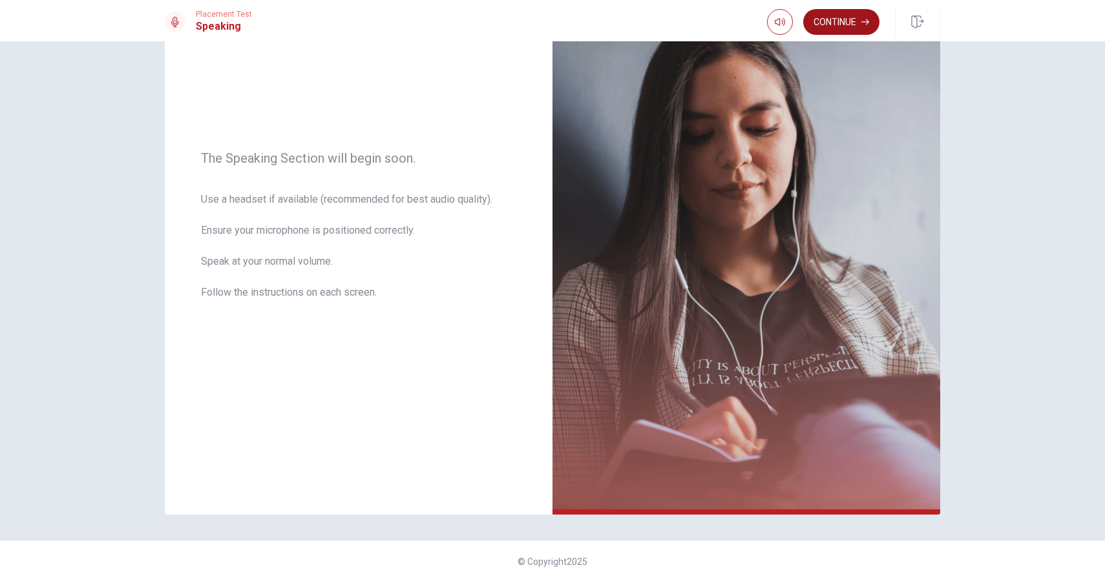
click at [840, 27] on button "Continue" at bounding box center [841, 22] width 76 height 26
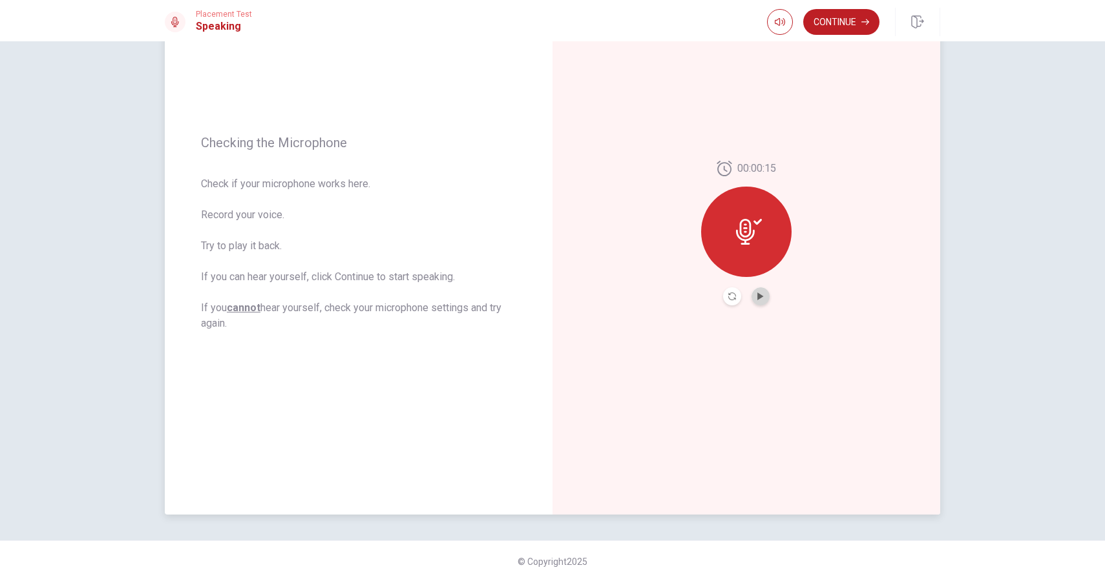
click at [760, 303] on button "Play Audio" at bounding box center [760, 296] width 18 height 18
click at [822, 21] on button "Continue" at bounding box center [841, 22] width 76 height 26
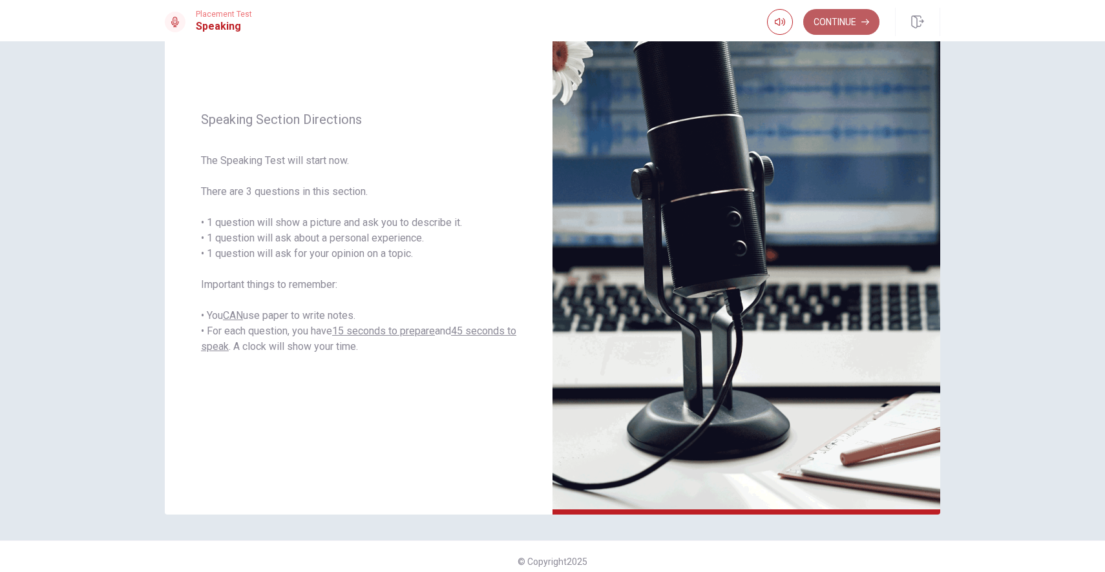
click at [837, 23] on button "Continue" at bounding box center [841, 22] width 76 height 26
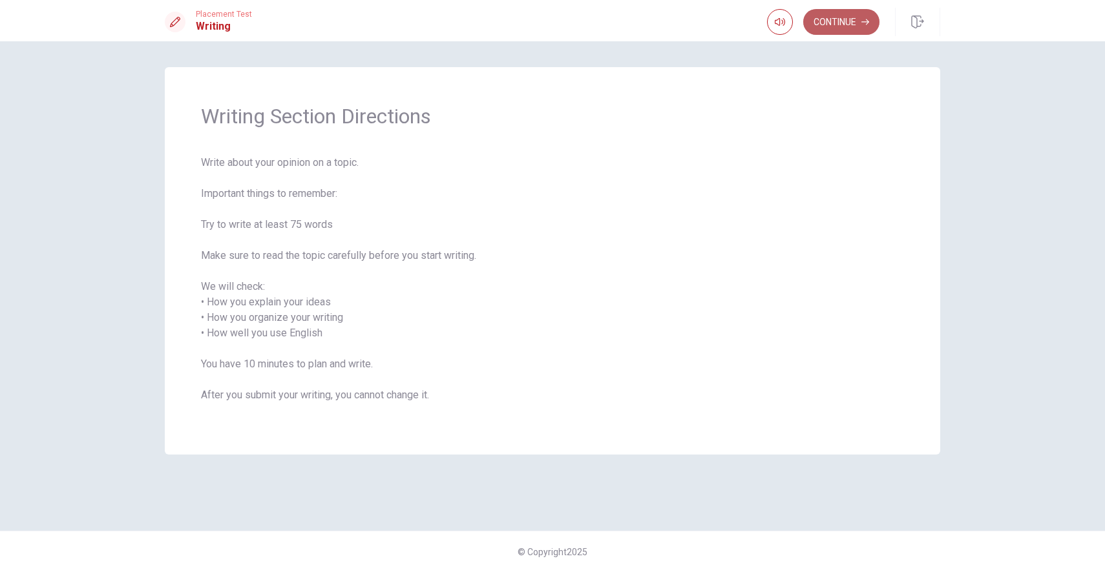
click at [824, 28] on button "Continue" at bounding box center [841, 22] width 76 height 26
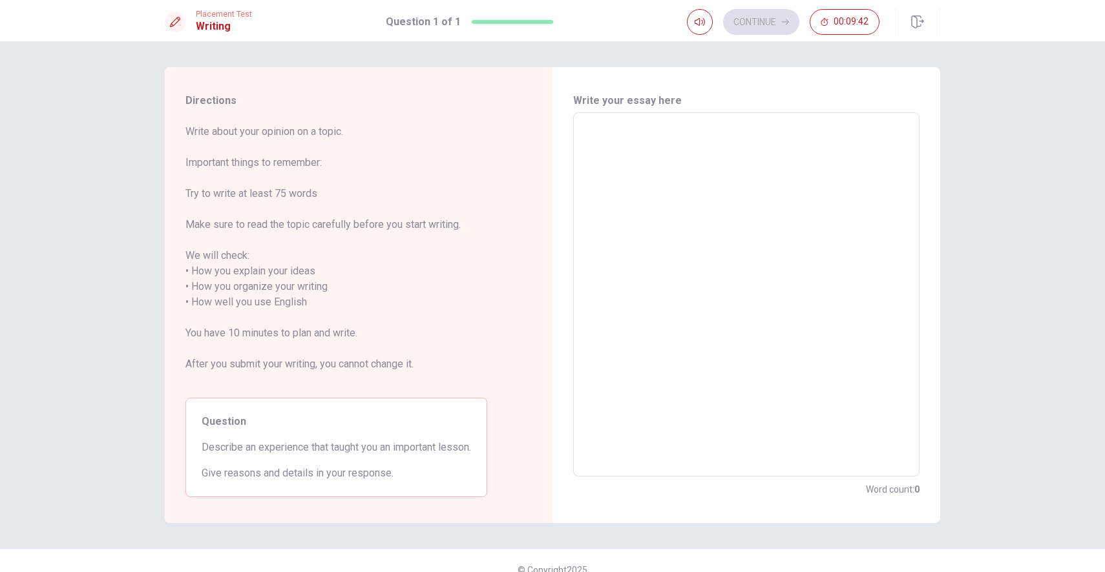
click at [345, 455] on span "Describe an experience that taught you an important lesson." at bounding box center [336, 448] width 269 height 16
click at [345, 452] on span "Describe an experience that taught you an important lesson." at bounding box center [336, 448] width 269 height 16
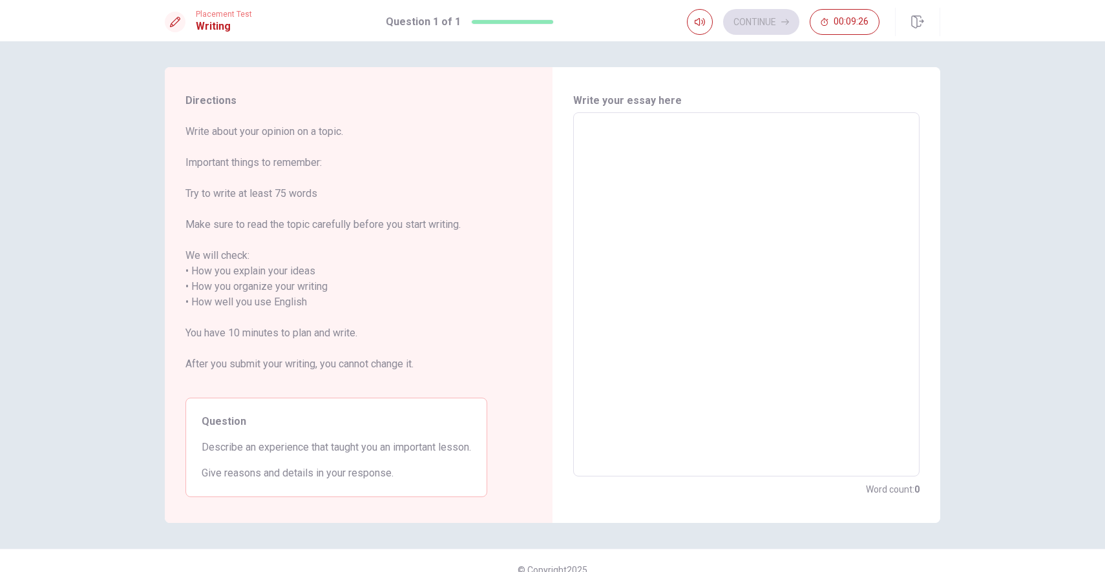
click at [636, 214] on textarea at bounding box center [746, 294] width 328 height 343
click at [689, 231] on textarea at bounding box center [746, 294] width 328 height 343
click at [694, 210] on textarea at bounding box center [746, 294] width 328 height 343
type textarea "w"
type textarea "x"
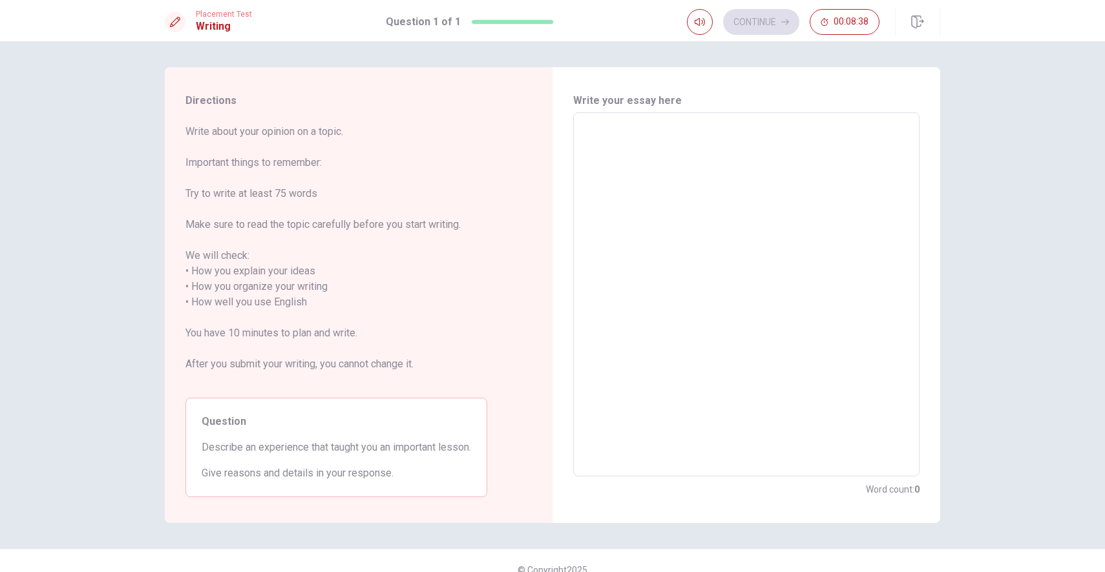
type textarea "W"
type textarea "x"
type textarea "We"
type textarea "x"
type textarea "Wel"
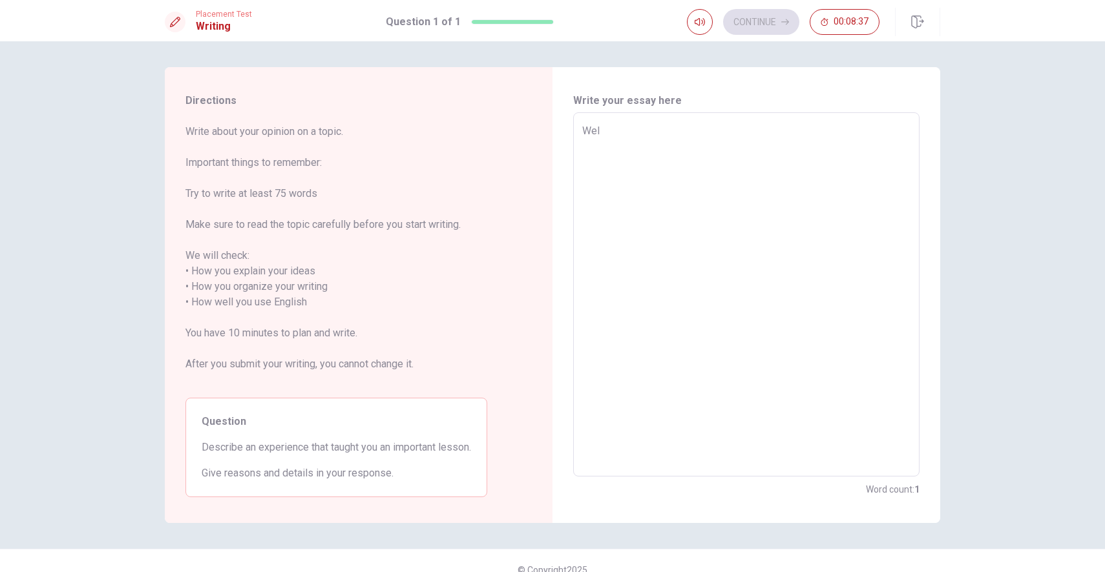
type textarea "x"
type textarea "Well"
type textarea "x"
type textarea "Well,"
type textarea "x"
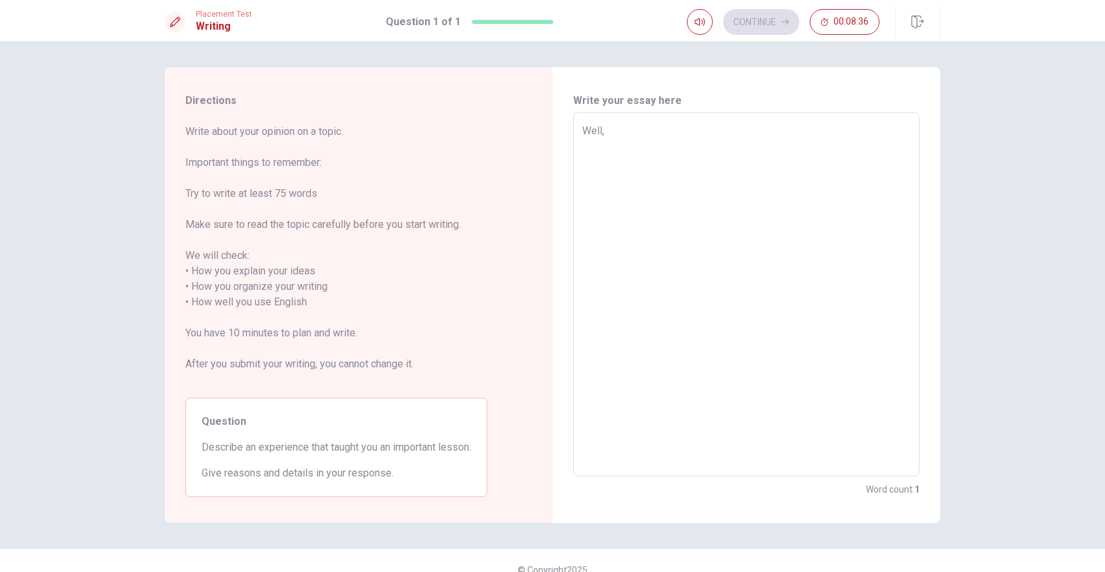
type textarea "Well,"
type textarea "x"
type textarea "Well, l"
type textarea "x"
type textarea "Well, le"
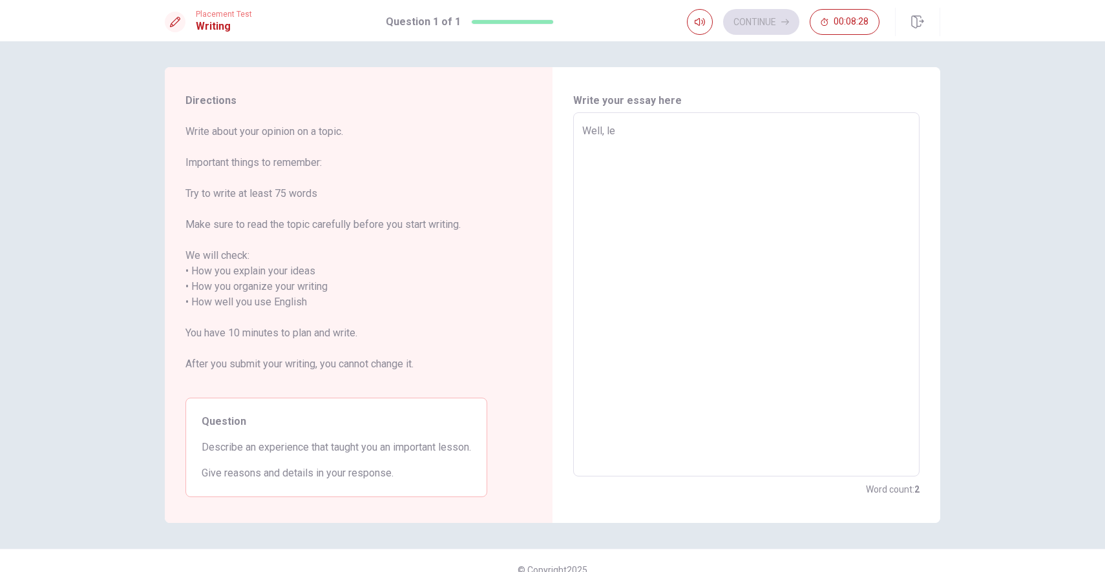
type textarea "x"
type textarea "Well, l"
type textarea "x"
type textarea "Well, la"
type textarea "x"
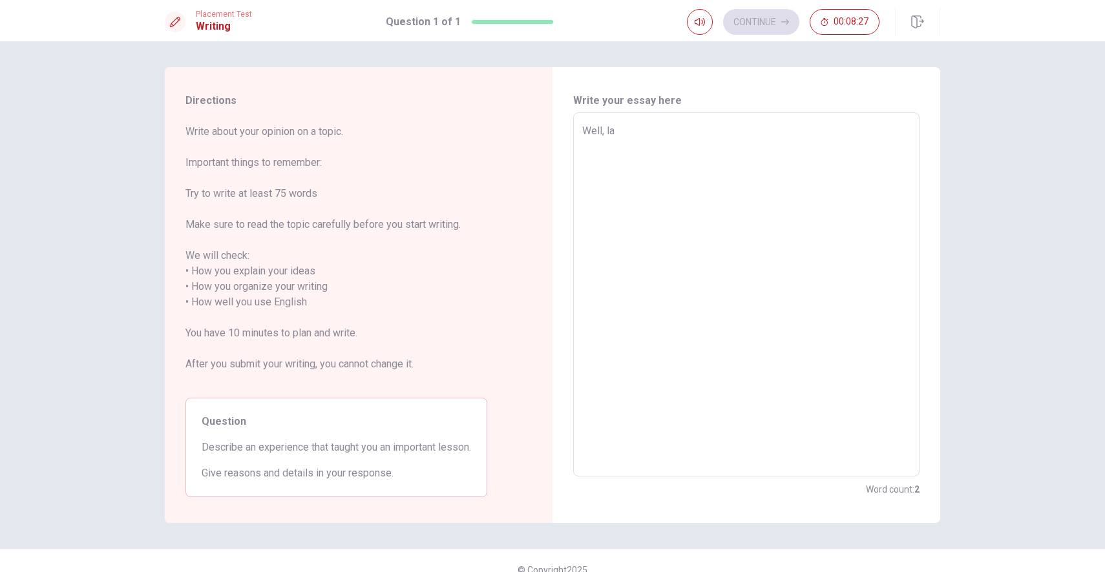
type textarea "Well, las"
type textarea "x"
type textarea "Well, last"
type textarea "x"
type textarea "Well, last"
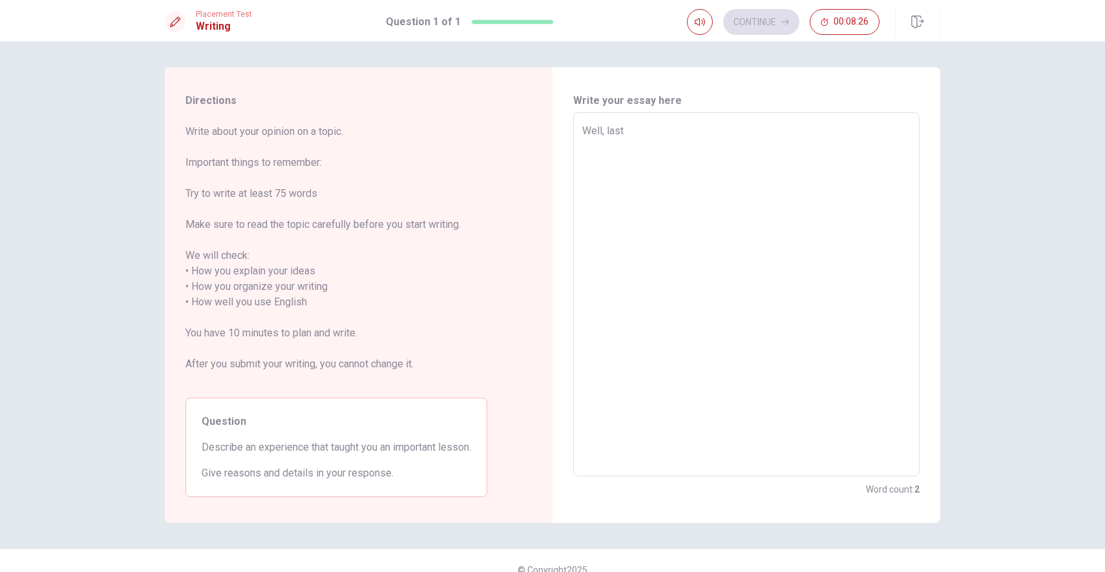
type textarea "x"
type textarea "Well, last y"
type textarea "x"
type textarea "Well, last ye"
type textarea "x"
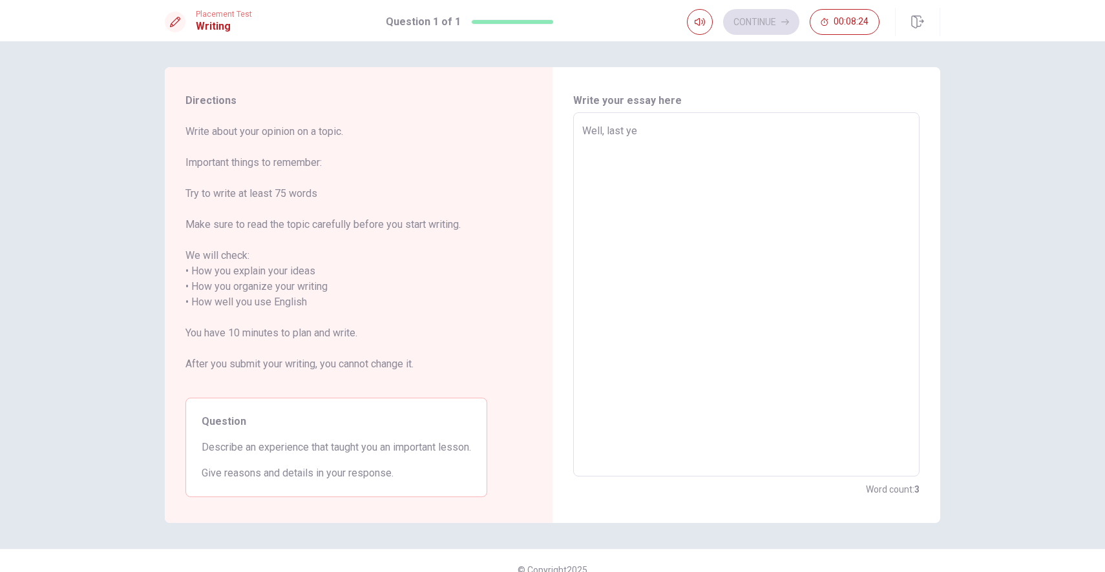
type textarea "Well, last yea"
type textarea "x"
type textarea "Well, last year"
type textarea "x"
type textarea "Well, last years"
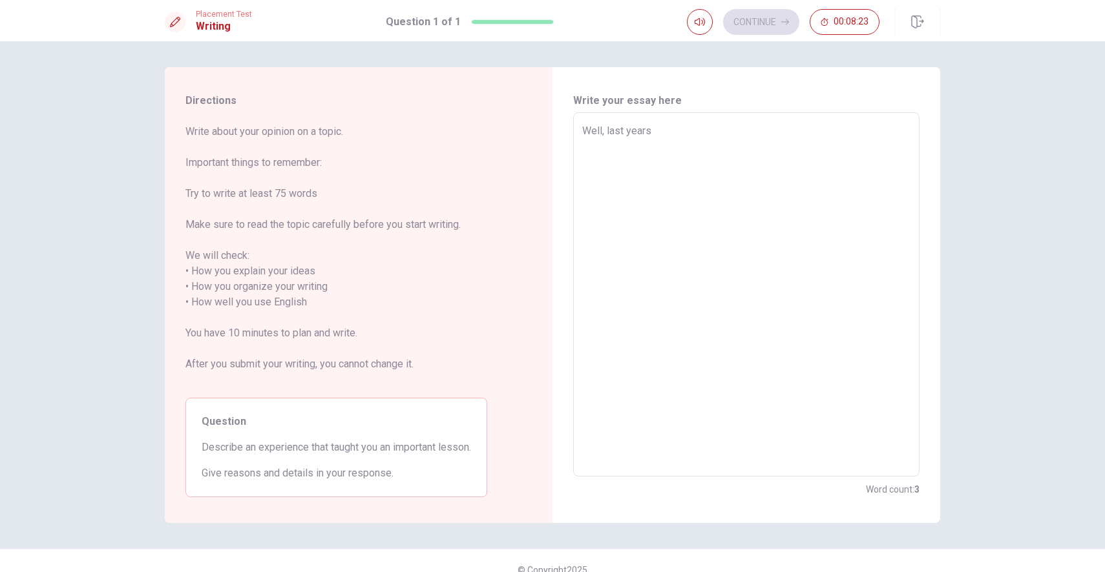
type textarea "x"
type textarea "Well, last year"
type textarea "x"
type textarea "Well, last year"
type textarea "x"
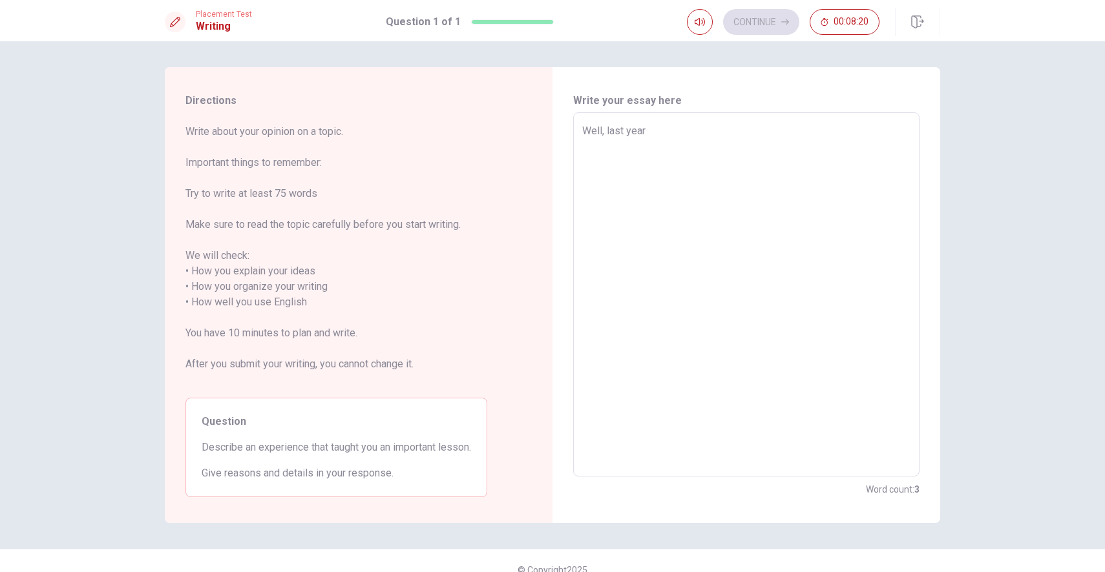
type textarea "Well, last year I"
type textarea "x"
type textarea "Well, last year I"
type textarea "x"
type textarea "Well, last year I t"
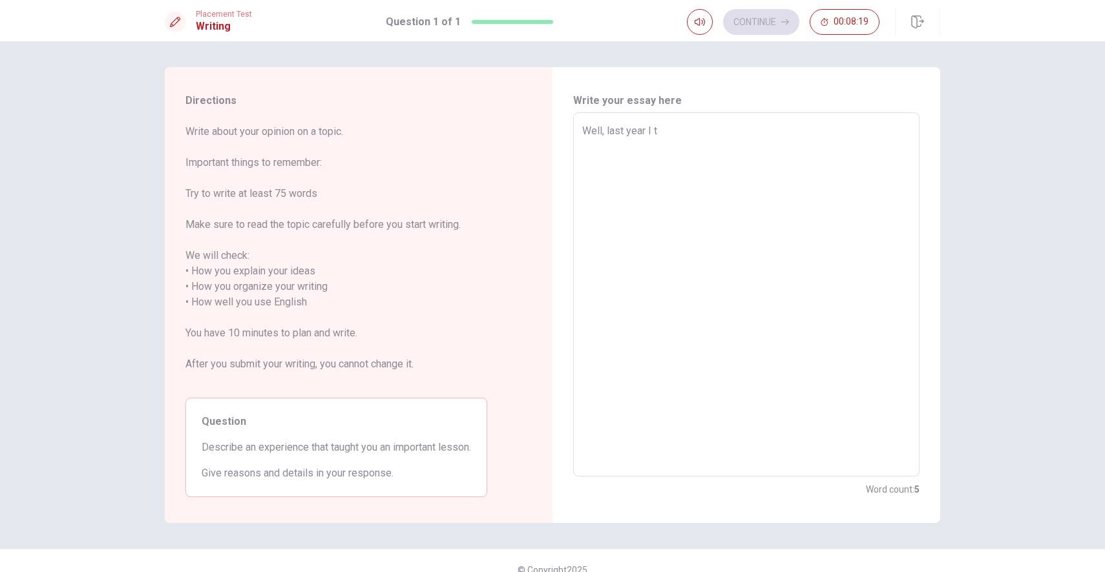
type textarea "x"
type textarea "Well, last year I tr"
type textarea "x"
type textarea "Well, last year I tra"
type textarea "x"
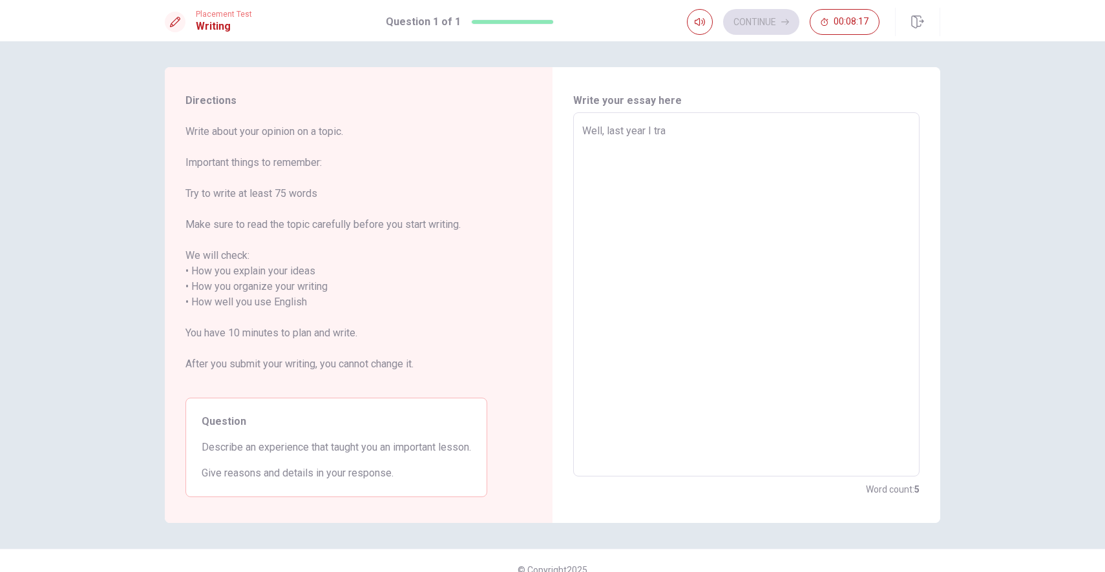
type textarea "Well, last year I [MEDICAL_DATA]"
type textarea "x"
type textarea "Well, last year I trall"
type textarea "x"
type textarea "Well, last year I tralle"
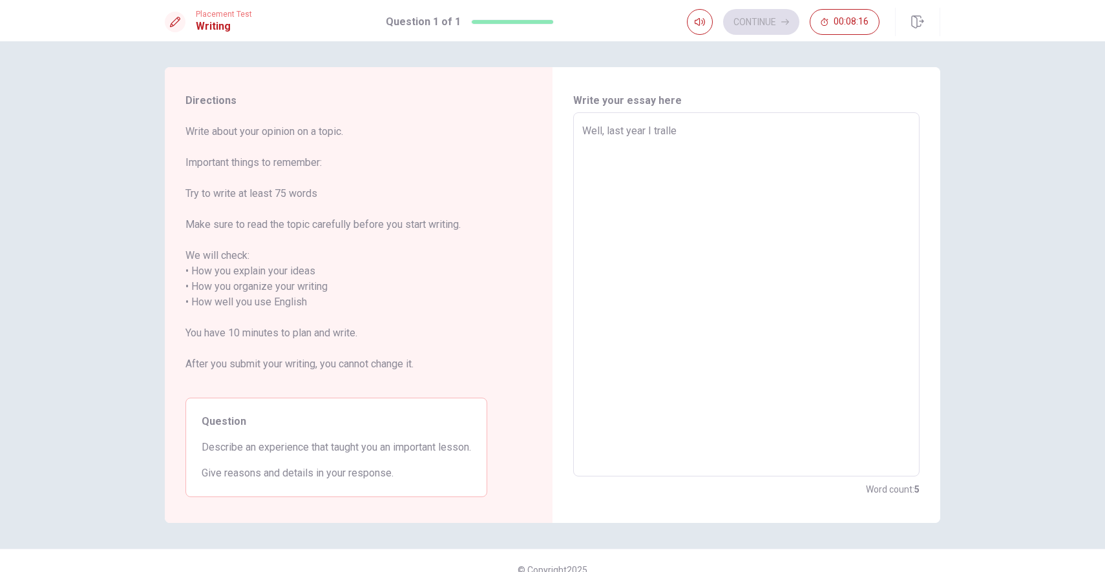
type textarea "x"
type textarea "Well, last year I traller"
type textarea "x"
type textarea "Well, last year I tralle"
type textarea "x"
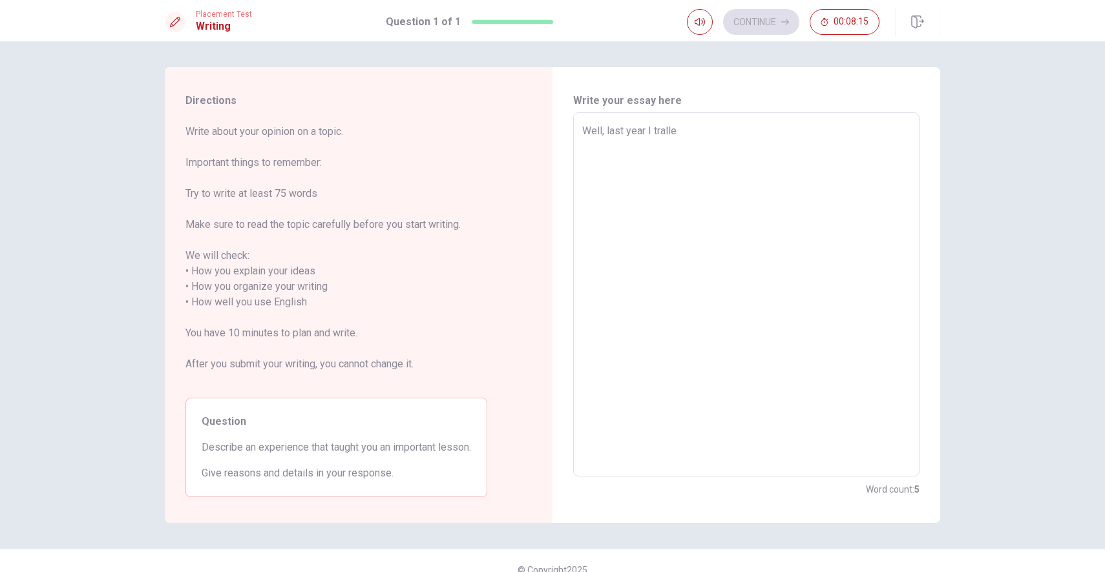
type textarea "Well, last year I trall"
type textarea "x"
type textarea "Well, last year I [MEDICAL_DATA]"
type textarea "x"
type textarea "Well, last year I tra"
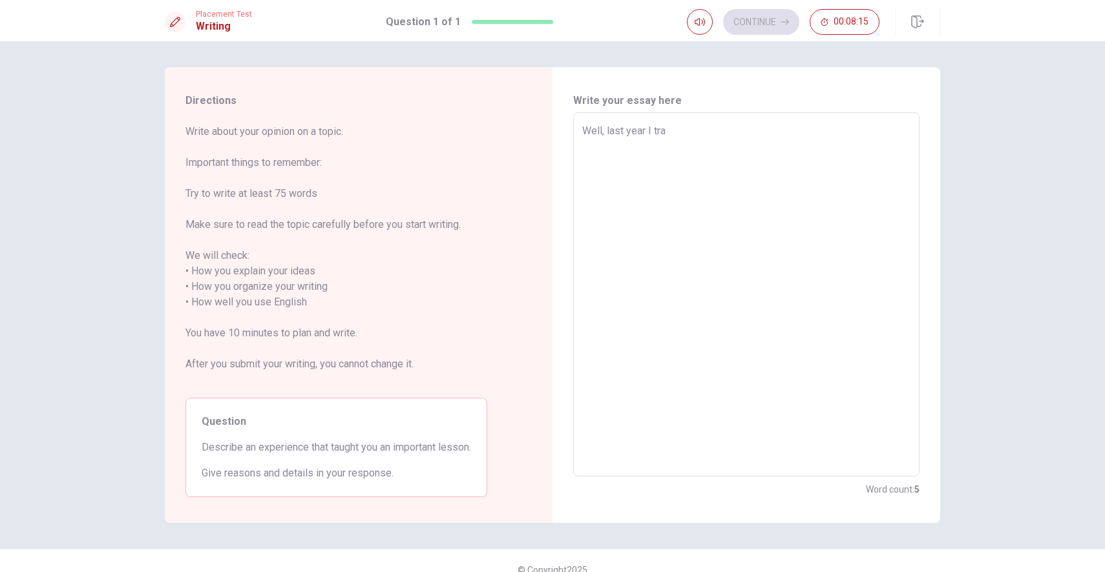
type textarea "x"
type textarea "Well, last year I trav"
type textarea "x"
type textarea "Well, last year I travu"
type textarea "x"
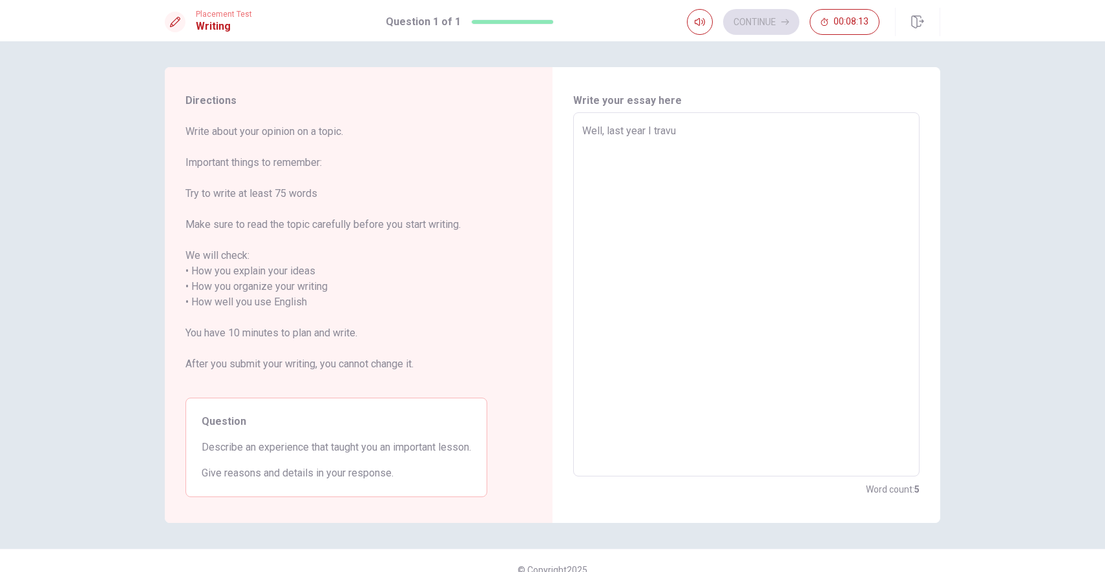
type textarea "Well, last year I travua"
type textarea "x"
type textarea "Well, last year I travual"
type textarea "x"
type textarea "Well, last year I travuall"
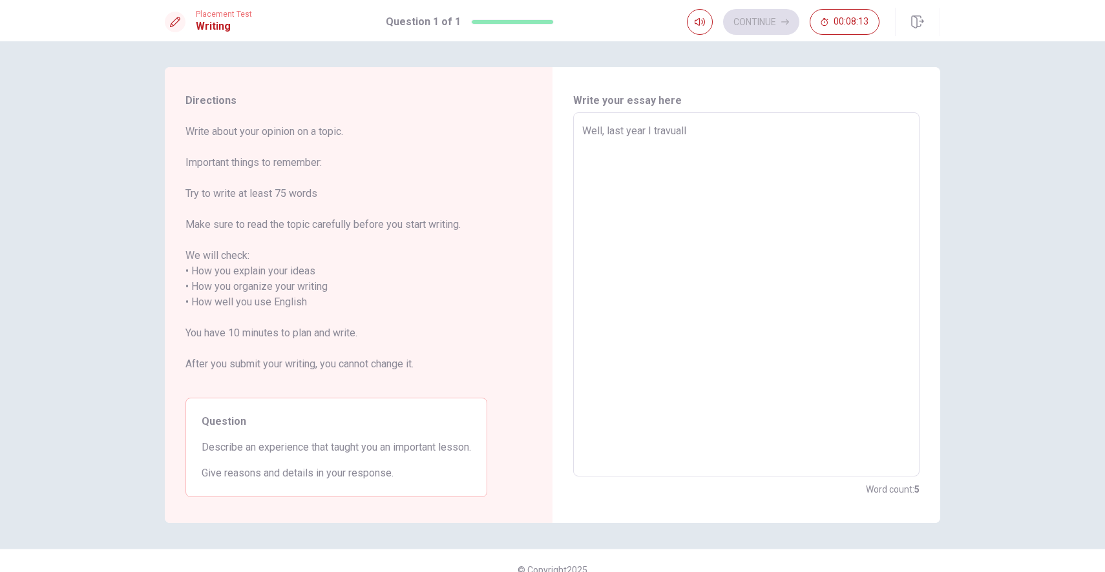
type textarea "x"
type textarea "Well, last year I travual"
type textarea "x"
type textarea "Well, last year I travua"
type textarea "x"
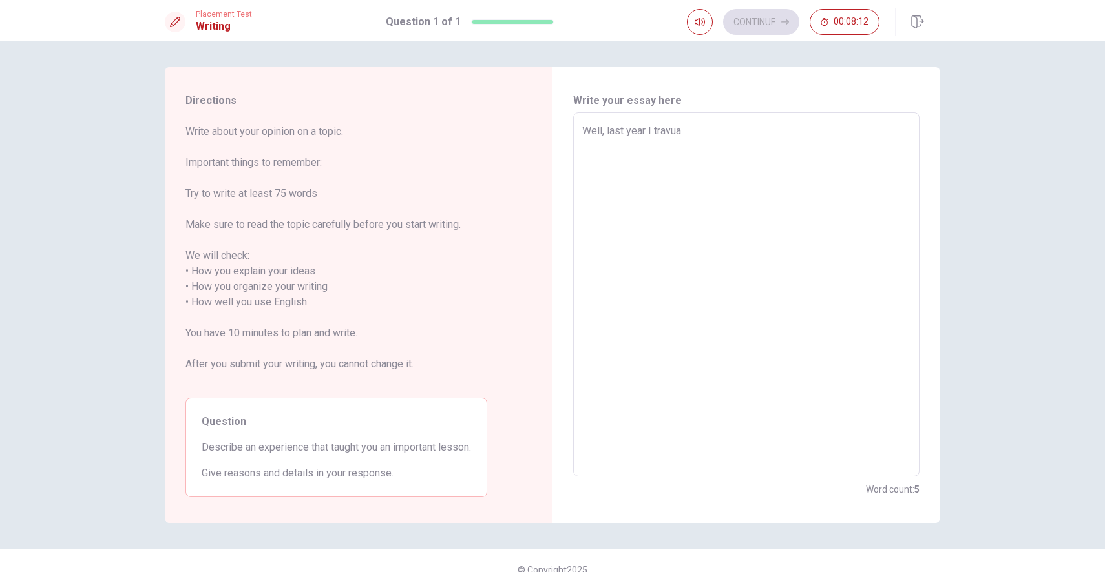
type textarea "Well, last year I travu"
type textarea "x"
type textarea "Well, last year I trav"
type textarea "x"
type textarea "Well, last year I tra"
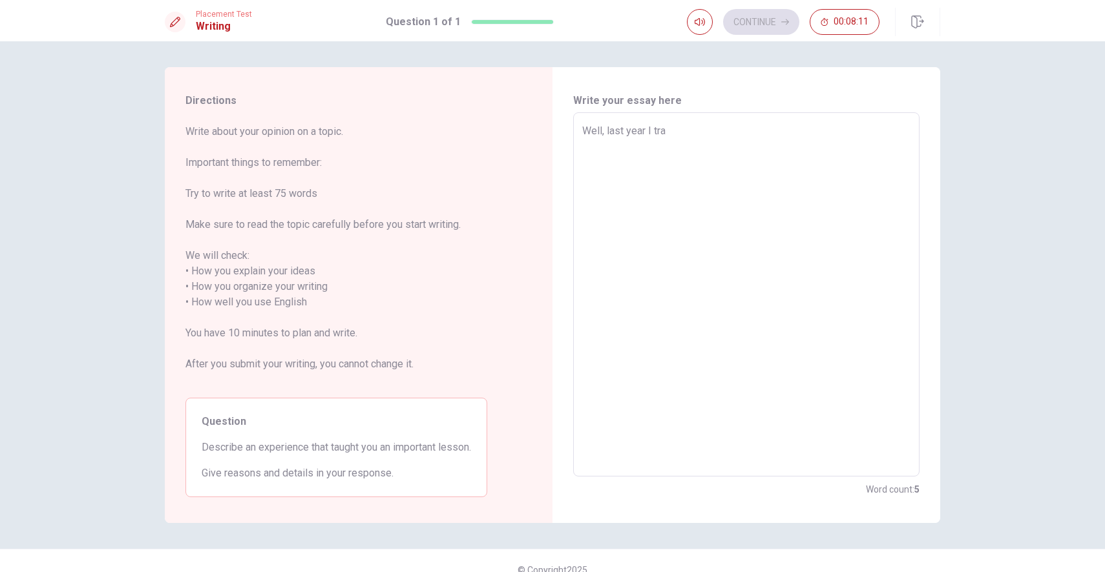
type textarea "x"
type textarea "Well, last year I trav"
type textarea "x"
type textarea "Well, last year I trava"
type textarea "x"
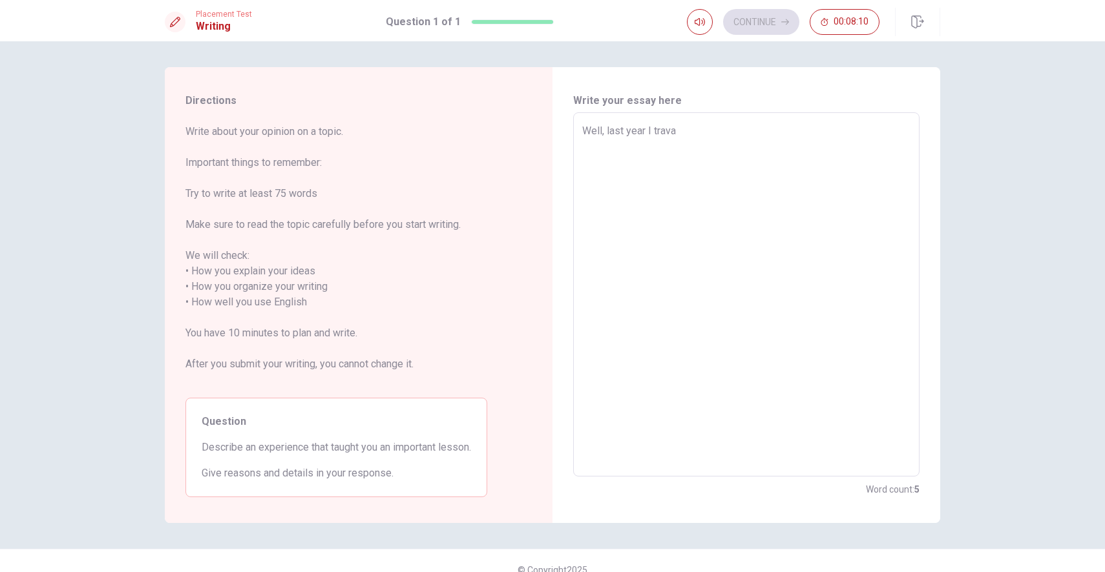
type textarea "Well, last year I traval"
type textarea "x"
type textarea "Well, last year I travall"
type textarea "x"
type textarea "Well, last year I travall"
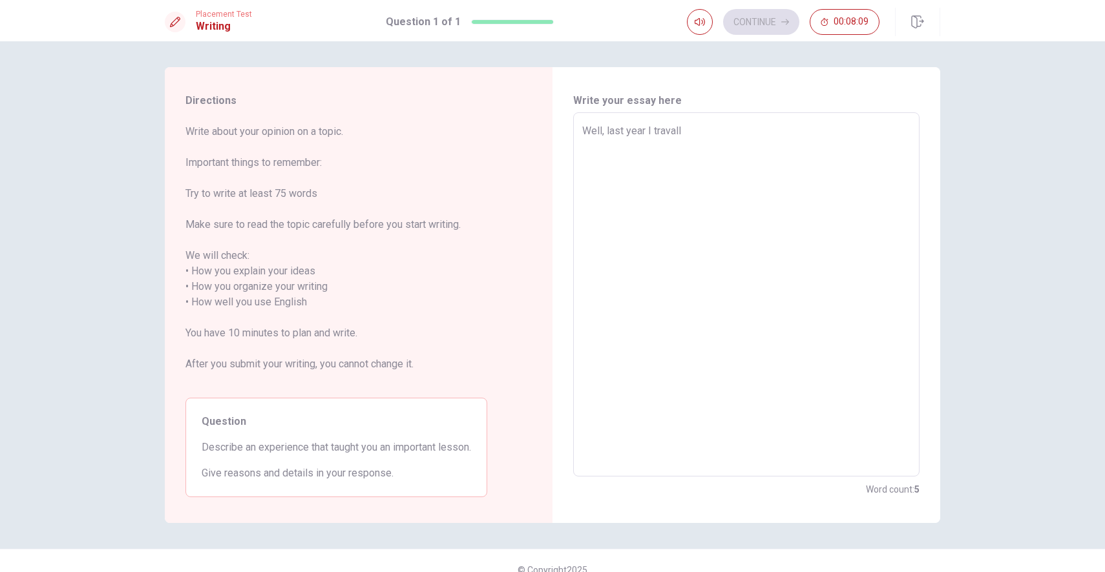
type textarea "x"
type textarea "Well, last year I travall t"
type textarea "x"
type textarea "Well, last year I travall to"
type textarea "x"
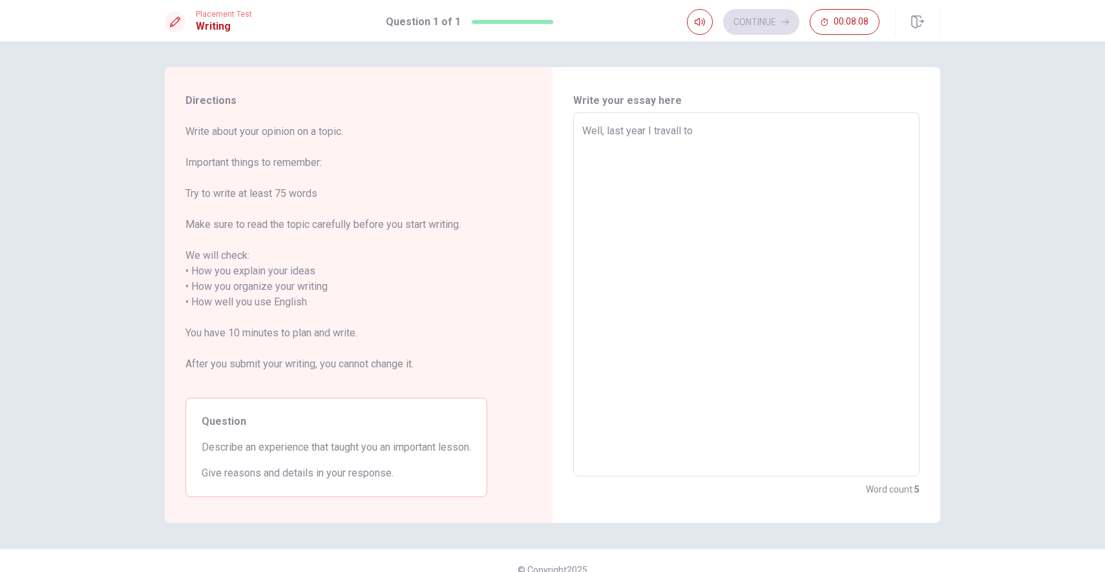
type textarea "Well, last year I travall to"
type textarea "x"
type textarea "Well, last year I travall to N"
type textarea "x"
type textarea "Well, last year I travall to Ne"
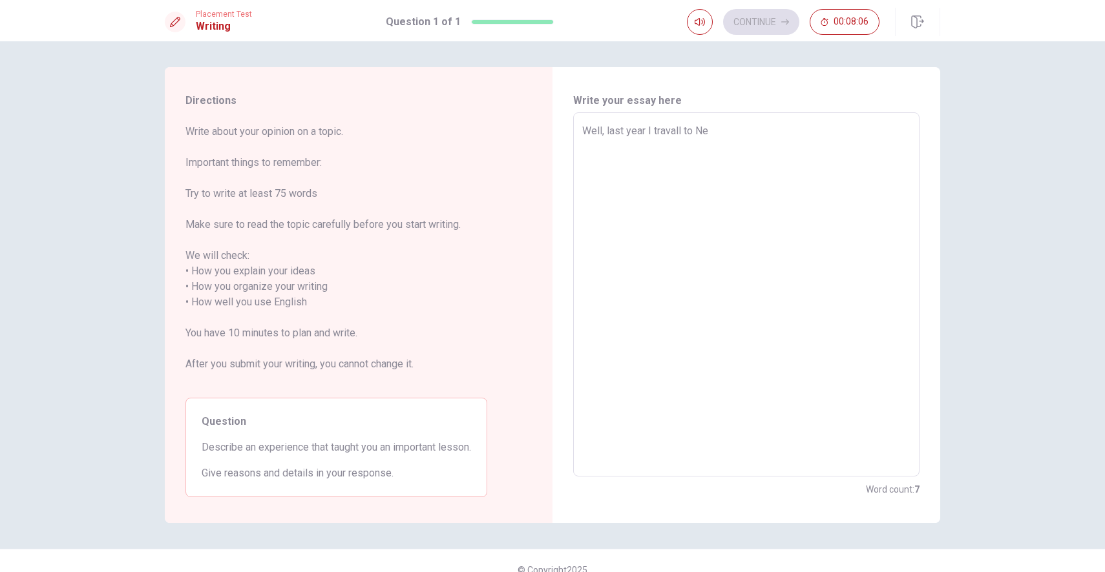
type textarea "x"
type textarea "Well, last year I travall to New"
type textarea "x"
type textarea "Well, last year I travall to New"
type textarea "x"
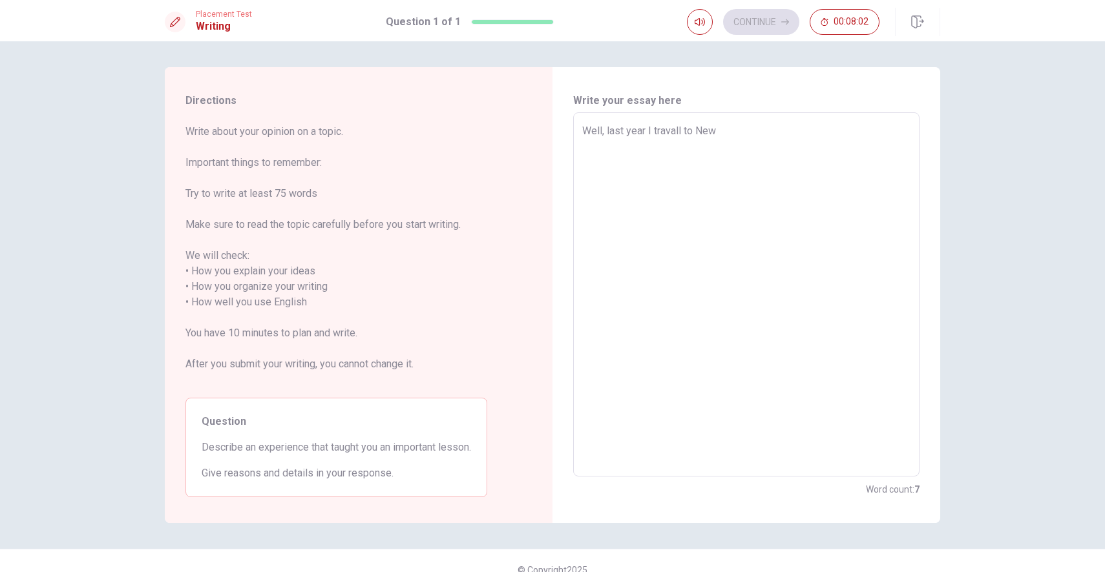
type textarea "Well, last year I travall to New Z"
type textarea "x"
type textarea "Well, last year I travall to New Ze"
type textarea "x"
type textarea "Well, last year I travall to [GEOGRAPHIC_DATA]"
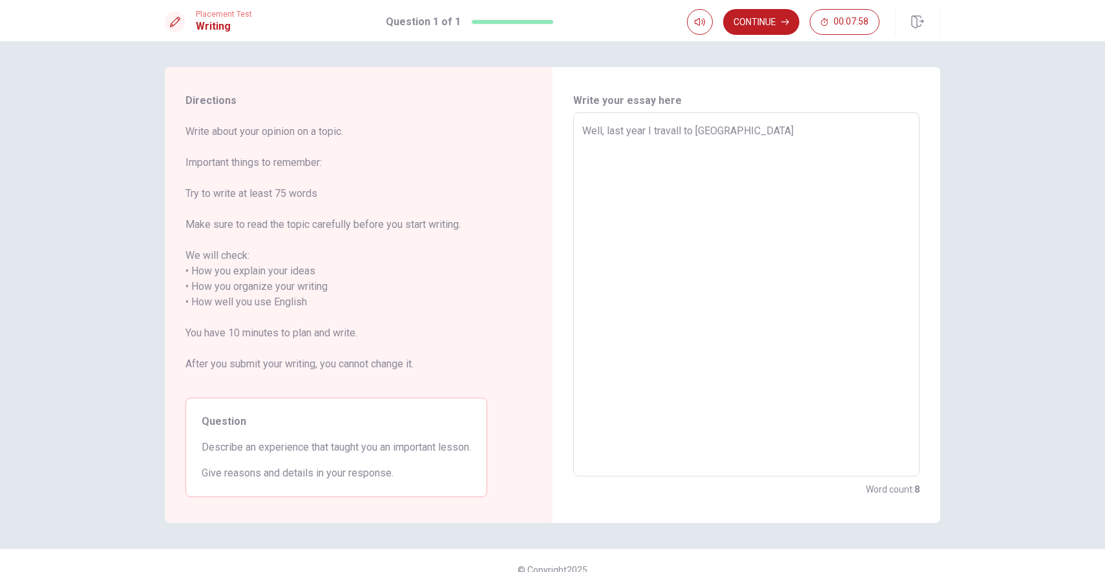
type textarea "x"
type textarea "Well, last year I travall to [GEOGRAPHIC_DATA][PERSON_NAME]"
type textarea "x"
type textarea "Well, last year I travall to [GEOGRAPHIC_DATA]"
type textarea "x"
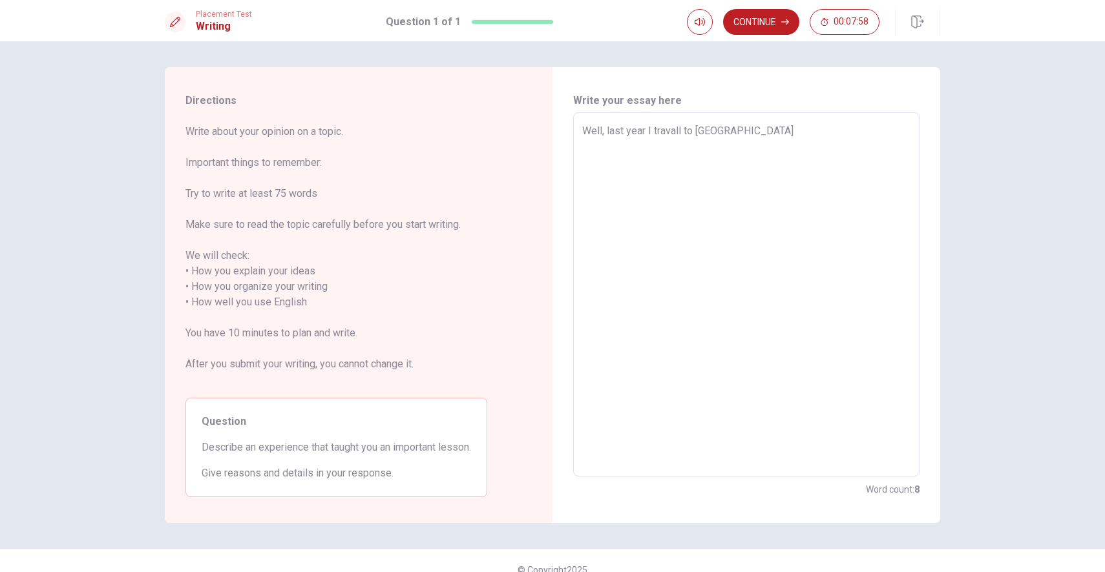
type textarea "Well, last year I travall to [GEOGRAPHIC_DATA]"
type textarea "x"
type textarea "Well, last year I travall to [GEOGRAPHIC_DATA],"
type textarea "x"
type textarea "Well, last year I travall to [GEOGRAPHIC_DATA],"
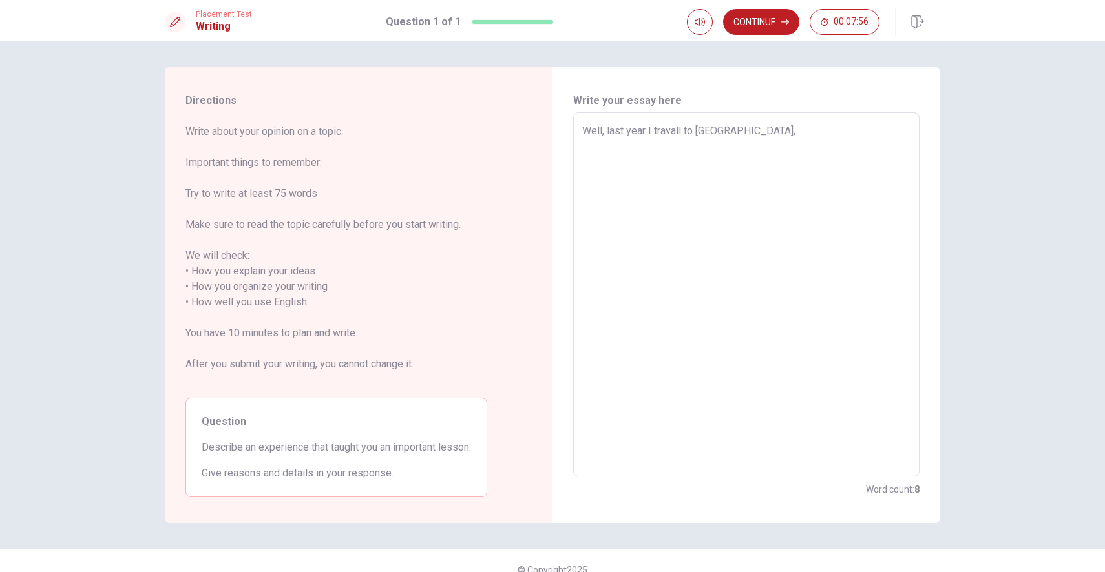
type textarea "x"
type textarea "Well, last year I travall to [GEOGRAPHIC_DATA], I"
type textarea "x"
type textarea "Well, last year I travall to [GEOGRAPHIC_DATA],"
type textarea "x"
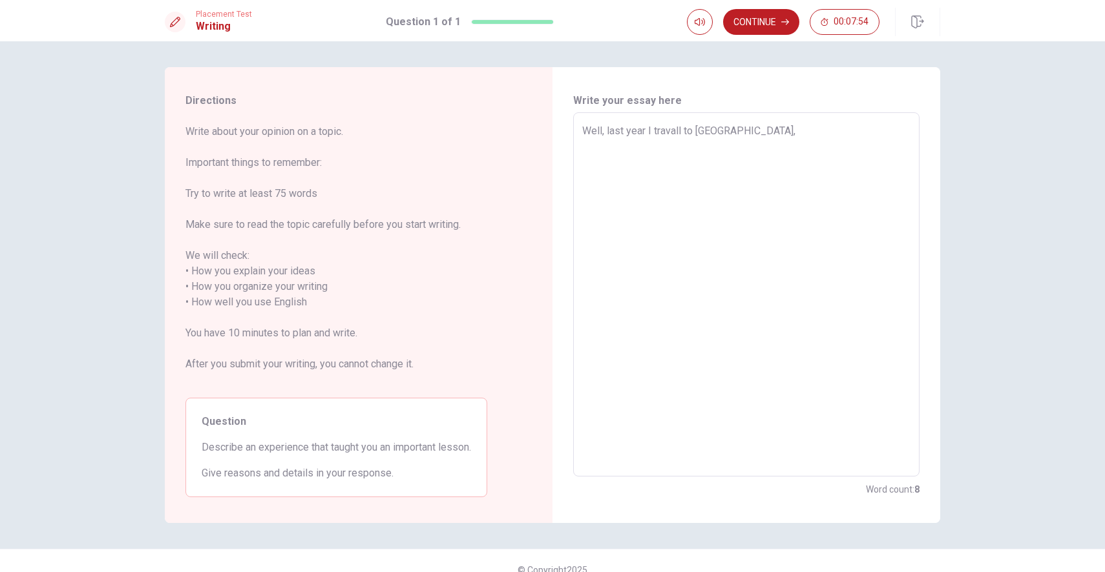
type textarea "Well, last year I travall to [GEOGRAPHIC_DATA], A"
type textarea "x"
type textarea "Well, last year I travall to [GEOGRAPHIC_DATA], An"
type textarea "x"
type textarea "Well, last year I travall to [GEOGRAPHIC_DATA], And"
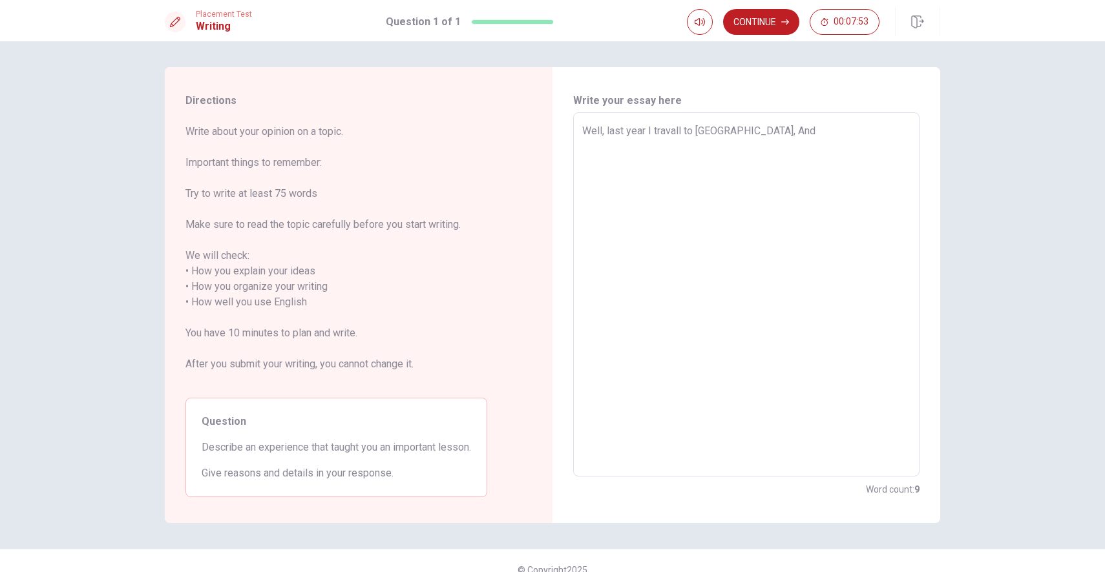
type textarea "x"
type textarea "Well, last year I travall to [GEOGRAPHIC_DATA], And"
type textarea "x"
type textarea "Well, last year I travall to [GEOGRAPHIC_DATA], And I"
type textarea "x"
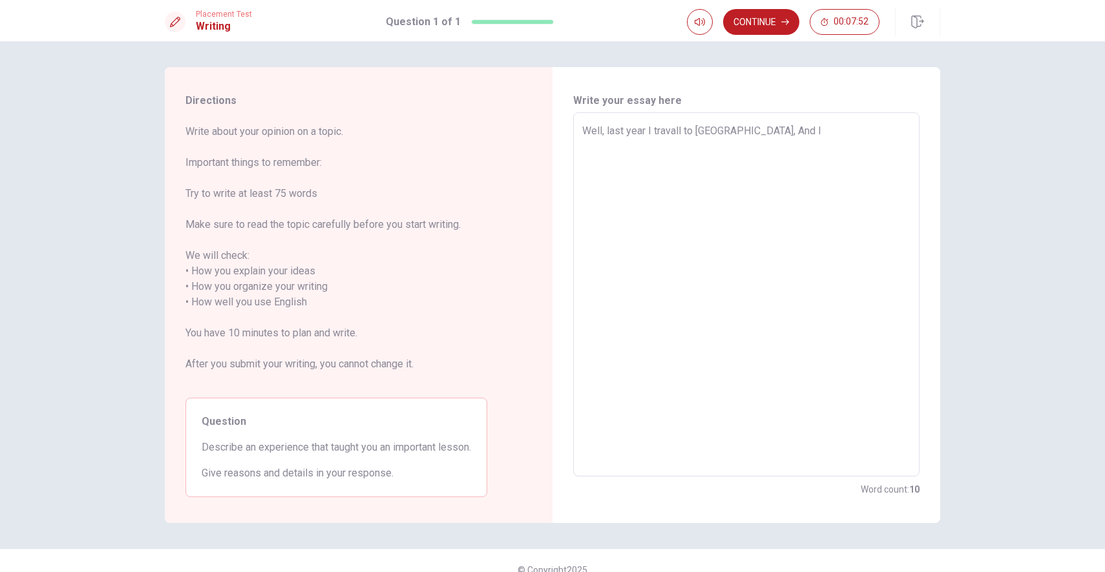
type textarea "Well, last year I travall to [GEOGRAPHIC_DATA], And I"
type textarea "x"
type textarea "Well, last year I travall to [GEOGRAPHIC_DATA], And I w"
type textarea "x"
type textarea "Well, last year I travall to [GEOGRAPHIC_DATA], And I wa"
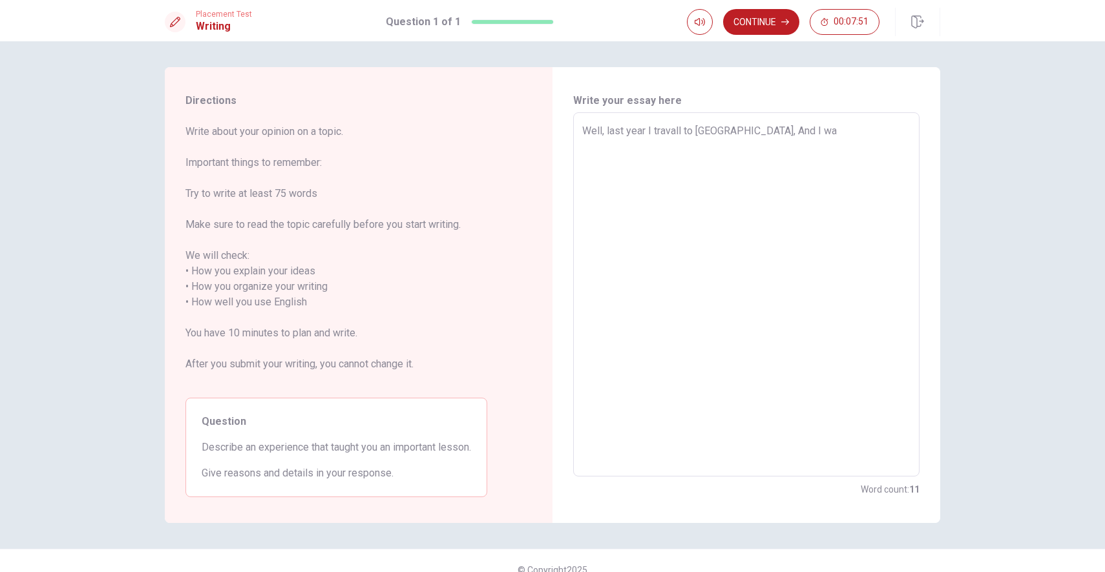
type textarea "x"
type textarea "Well, last year I travall to [GEOGRAPHIC_DATA], And I was"
type textarea "x"
type textarea "Well, last year I travall to [GEOGRAPHIC_DATA], And I was"
type textarea "x"
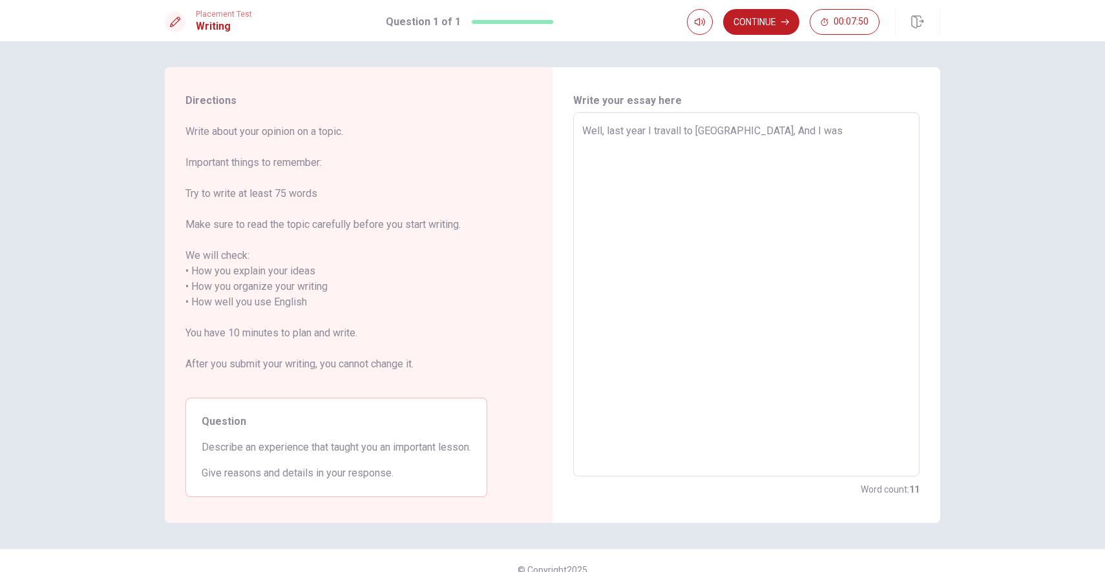
type textarea "Well, last year I travall to [GEOGRAPHIC_DATA], And I was s"
type textarea "x"
type textarea "Well, last year I travall to [GEOGRAPHIC_DATA], And I was sp"
type textarea "x"
type textarea "Well, last year I travall to [GEOGRAPHIC_DATA], And I was spe"
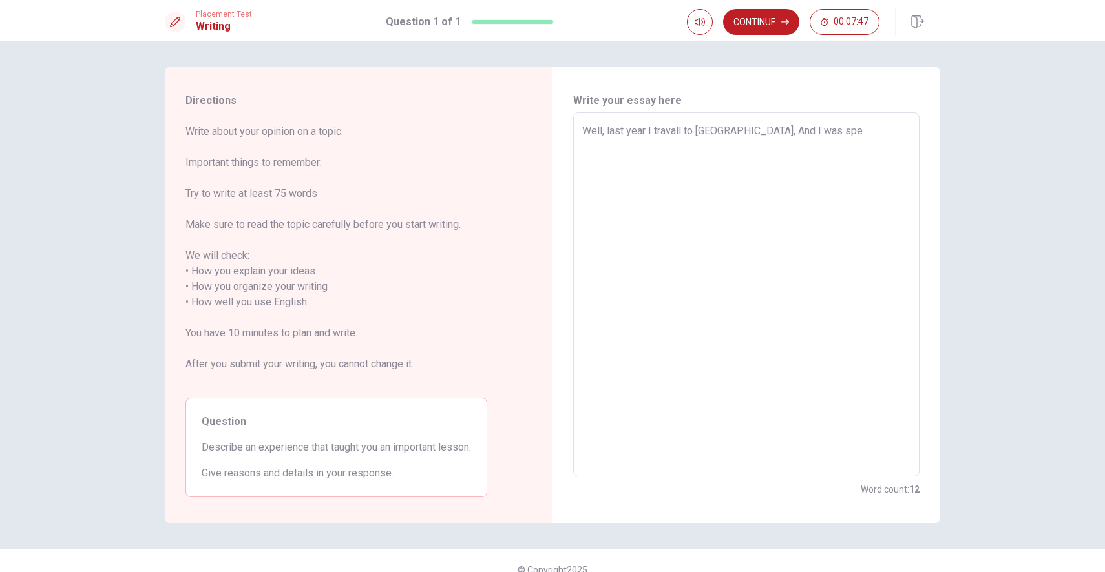
type textarea "x"
type textarea "Well, last year I travall to [GEOGRAPHIC_DATA], And I was spee"
type textarea "x"
type textarea "Well, last year I travall to [GEOGRAPHIC_DATA], And I was speed"
type textarea "x"
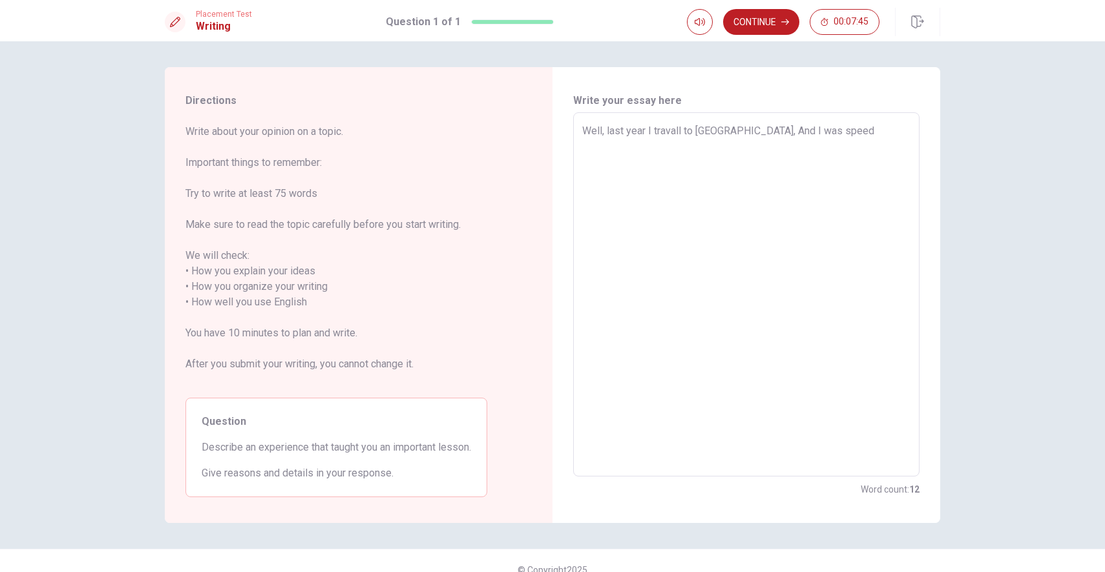
type textarea "Well, last year I travall to [GEOGRAPHIC_DATA], And I was speedi"
type textarea "x"
type textarea "Well, last year I travall to [GEOGRAPHIC_DATA], And I was speedin"
type textarea "x"
type textarea "Well, last year I travall to [GEOGRAPHIC_DATA], And I was speedint"
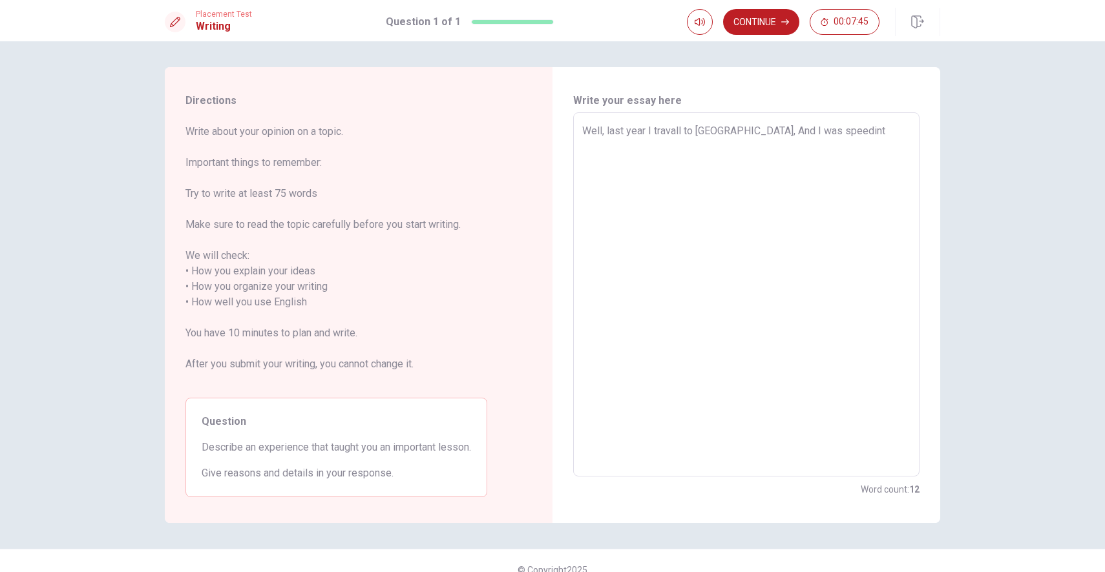
type textarea "x"
type textarea "Well, last year I travall to [GEOGRAPHIC_DATA], And I was speedin"
type textarea "x"
type textarea "Well, last year I travall to [GEOGRAPHIC_DATA], And I was speeding"
type textarea "x"
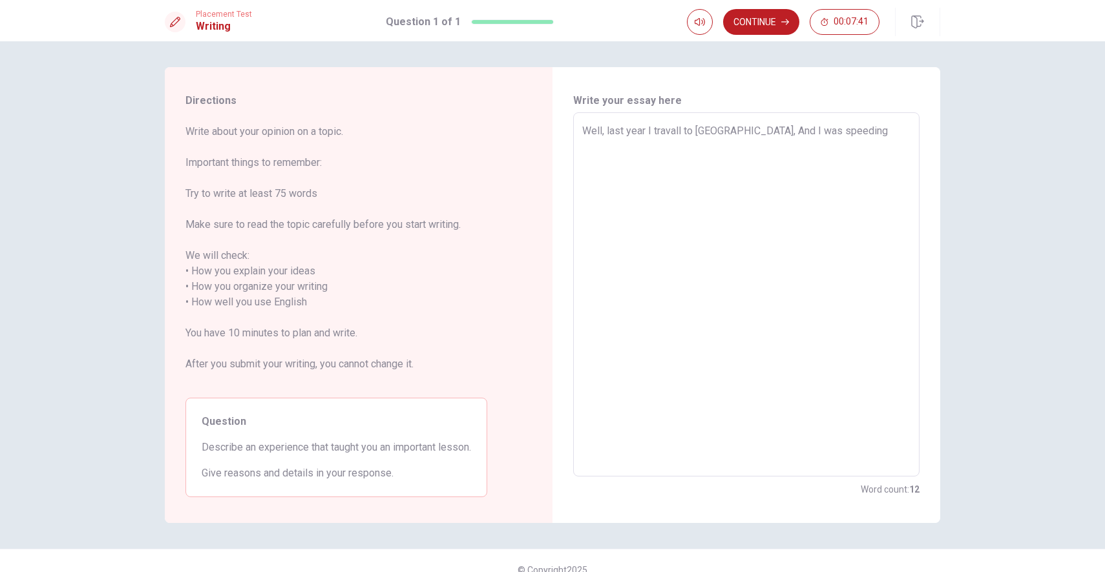
type textarea "Well, last year I travall to [GEOGRAPHIC_DATA], And I was speeding."
type textarea "x"
type textarea "Well, last year I travall to [GEOGRAPHIC_DATA], And I was speeding."
type textarea "x"
type textarea "Well, last year I travall to [GEOGRAPHIC_DATA], And I was speeding. T"
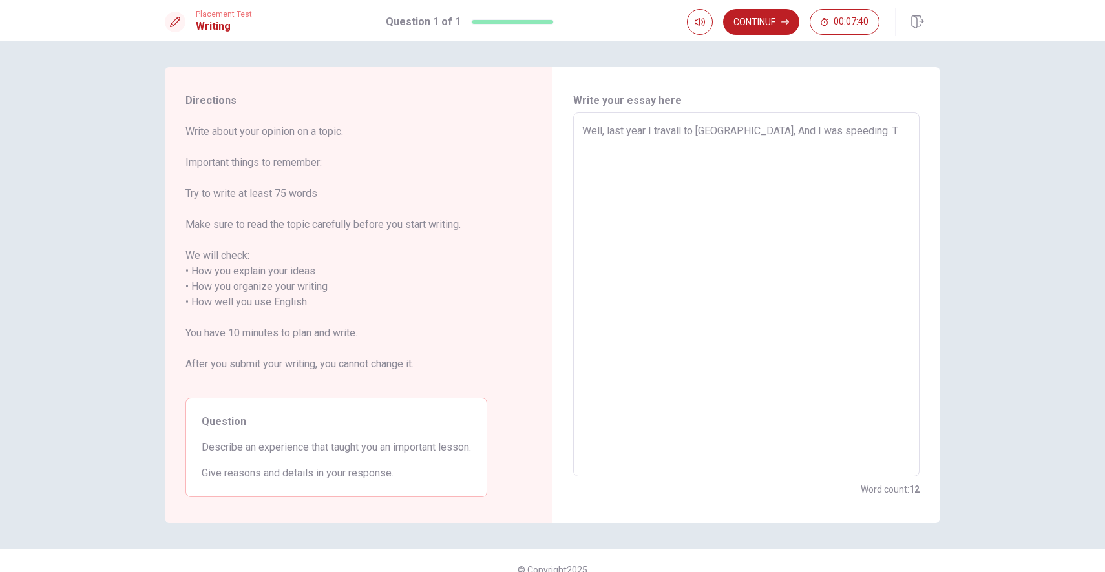
type textarea "x"
type textarea "Well, last year I travall to [GEOGRAPHIC_DATA], And I was speeding. Th"
type textarea "x"
type textarea "Well, last year I travall to [GEOGRAPHIC_DATA], And I was speeding. The"
type textarea "x"
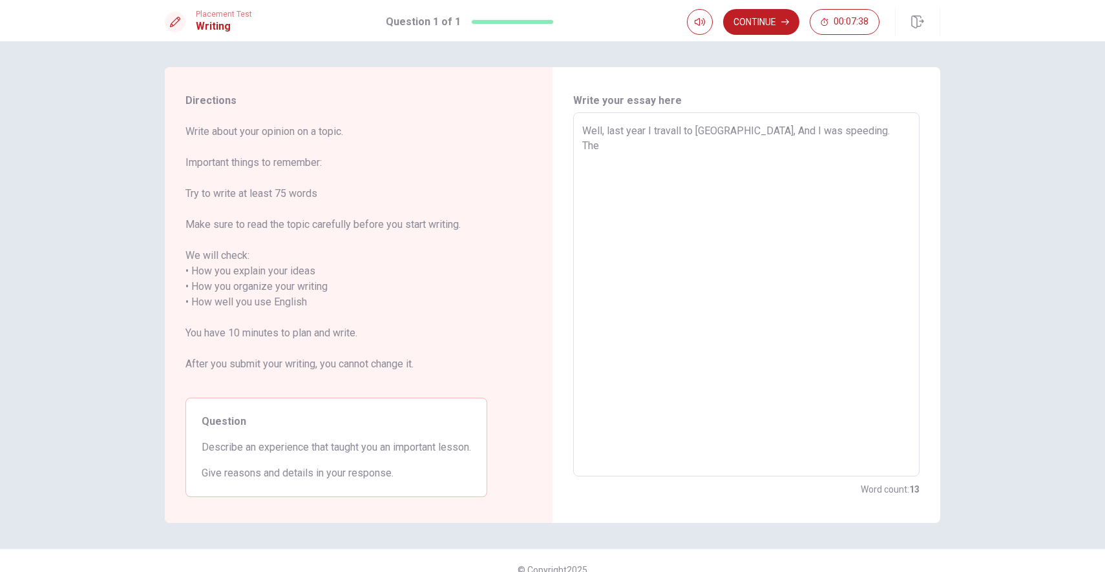
type textarea "Well, last year I travall to [GEOGRAPHIC_DATA], And I was speeding. The"
type textarea "x"
type textarea "Well, last year I travall to [GEOGRAPHIC_DATA], And I was speeding. The p"
type textarea "x"
type textarea "Well, last year I travall to [GEOGRAPHIC_DATA], And I was speeding. The po"
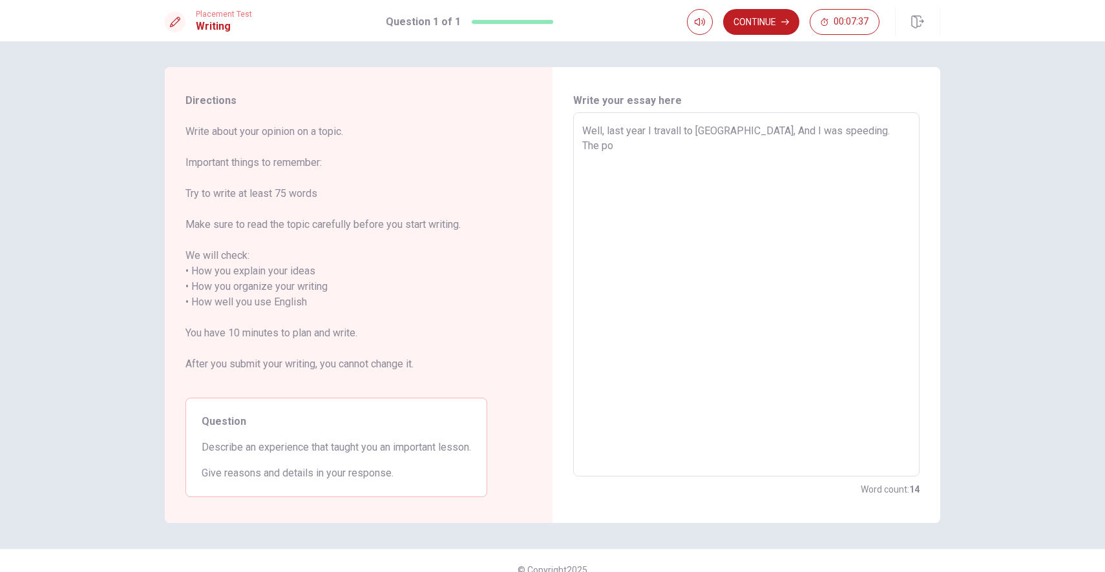
type textarea "x"
type textarea "Well, last year I travall to [GEOGRAPHIC_DATA], And I was speeding. The pol"
type textarea "x"
type textarea "Well, last year I travall to [GEOGRAPHIC_DATA], And I was speeding. The poli"
type textarea "x"
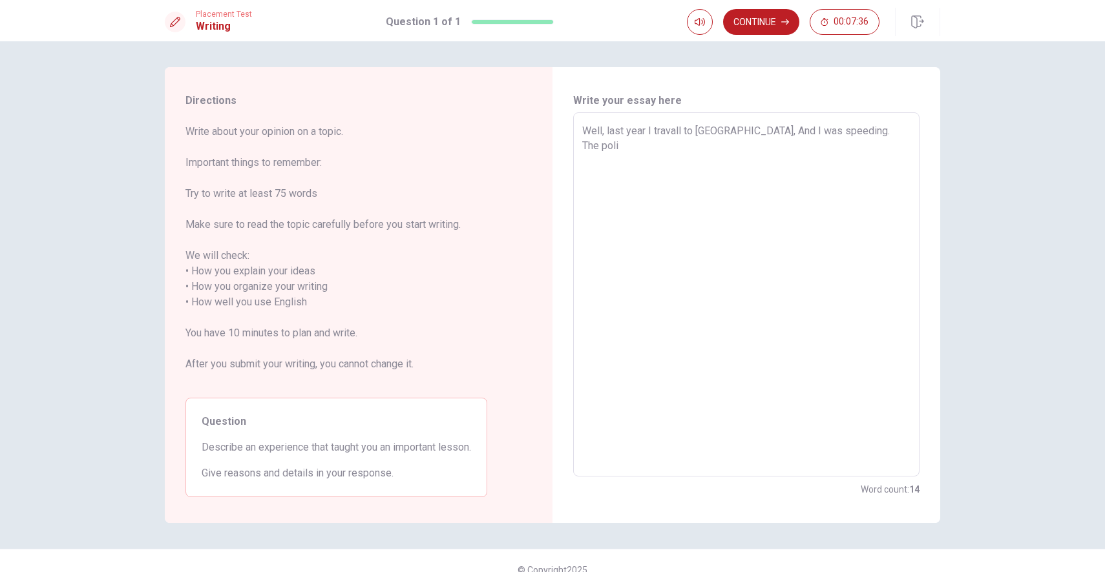
type textarea "Well, last year I travall to [GEOGRAPHIC_DATA], And I was speeding. The polic"
type textarea "x"
type textarea "Well, last year I travall to [GEOGRAPHIC_DATA], And I was speeding. The police"
type textarea "x"
type textarea "Well, last year I travall to [GEOGRAPHIC_DATA], And I was speeding. The police"
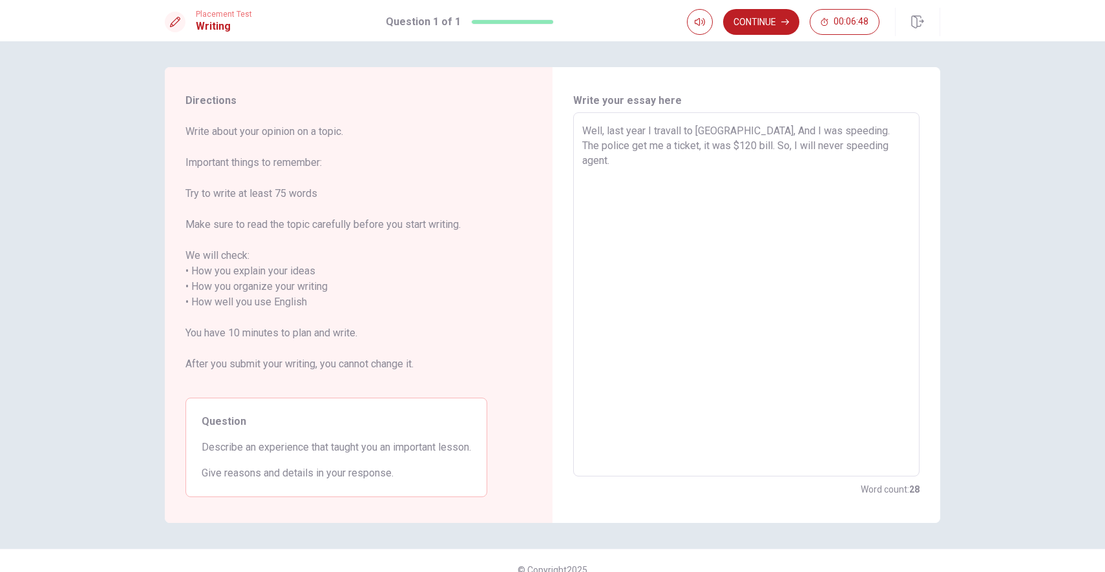
click at [585, 146] on textarea "Well, last year I travall to [GEOGRAPHIC_DATA], And I was speeding. The police …" at bounding box center [746, 294] width 328 height 343
click at [625, 144] on textarea "Well, last year I travall to [GEOGRAPHIC_DATA], I drive my rent car in a beauty…" at bounding box center [746, 294] width 328 height 343
click at [703, 186] on textarea "Well, last year I travall to [GEOGRAPHIC_DATA], I drive my rent car in a beauty…" at bounding box center [746, 294] width 328 height 343
click at [612, 146] on textarea "Well, last year when I was travall to [GEOGRAPHIC_DATA], I drive my rent car in…" at bounding box center [746, 294] width 328 height 343
click at [688, 224] on textarea "Well, last year when I was travall to [GEOGRAPHIC_DATA], I drive my rent car in…" at bounding box center [746, 294] width 328 height 343
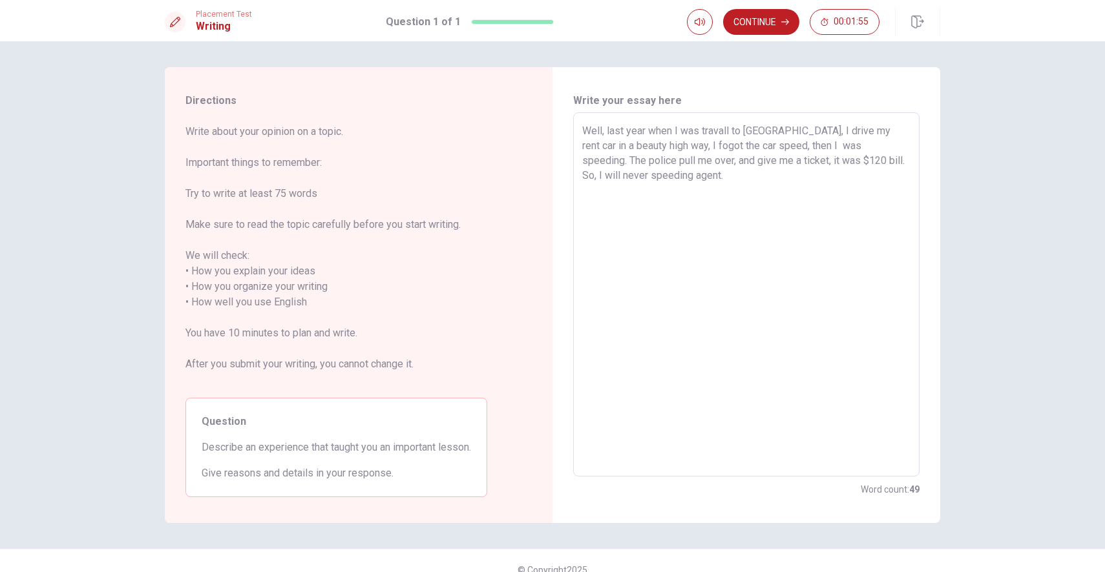
click at [829, 134] on textarea "Well, last year when I was travall to [GEOGRAPHIC_DATA], I drive my rent car in…" at bounding box center [746, 294] width 328 height 343
click at [670, 160] on textarea "Well, last year when I was travall to [GEOGRAPHIC_DATA], I driving my rent car …" at bounding box center [746, 294] width 328 height 343
click at [769, 24] on button "Continue" at bounding box center [761, 22] width 76 height 26
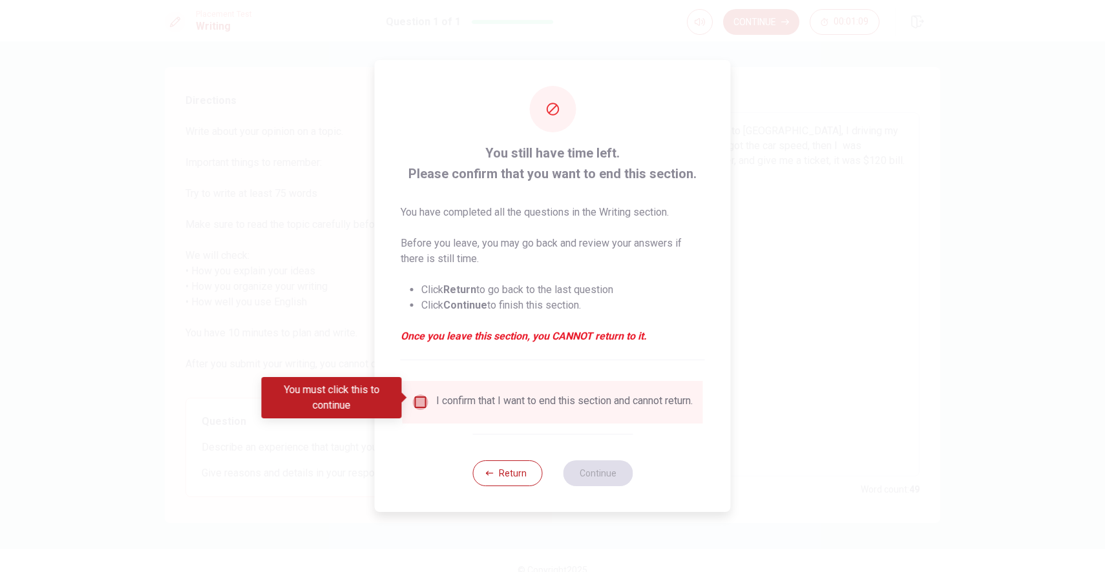
click at [420, 399] on input "You must click this to continue" at bounding box center [421, 403] width 16 height 16
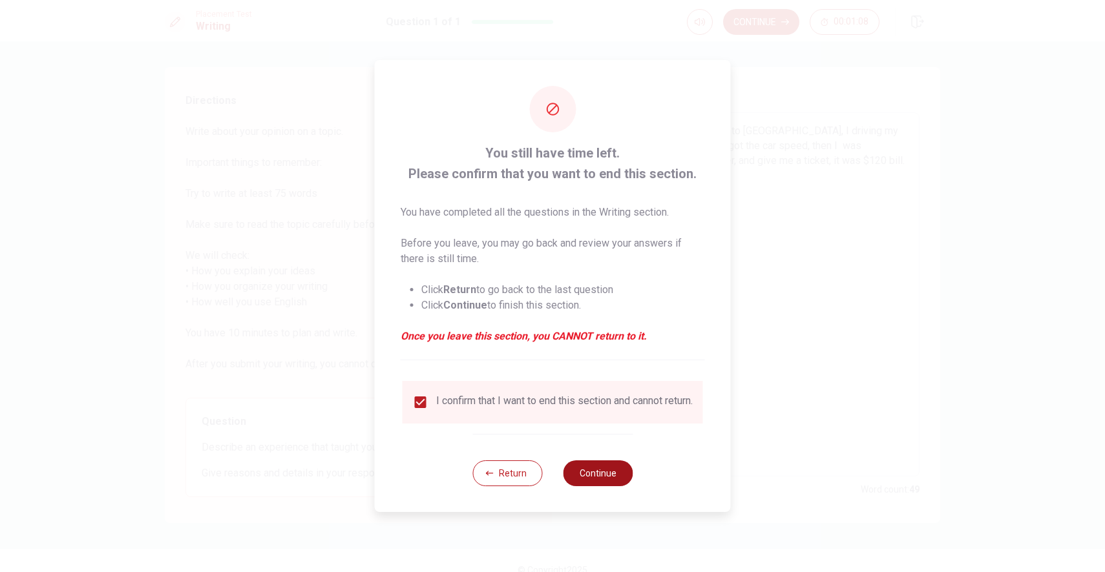
click at [607, 472] on button "Continue" at bounding box center [598, 474] width 70 height 26
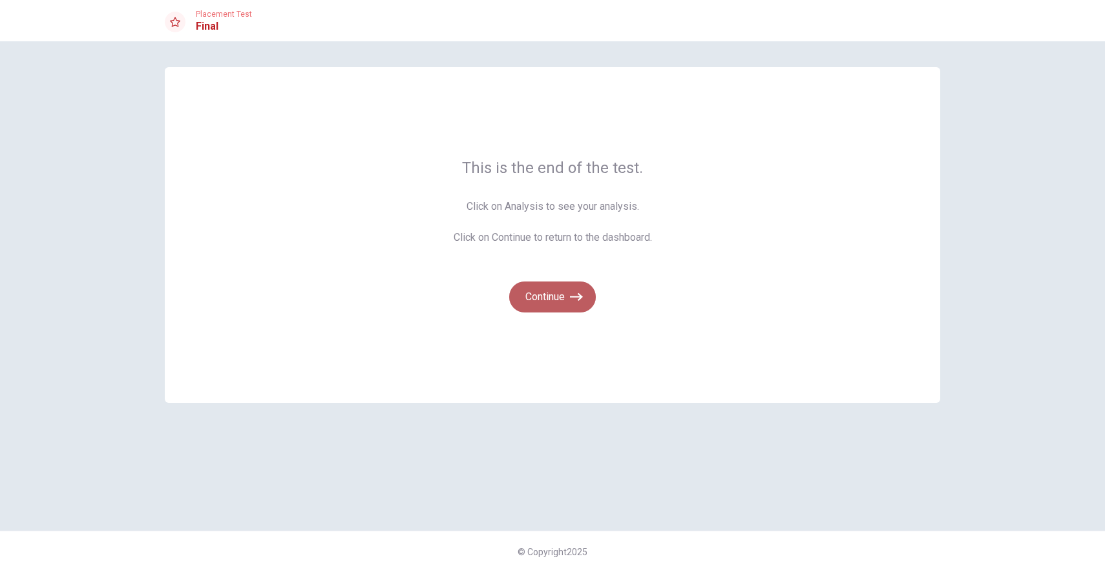
click at [559, 302] on button "Continue" at bounding box center [552, 297] width 87 height 31
